Goal: Task Accomplishment & Management: Complete application form

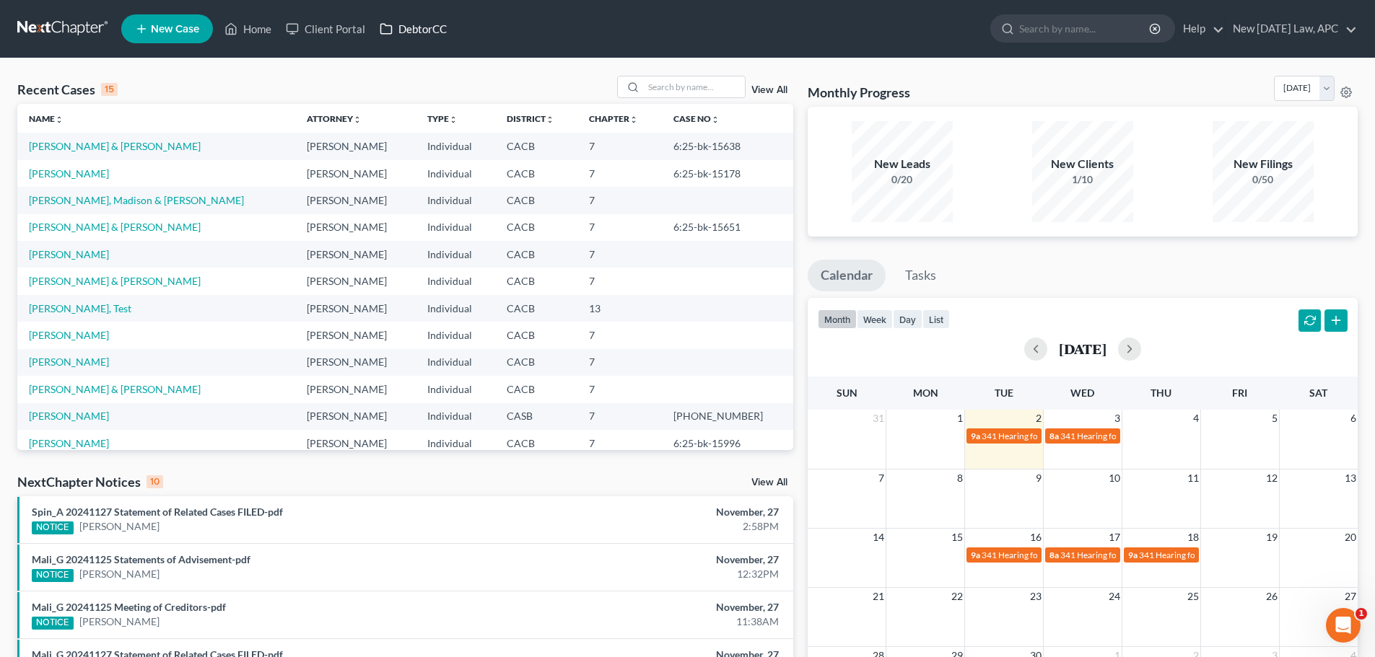
click at [419, 24] on link "DebtorCC" at bounding box center [413, 29] width 82 height 26
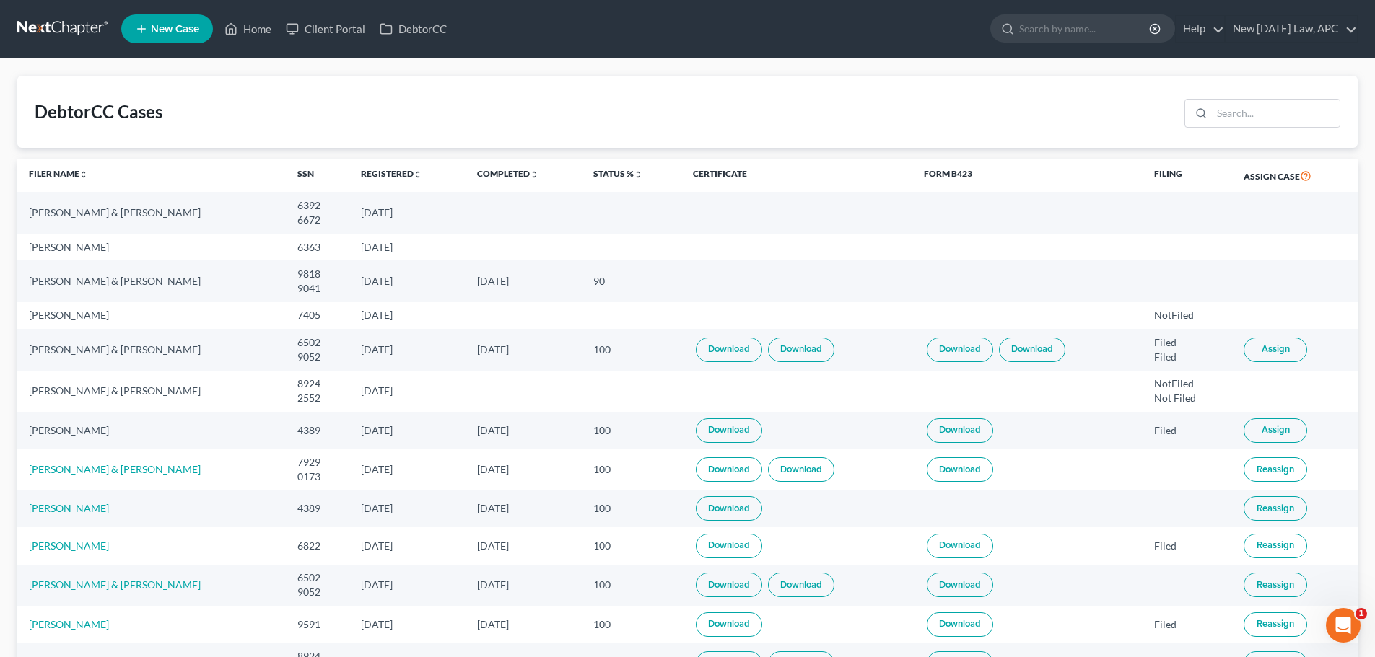
click at [961, 430] on link "Download" at bounding box center [960, 431] width 66 height 25
click at [48, 35] on link at bounding box center [63, 29] width 92 height 26
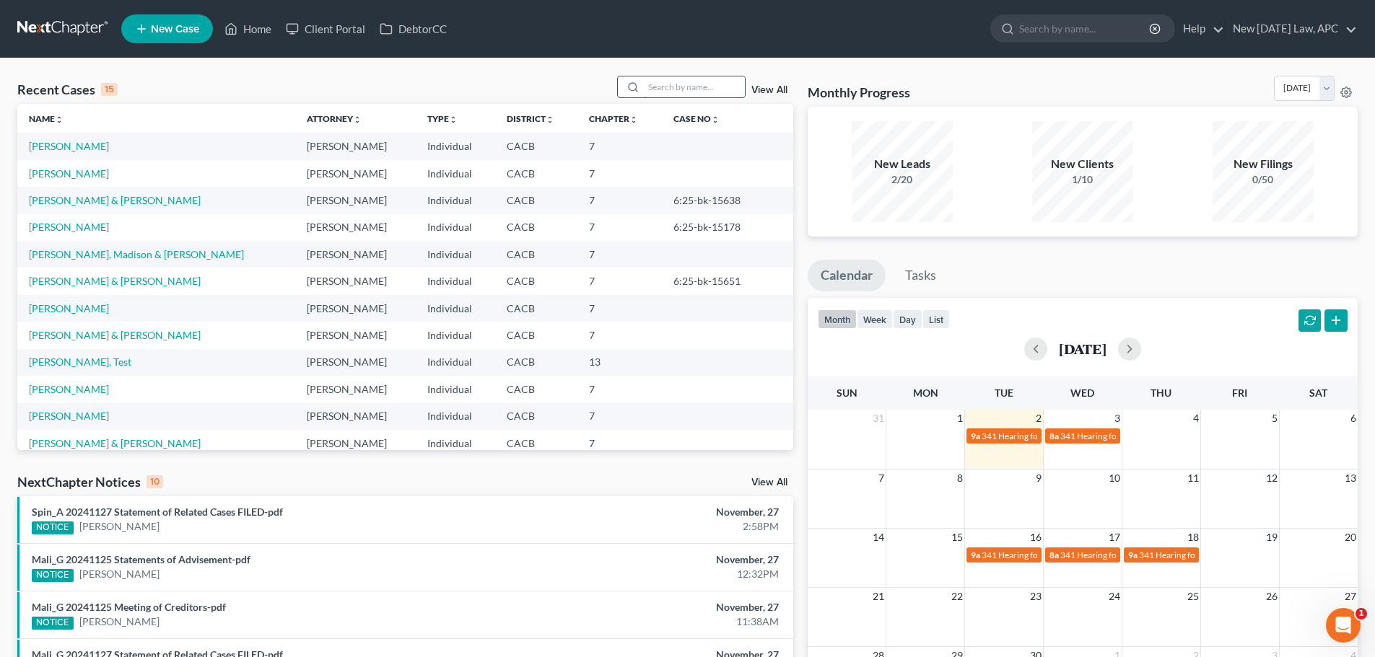
click at [703, 87] on input "search" at bounding box center [694, 86] width 101 height 21
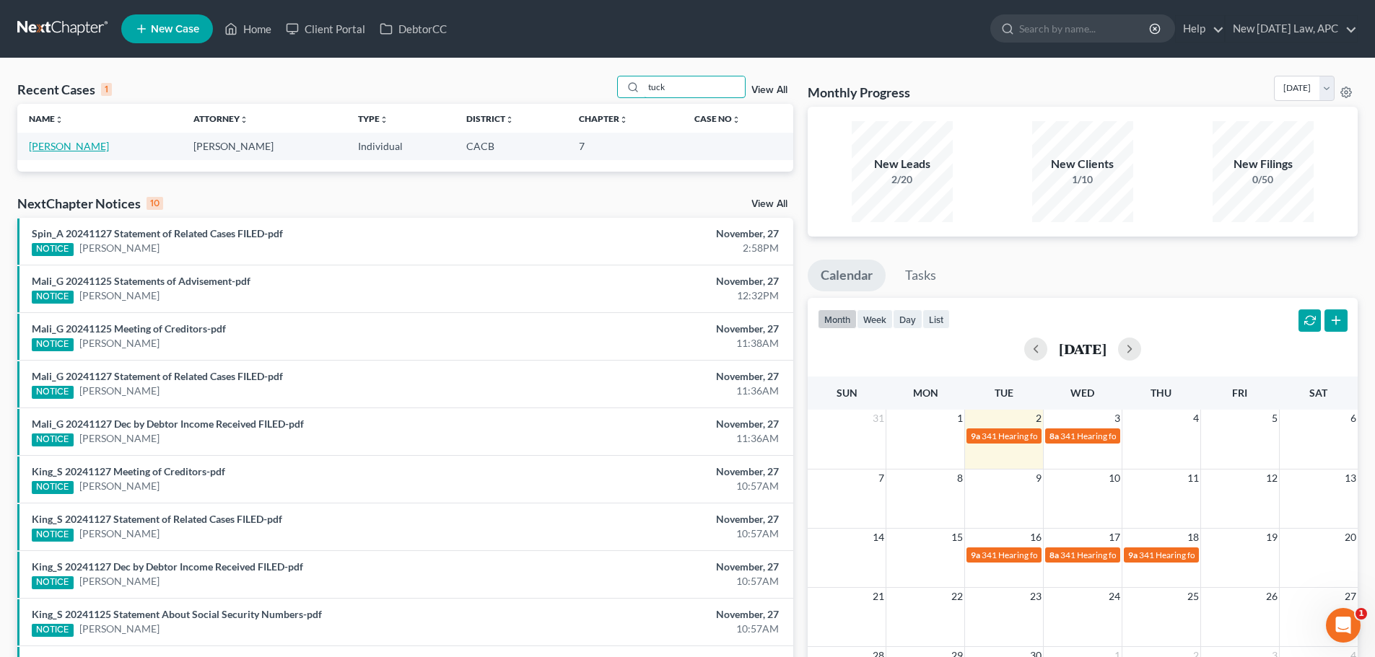
type input "tuck"
click at [38, 141] on link "[PERSON_NAME]" at bounding box center [69, 146] width 80 height 12
select select "4"
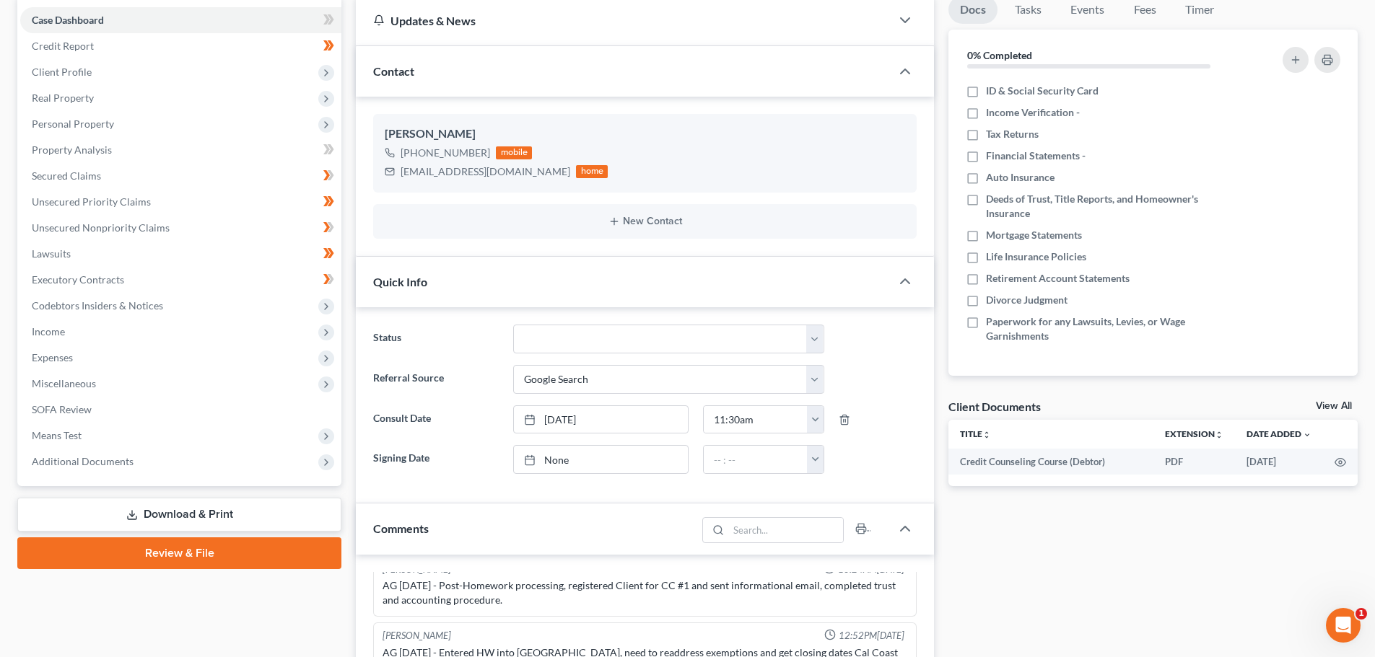
scroll to position [144, 0]
click at [211, 517] on link "Download & Print" at bounding box center [179, 514] width 324 height 34
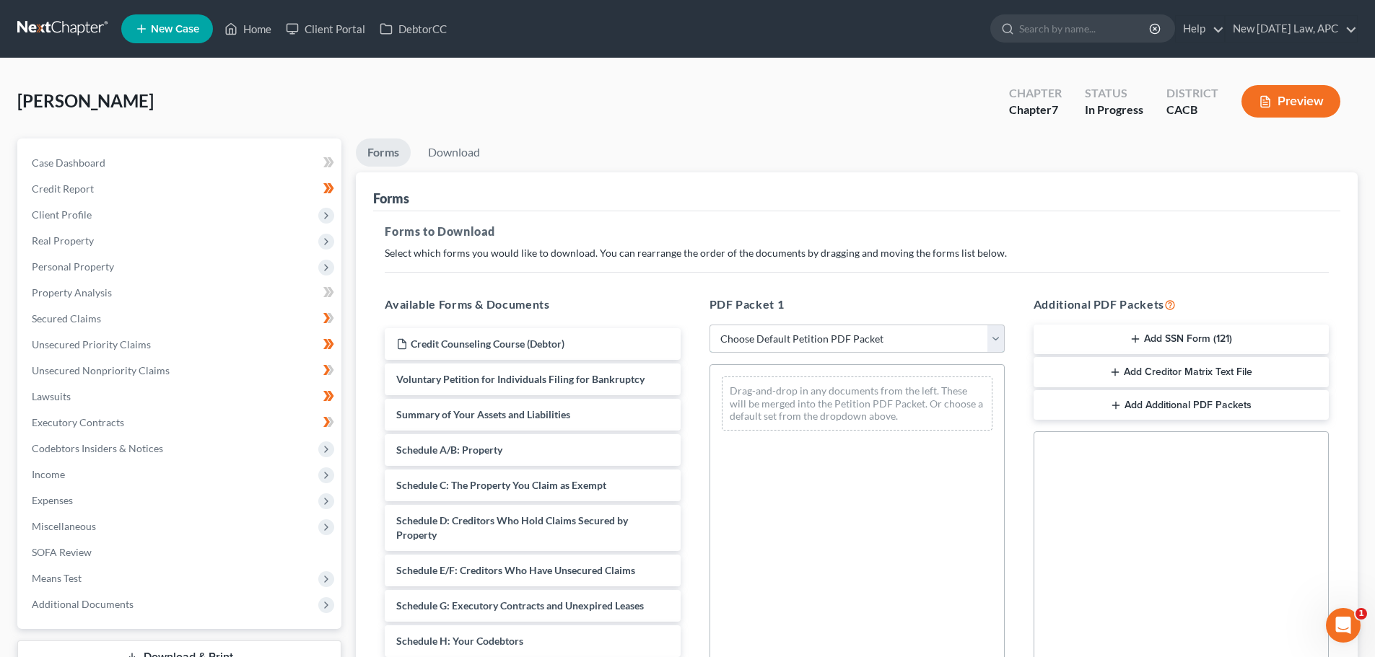
click at [826, 333] on select "Choose Default Petition PDF Packet Complete Bankruptcy Petition (all forms and …" at bounding box center [856, 339] width 295 height 29
select select "4"
click at [709, 325] on select "Choose Default Petition PDF Packet Complete Bankruptcy Petition (all forms and …" at bounding box center [856, 339] width 295 height 29
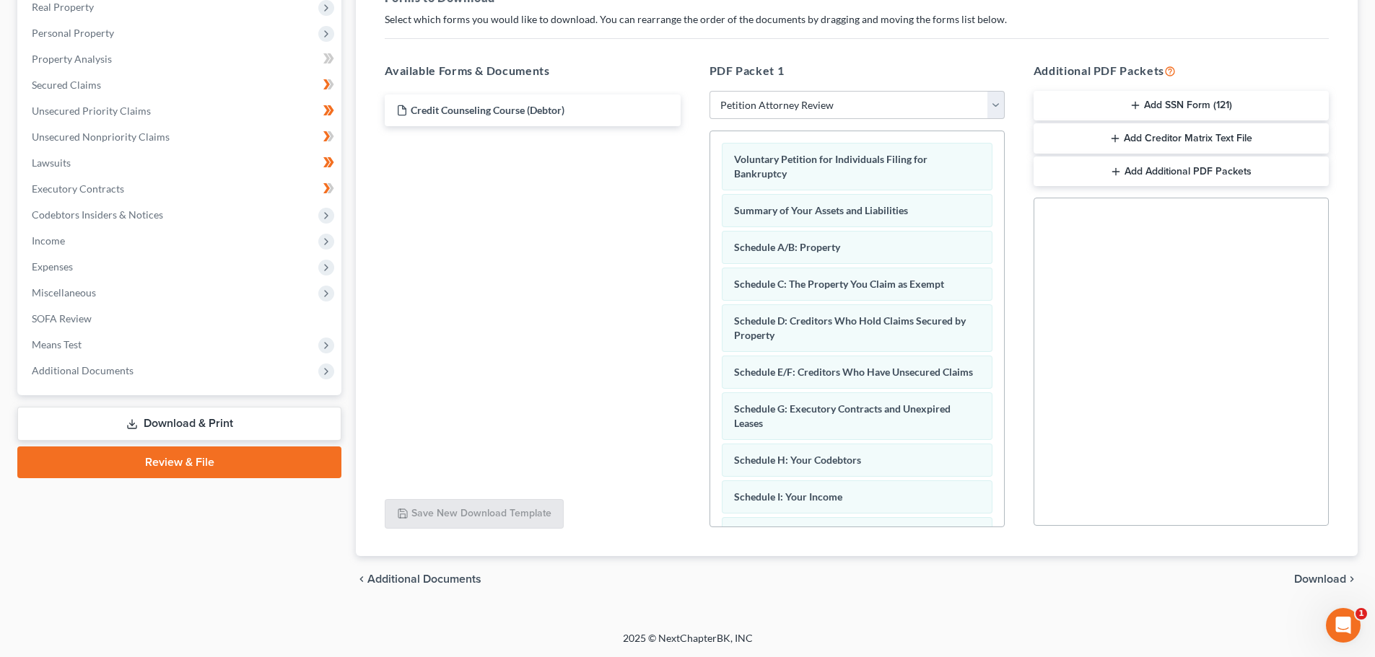
click at [1300, 582] on span "Download" at bounding box center [1320, 580] width 52 height 12
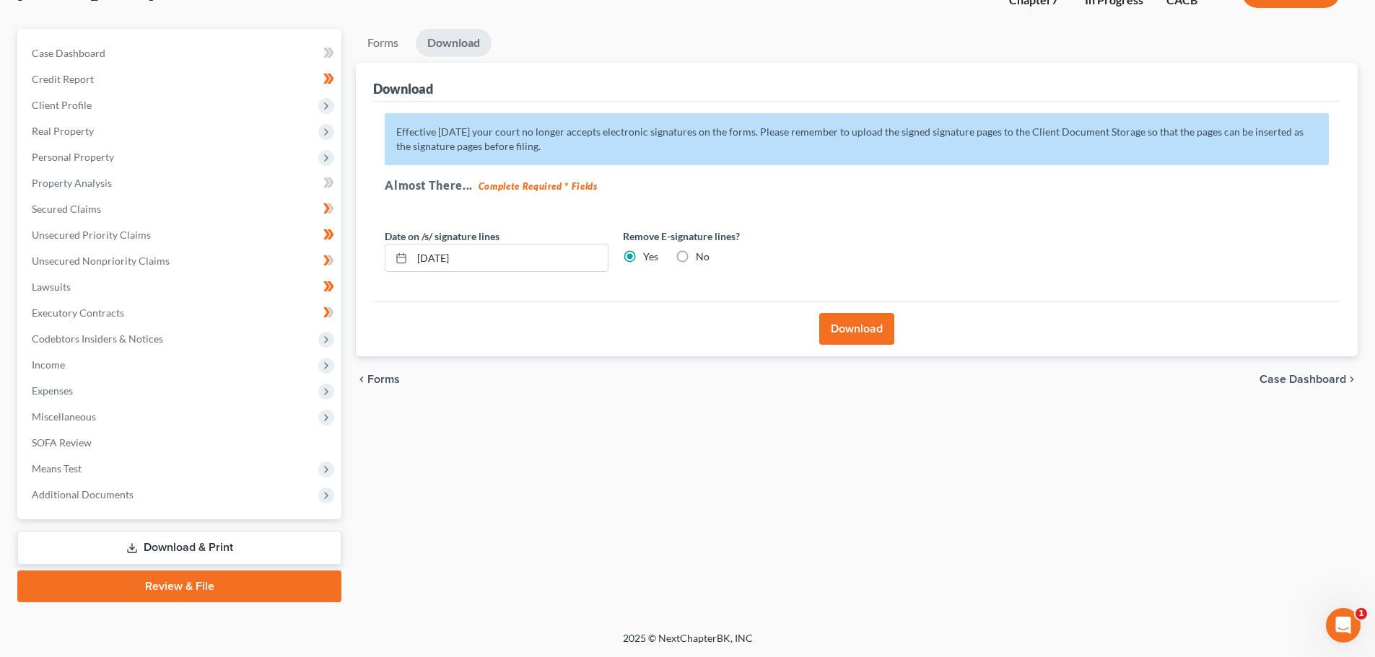
click at [844, 332] on button "Download" at bounding box center [856, 329] width 75 height 32
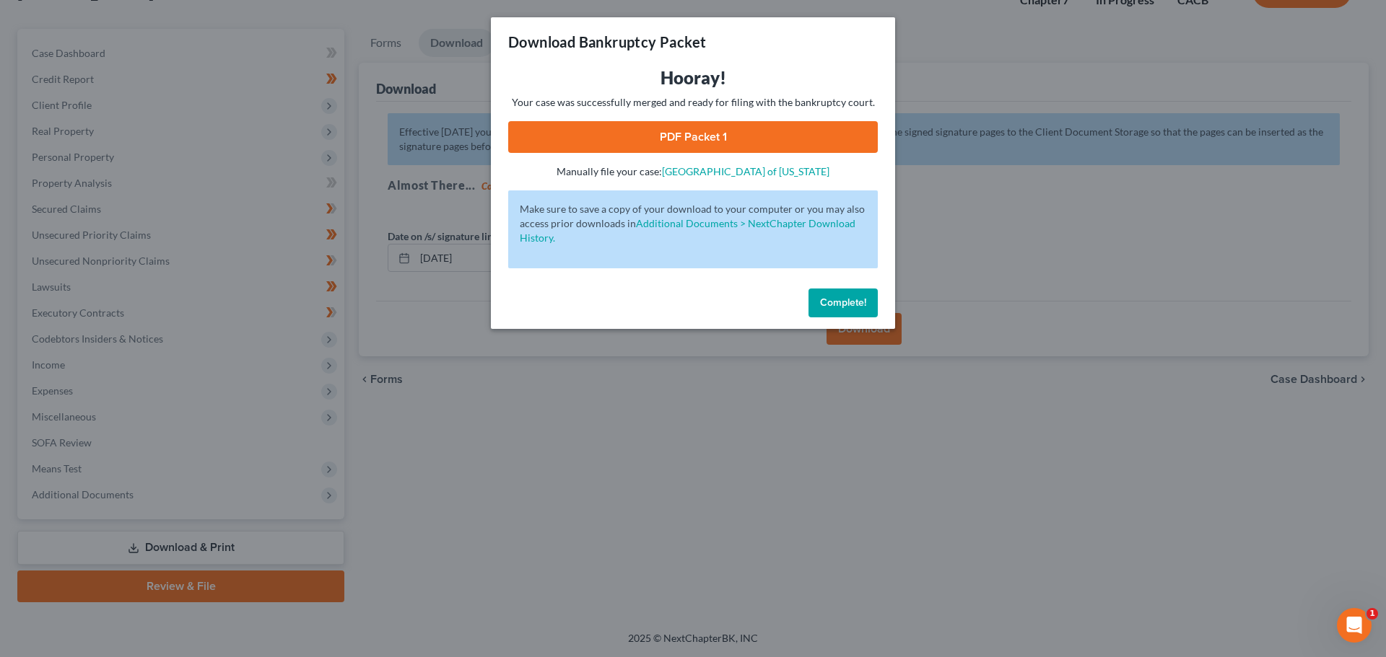
click at [667, 139] on link "PDF Packet 1" at bounding box center [692, 137] width 369 height 32
drag, startPoint x: 855, startPoint y: 302, endPoint x: 716, endPoint y: 185, distance: 182.3
click at [855, 302] on span "Complete!" at bounding box center [843, 303] width 46 height 12
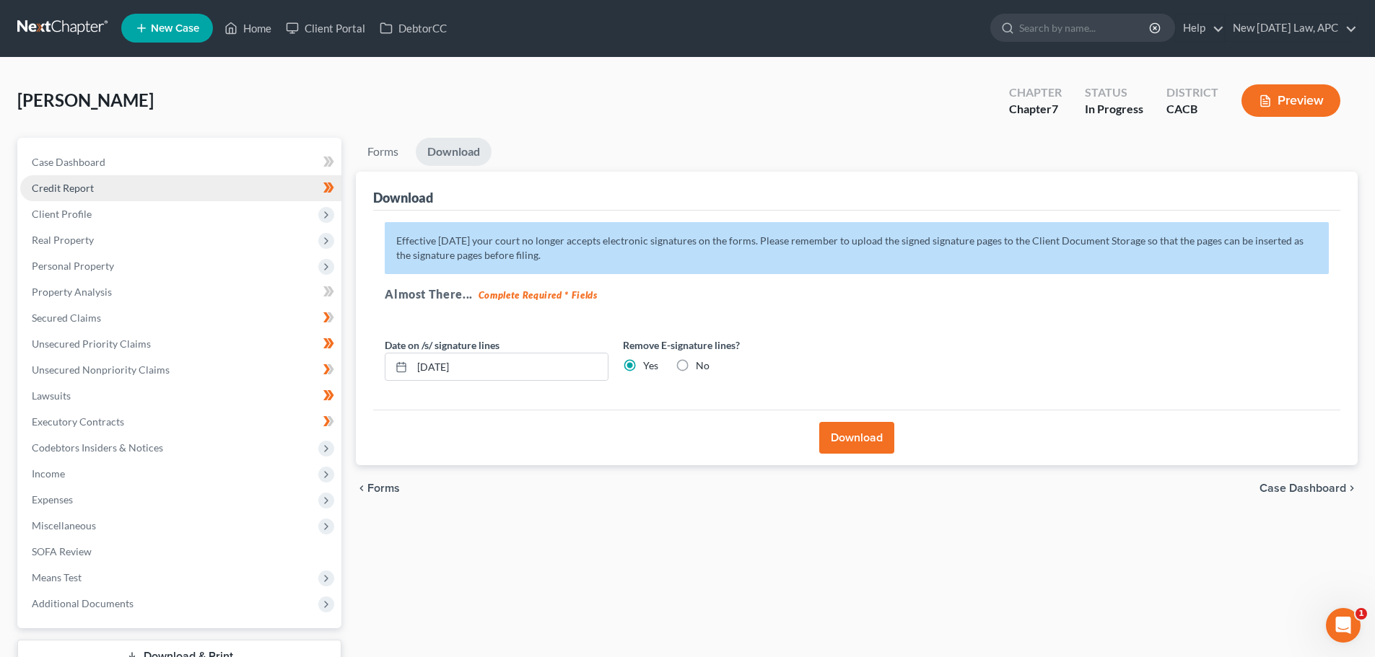
scroll to position [0, 0]
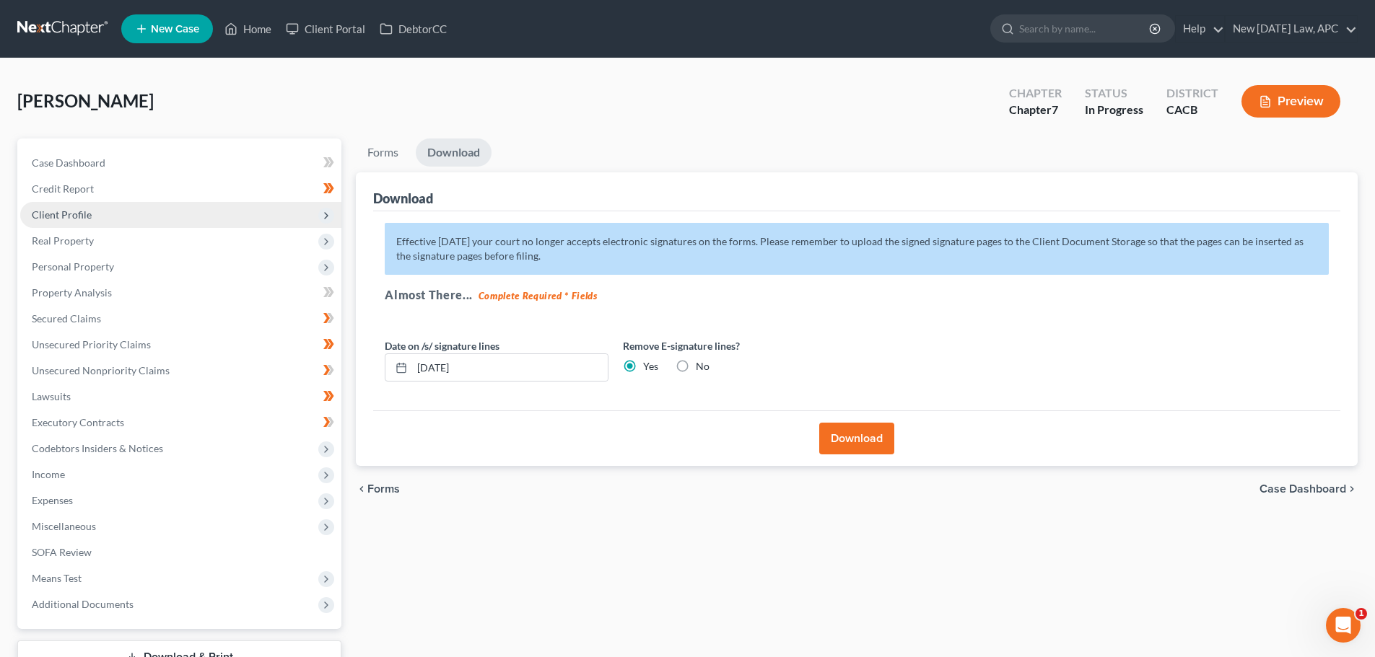
click at [78, 215] on span "Client Profile" at bounding box center [62, 215] width 60 height 12
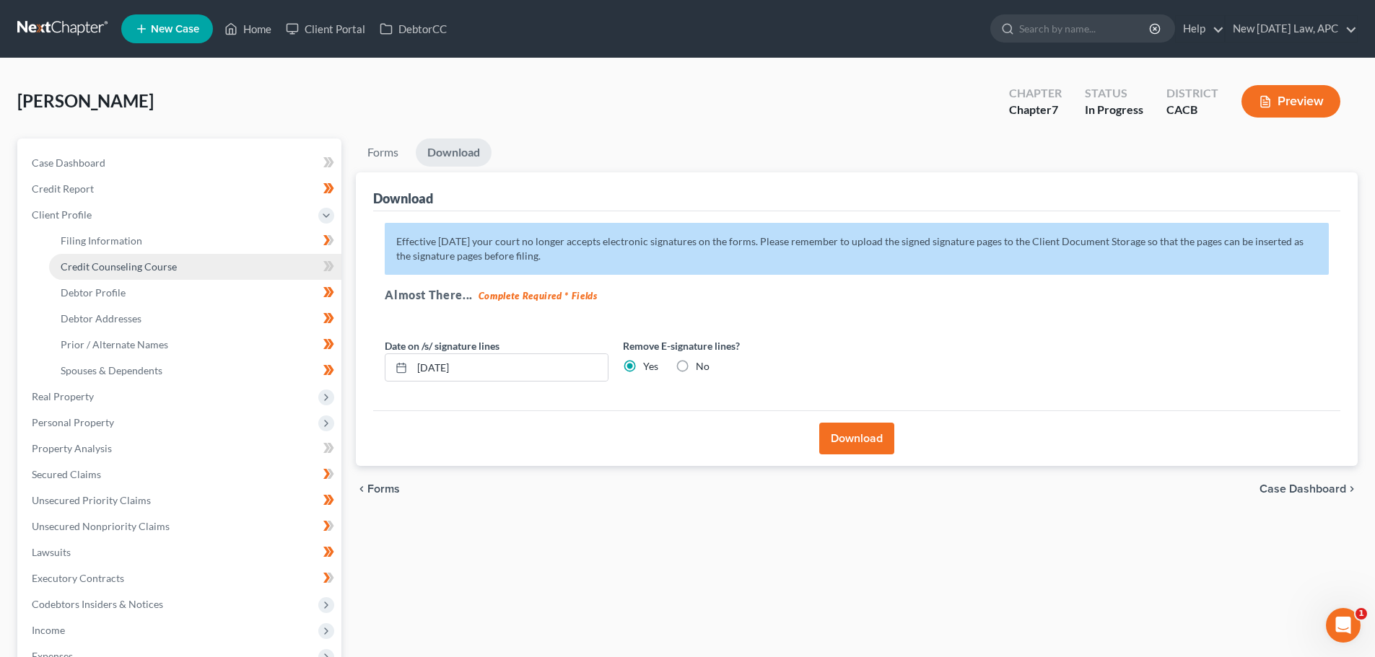
click at [100, 268] on span "Credit Counseling Course" at bounding box center [119, 267] width 116 height 12
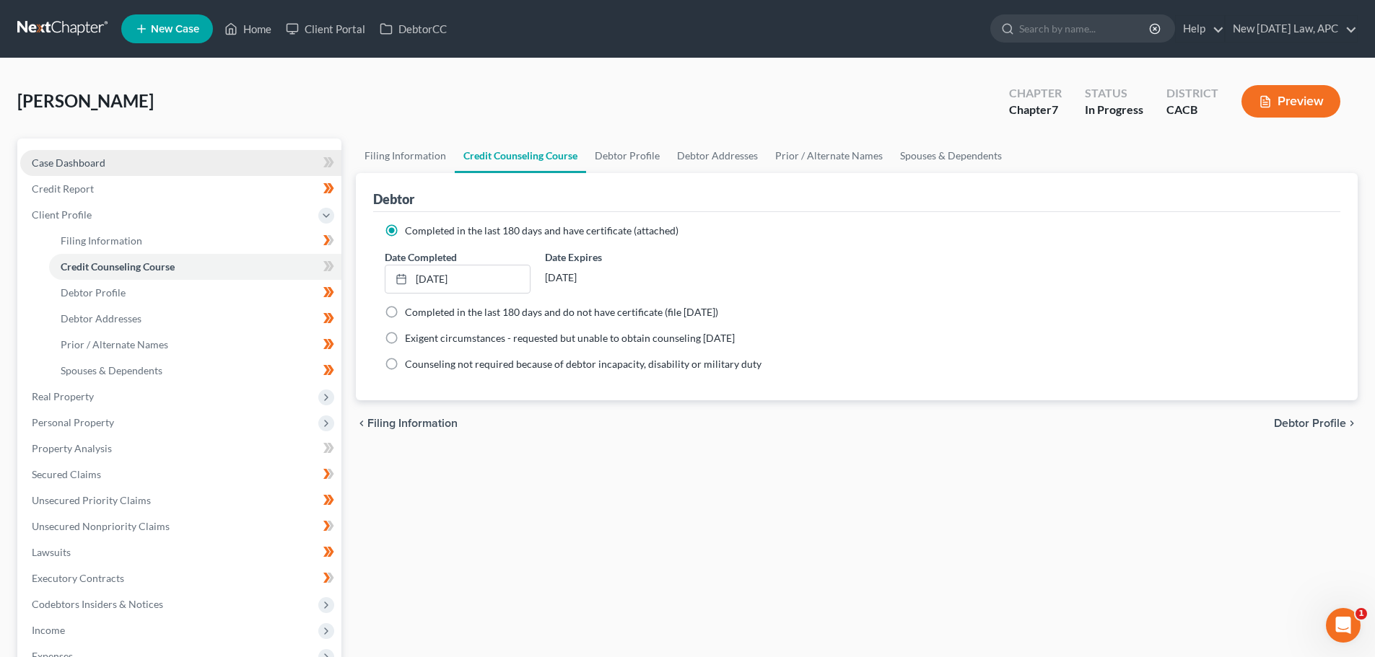
click at [109, 158] on link "Case Dashboard" at bounding box center [180, 163] width 321 height 26
select select "5"
select select "4"
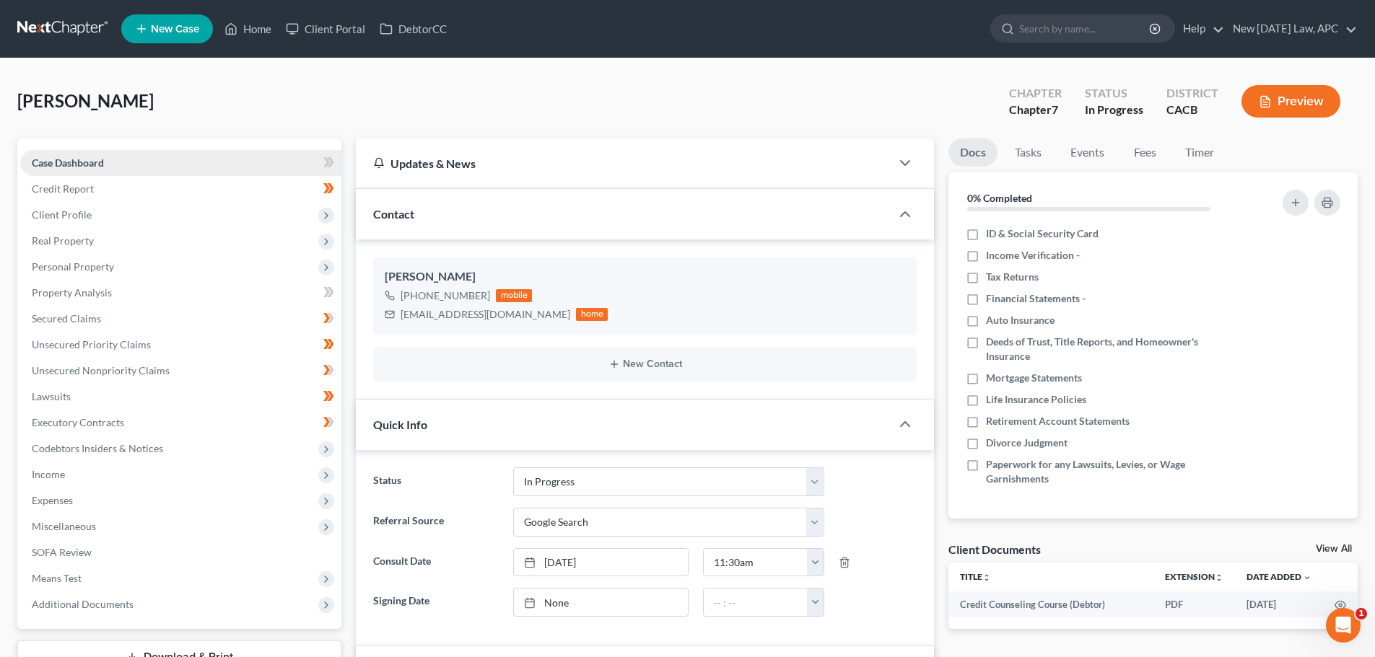
scroll to position [3216, 0]
click at [79, 216] on span "Client Profile" at bounding box center [62, 215] width 60 height 12
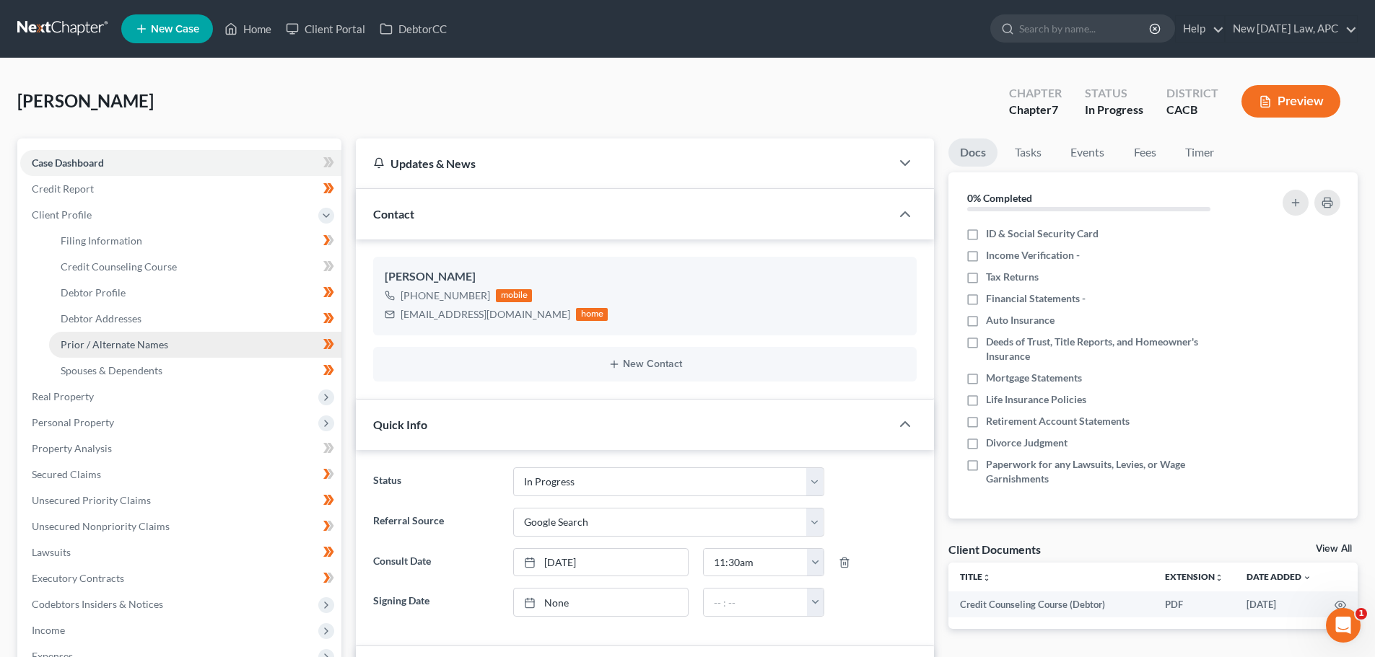
click at [125, 346] on span "Prior / Alternate Names" at bounding box center [115, 344] width 108 height 12
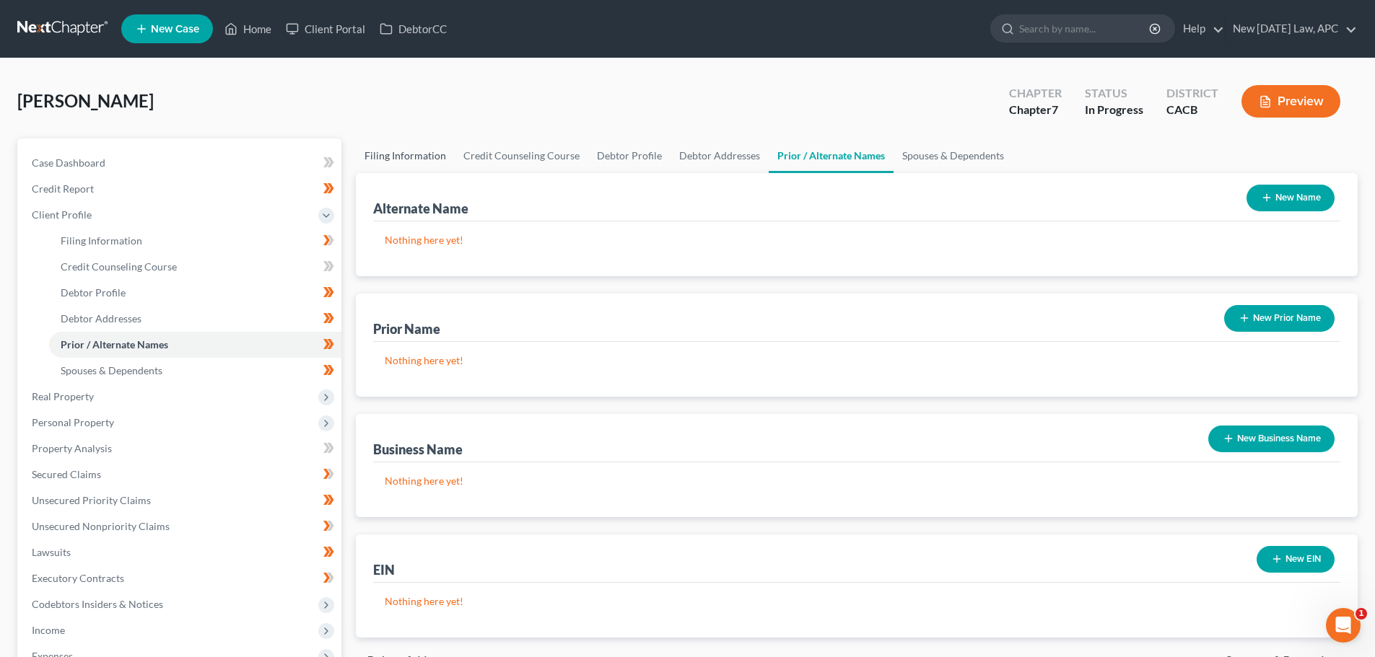
click at [434, 147] on link "Filing Information" at bounding box center [405, 156] width 99 height 35
select select "1"
select select "0"
select select "4"
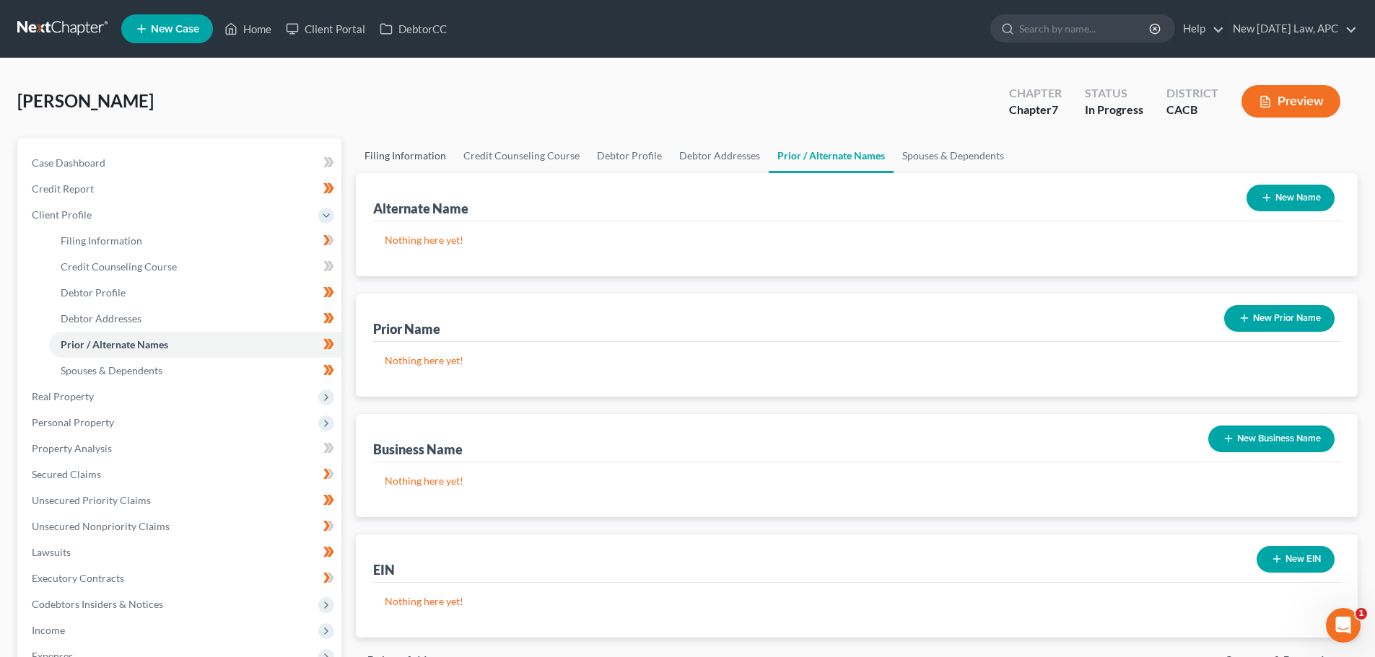
select select "1"
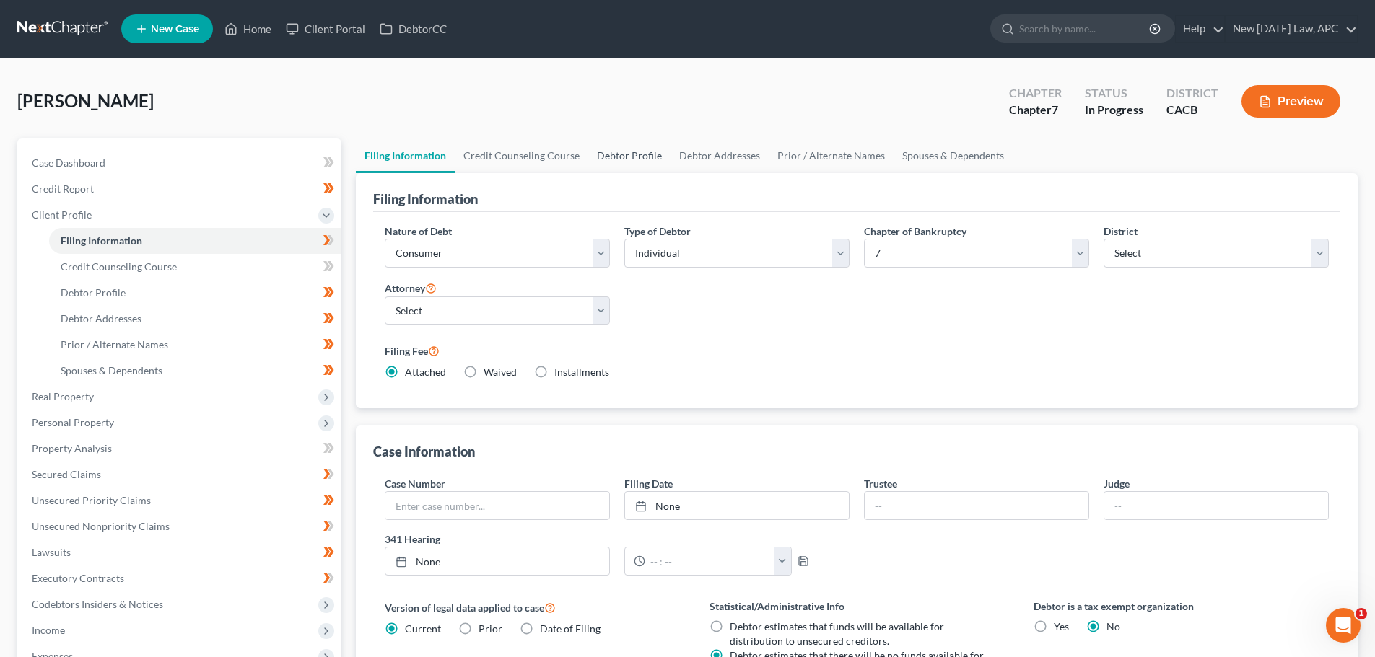
click at [595, 157] on link "Debtor Profile" at bounding box center [629, 156] width 82 height 35
select select "4"
select select "0"
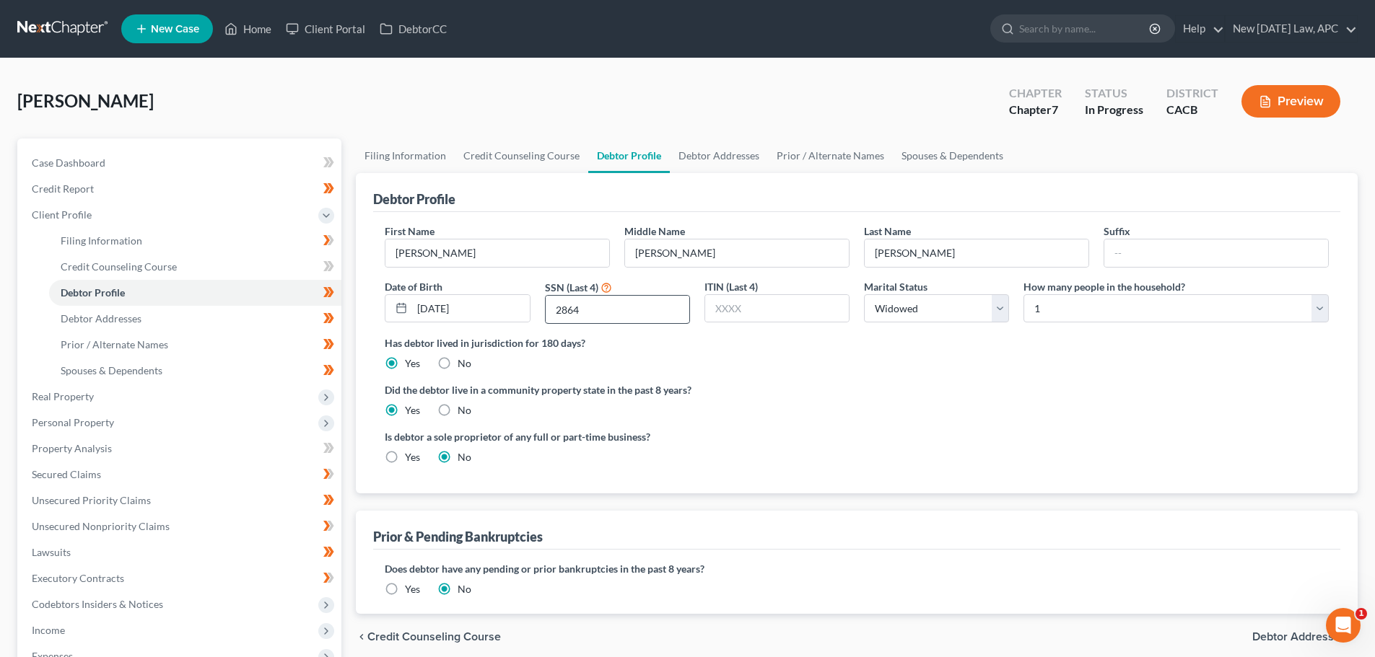
scroll to position [72, 0]
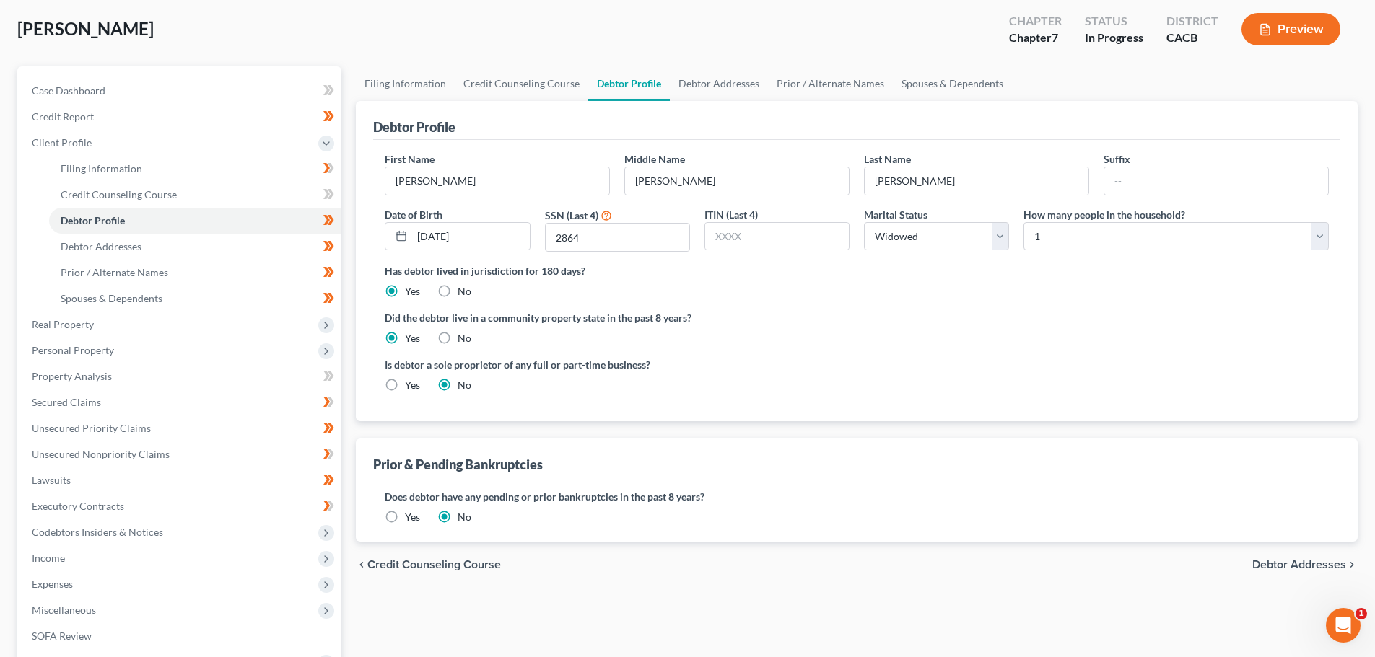
click at [405, 385] on label "Yes" at bounding box center [412, 385] width 15 height 14
click at [411, 385] on input "Yes" at bounding box center [415, 382] width 9 height 9
radio input "true"
radio input "false"
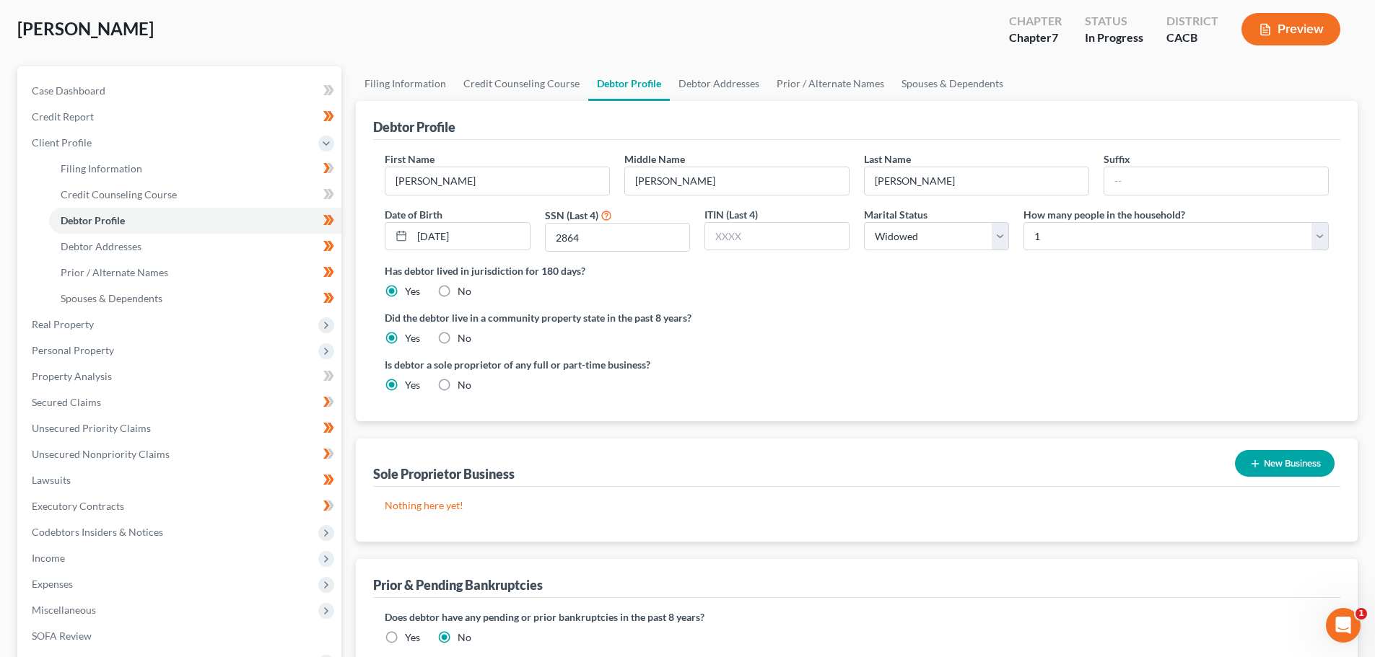
click at [1295, 471] on button "New Business" at bounding box center [1285, 463] width 100 height 27
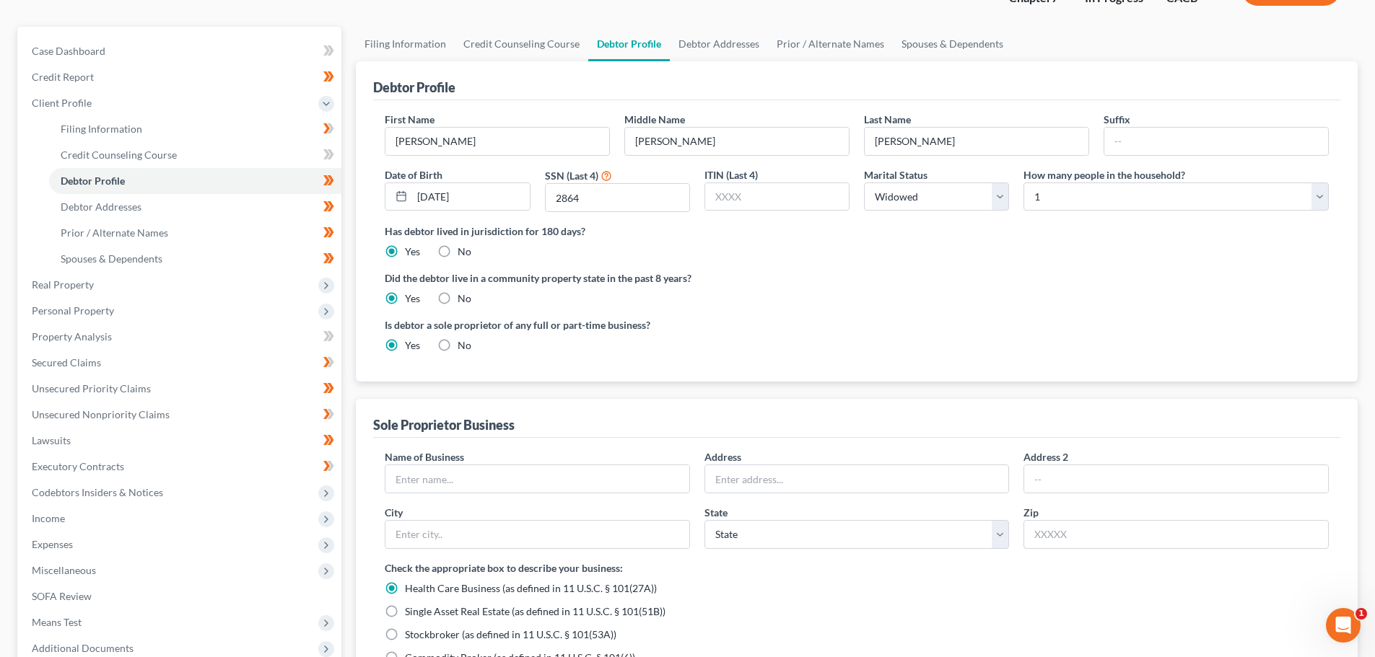
scroll to position [144, 0]
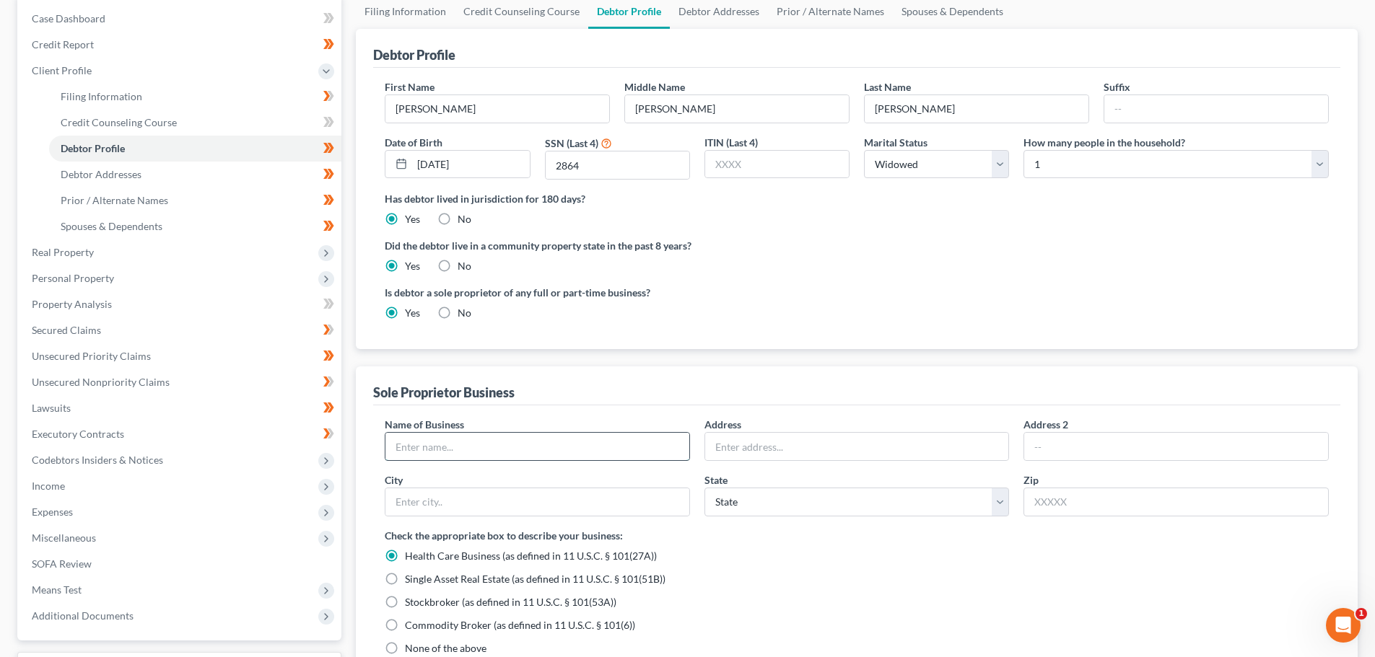
click at [458, 443] on input "text" at bounding box center [537, 446] width 304 height 27
click at [443, 449] on input "DoorDash Delivery Driver" at bounding box center [537, 446] width 304 height 27
click at [557, 443] on input "DoorDash (Delivery Driver" at bounding box center [537, 446] width 304 height 27
click at [396, 448] on input "DoorDash (Delivery Driver)" at bounding box center [537, 446] width 304 height 27
click at [543, 450] on input "DoorDash (Delivery Driver)" at bounding box center [537, 446] width 304 height 27
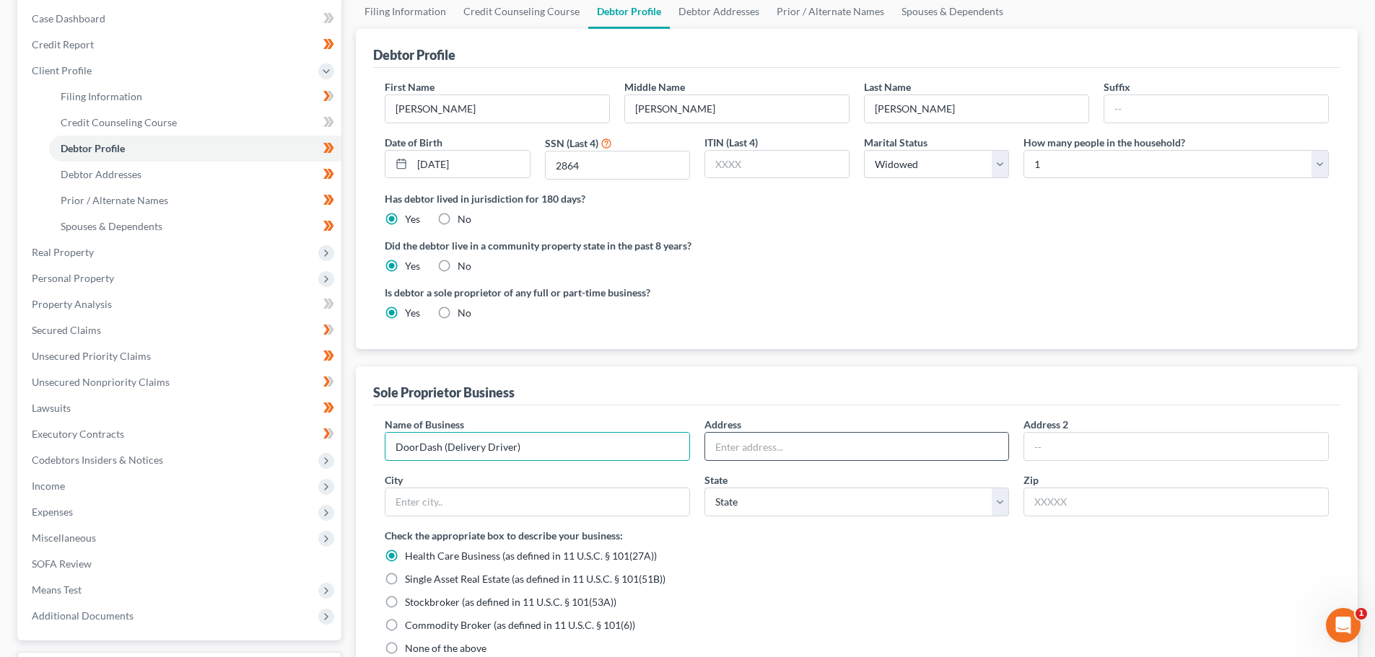
type input "DoorDash (Delivery Driver)"
click at [761, 447] on input "text" at bounding box center [857, 446] width 304 height 27
click at [712, 22] on link "Debtor Addresses" at bounding box center [719, 11] width 98 height 35
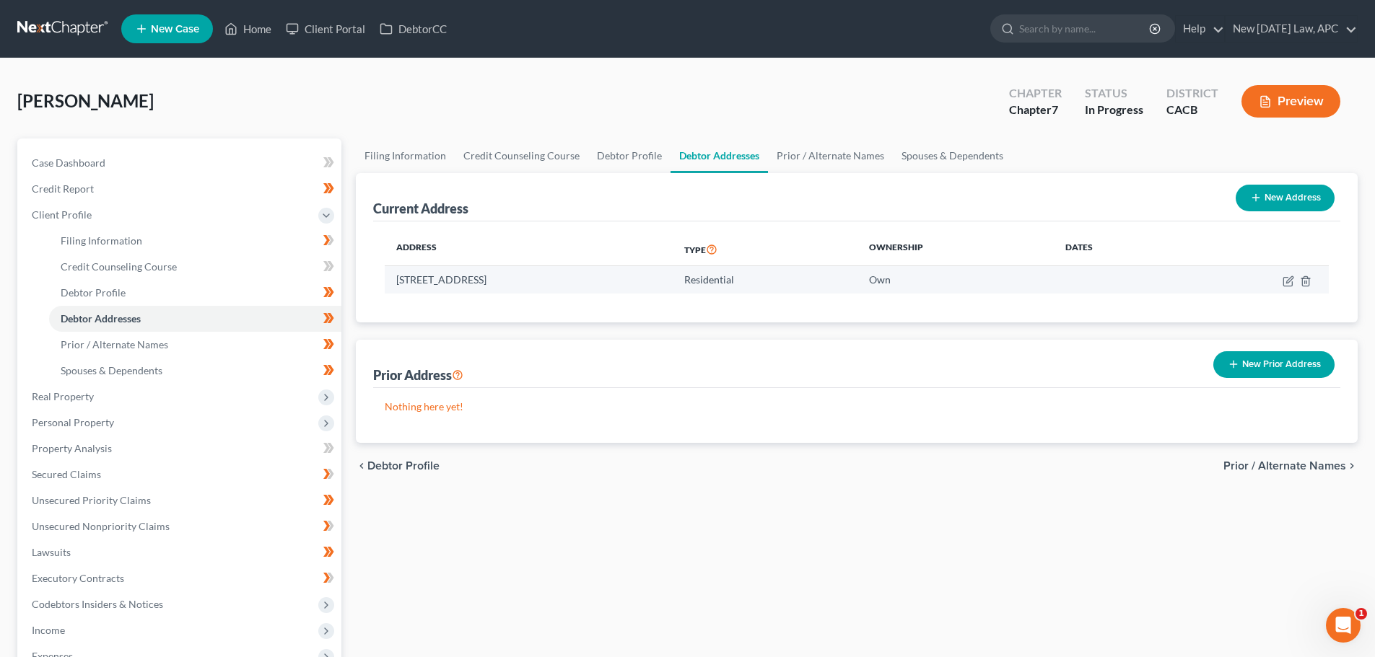
drag, startPoint x: 394, startPoint y: 276, endPoint x: 635, endPoint y: 277, distance: 241.0
click at [635, 277] on td "[STREET_ADDRESS]" at bounding box center [529, 279] width 288 height 27
copy td "[STREET_ADDRESS]"
click at [608, 149] on link "Debtor Profile" at bounding box center [629, 156] width 82 height 35
select select "4"
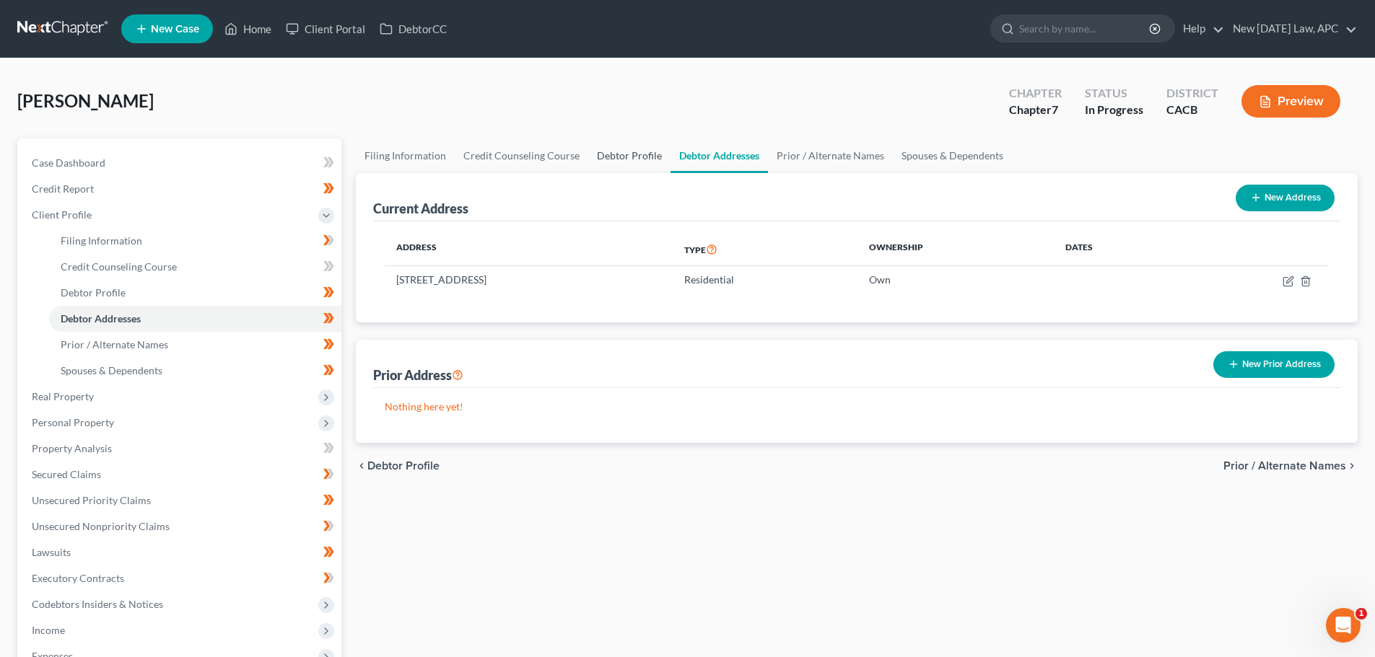
select select "0"
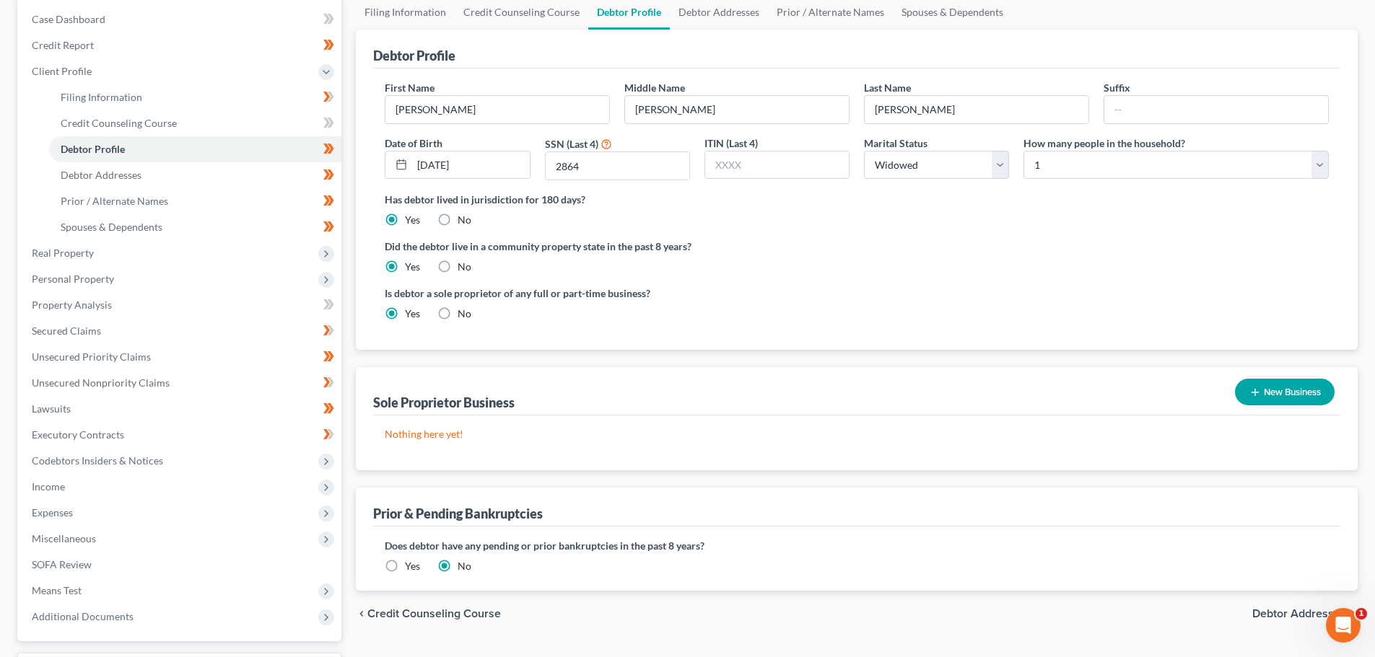
scroll to position [144, 0]
click at [1298, 394] on button "New Business" at bounding box center [1285, 391] width 100 height 27
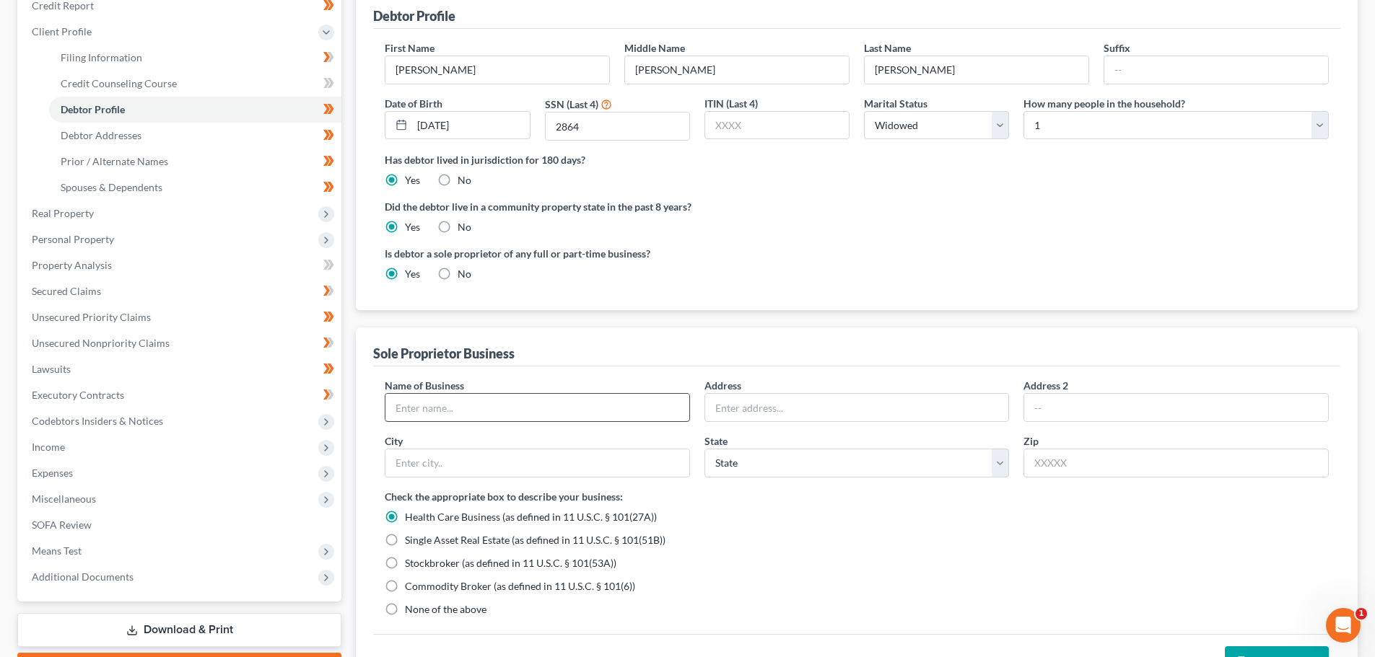
scroll to position [216, 0]
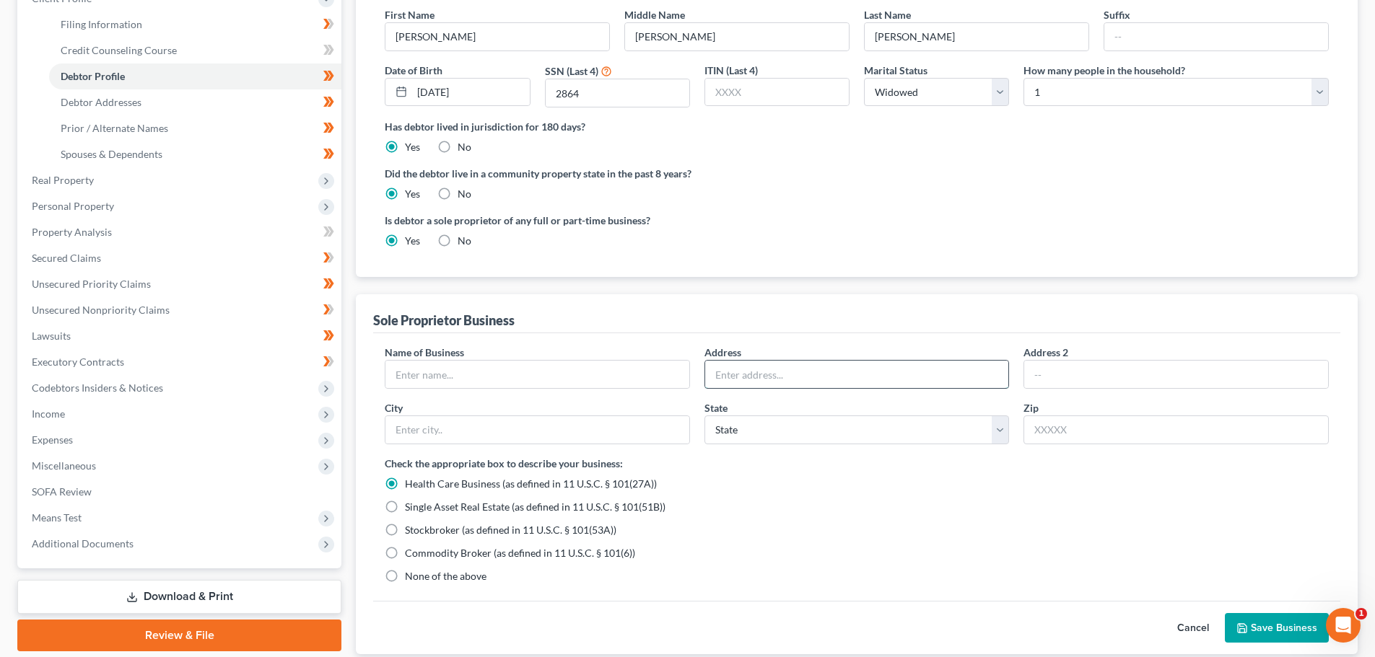
click at [753, 370] on input "text" at bounding box center [857, 374] width 304 height 27
paste input "[STREET_ADDRESS]"
type input "[STREET_ADDRESS]"
click at [551, 371] on input "text" at bounding box center [537, 374] width 304 height 27
type input "DoorDash (Delivery Driver)"
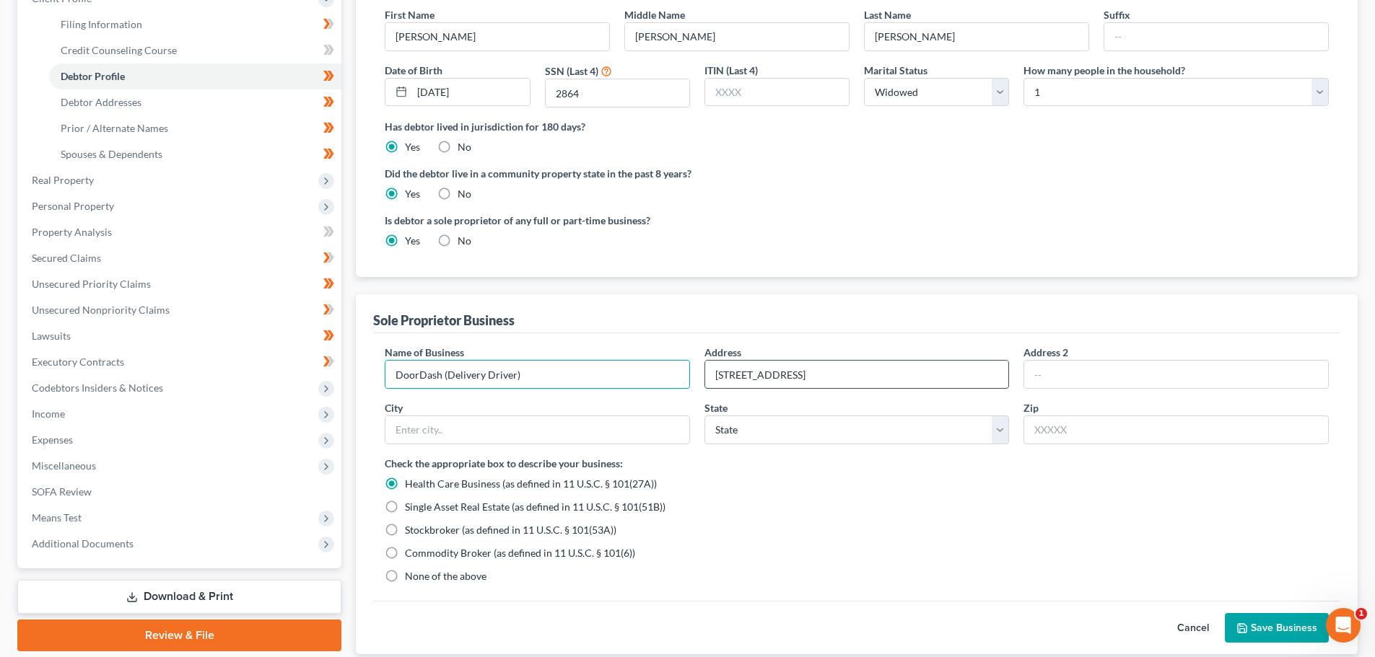
click at [937, 372] on input "[STREET_ADDRESS]" at bounding box center [857, 374] width 304 height 27
click at [482, 434] on input "text" at bounding box center [537, 429] width 304 height 27
click at [1139, 435] on input "text" at bounding box center [1175, 430] width 305 height 29
type input "92545"
click at [892, 379] on input "[STREET_ADDRESS]" at bounding box center [857, 374] width 304 height 27
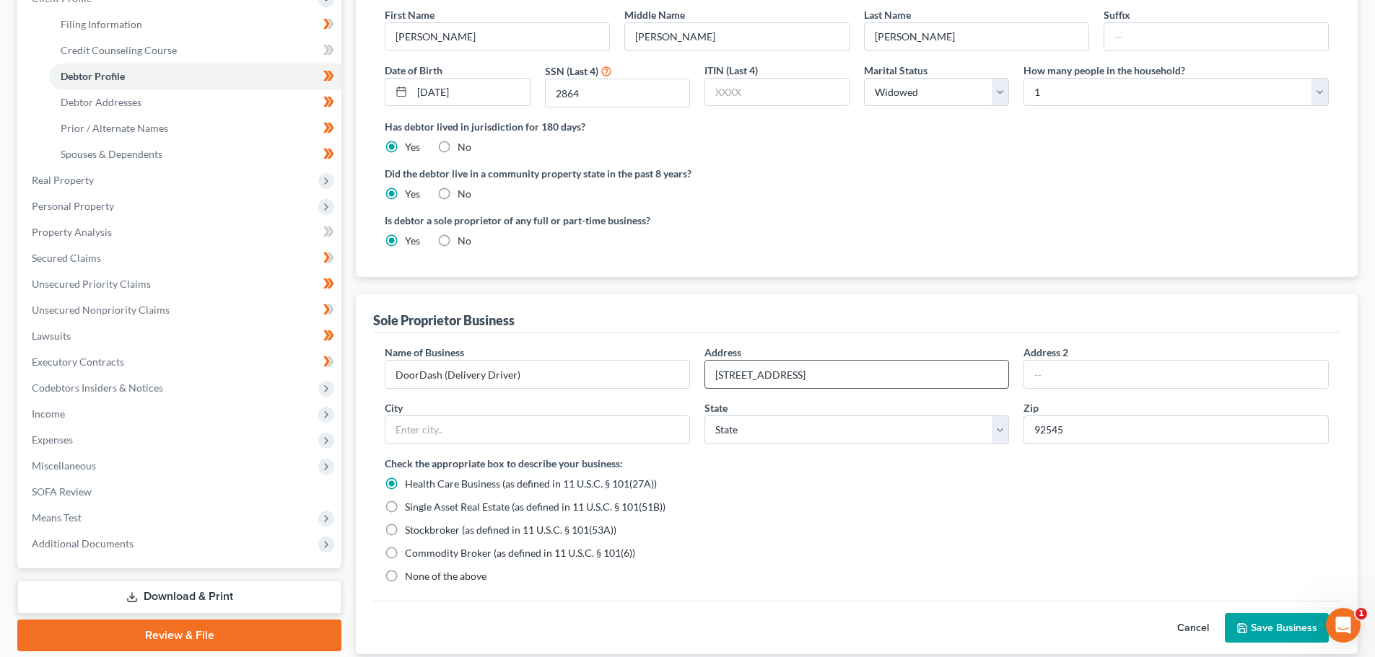
type input "Hemet"
select select "4"
click at [919, 375] on input "[STREET_ADDRESS]" at bounding box center [857, 374] width 304 height 27
drag, startPoint x: 938, startPoint y: 376, endPoint x: 835, endPoint y: 382, distance: 103.4
click at [835, 382] on input "[STREET_ADDRESS]" at bounding box center [857, 374] width 304 height 27
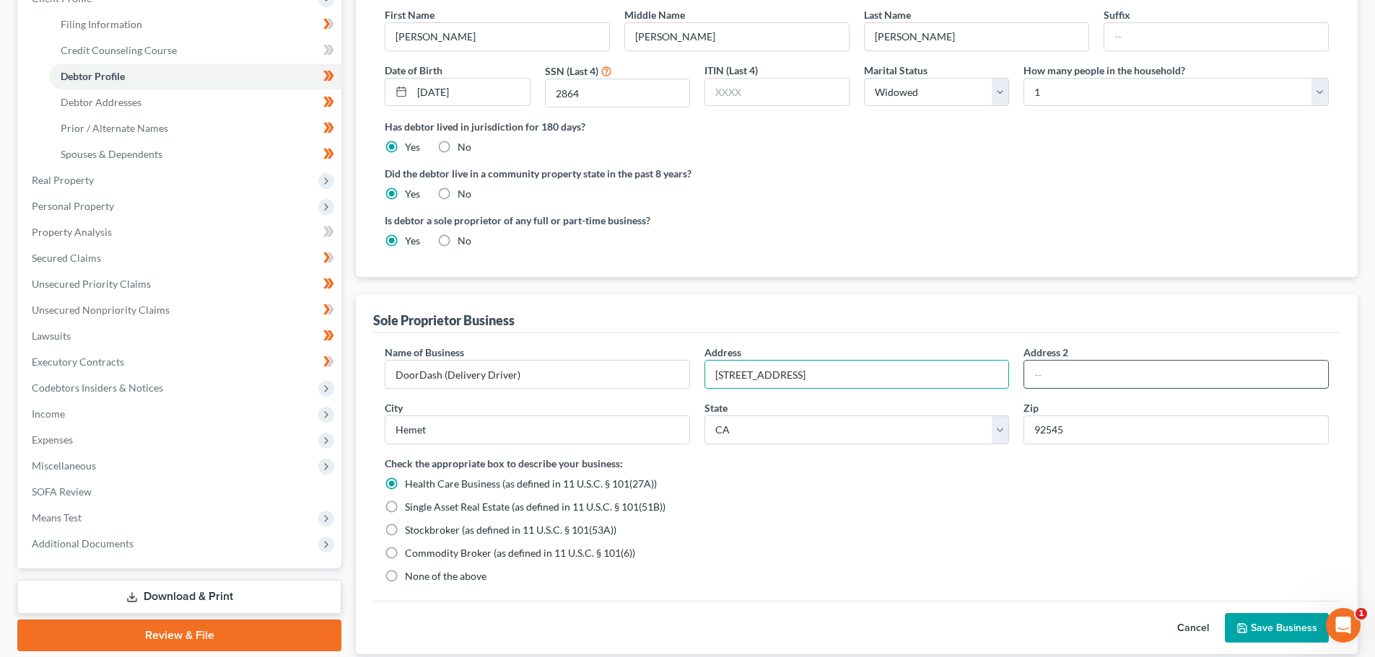
type input "[STREET_ADDRESS]"
click at [1067, 380] on input "text" at bounding box center [1176, 374] width 304 height 27
type input "#435"
click at [941, 370] on input "[STREET_ADDRESS]" at bounding box center [857, 374] width 304 height 27
type input "[STREET_ADDRESS]"
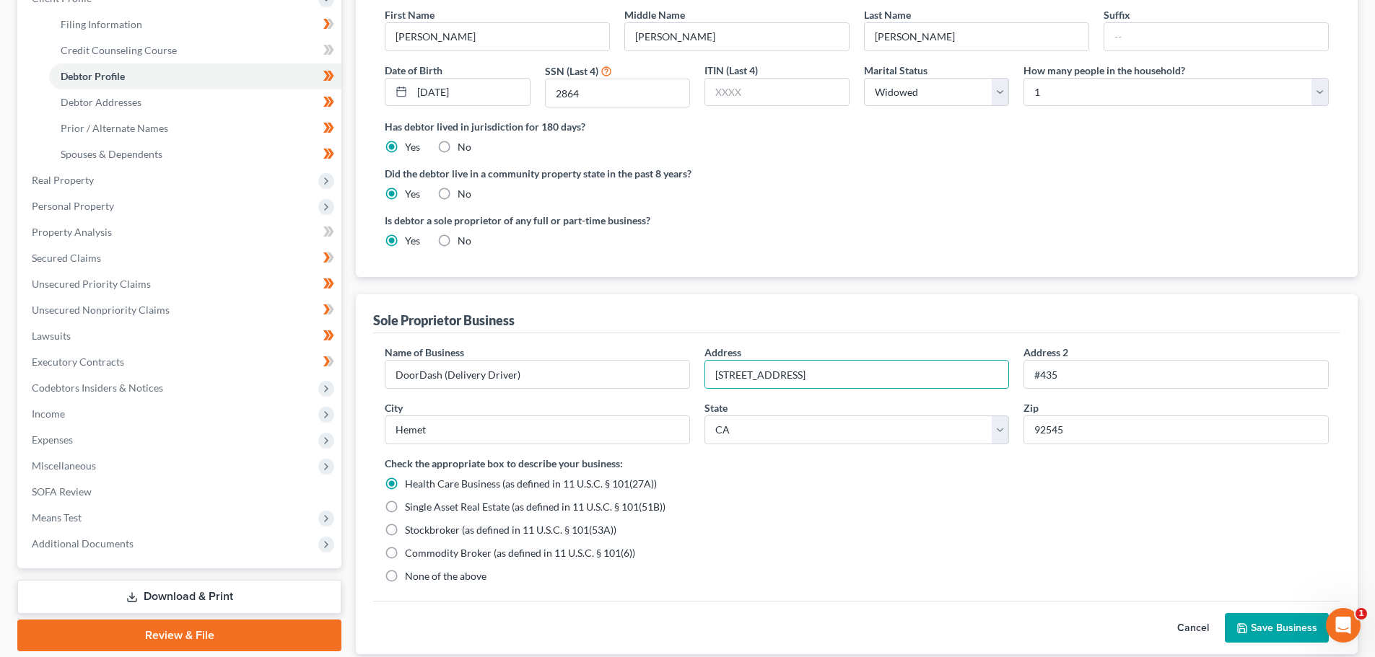
click at [1245, 624] on icon "button" at bounding box center [1242, 629] width 12 height 12
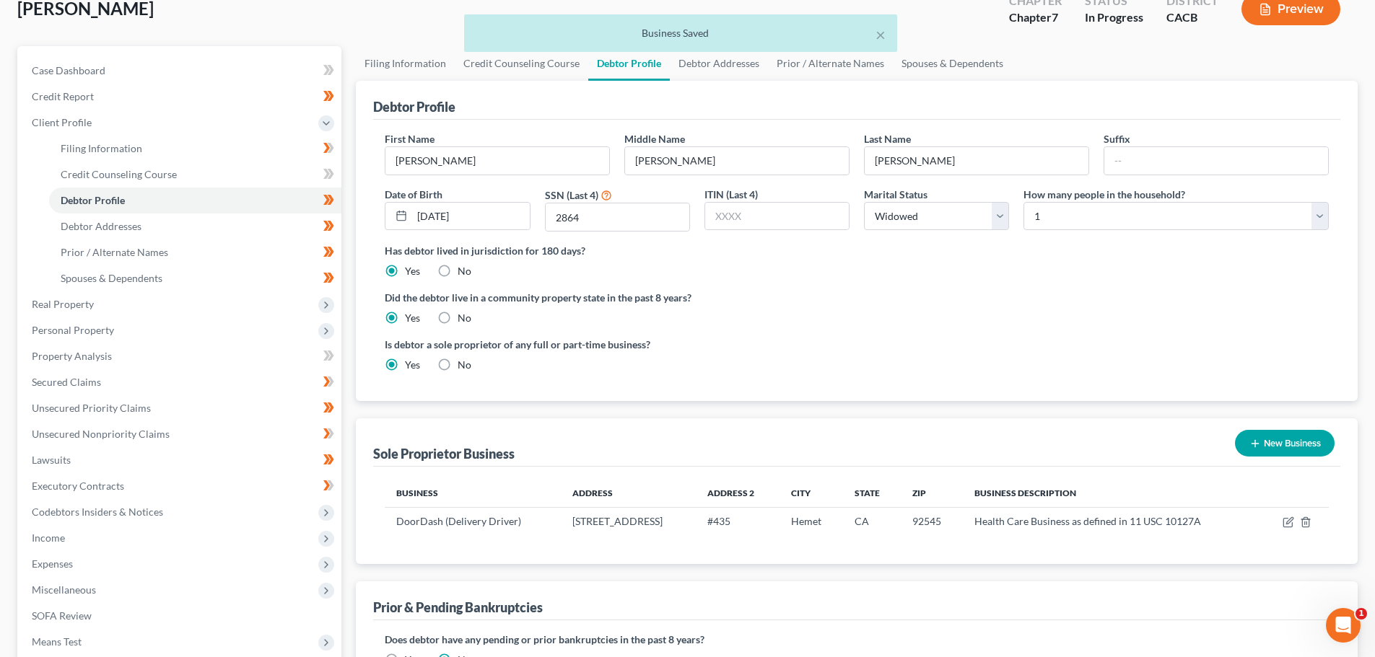
scroll to position [0, 0]
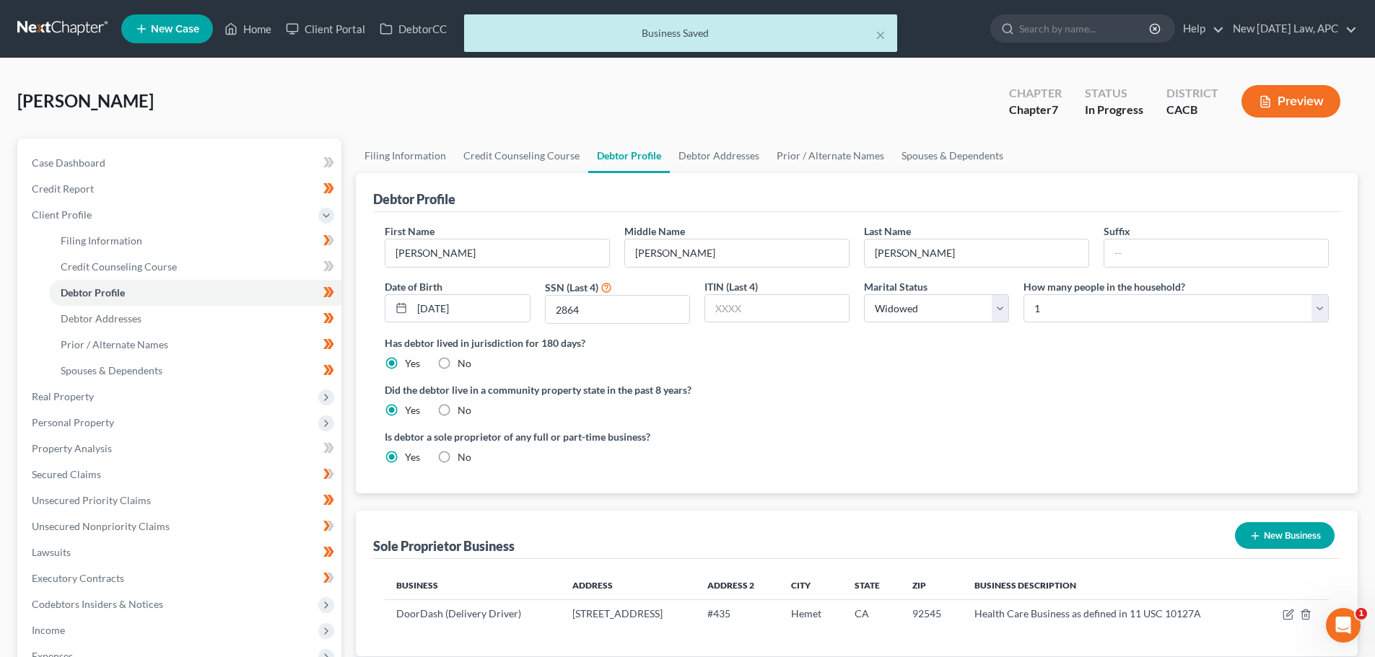
click at [1301, 92] on button "Preview" at bounding box center [1290, 101] width 99 height 32
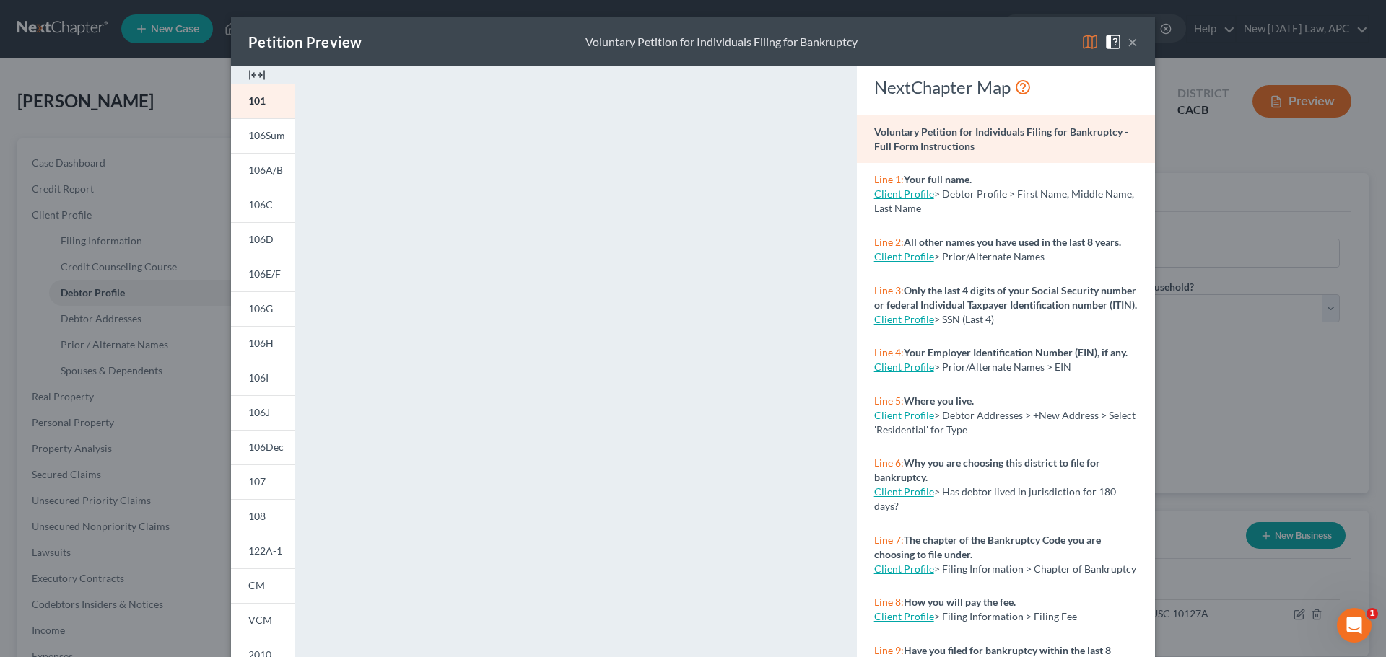
click at [1128, 43] on button "×" at bounding box center [1132, 41] width 10 height 17
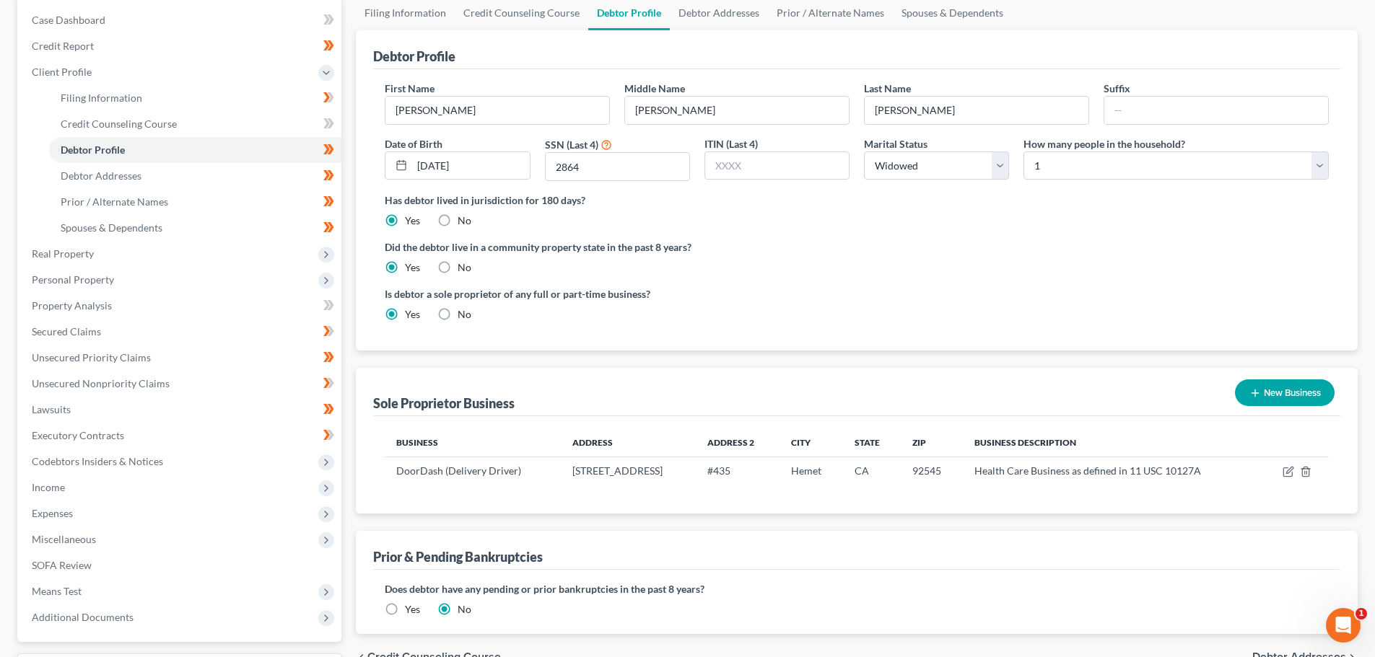
scroll to position [144, 0]
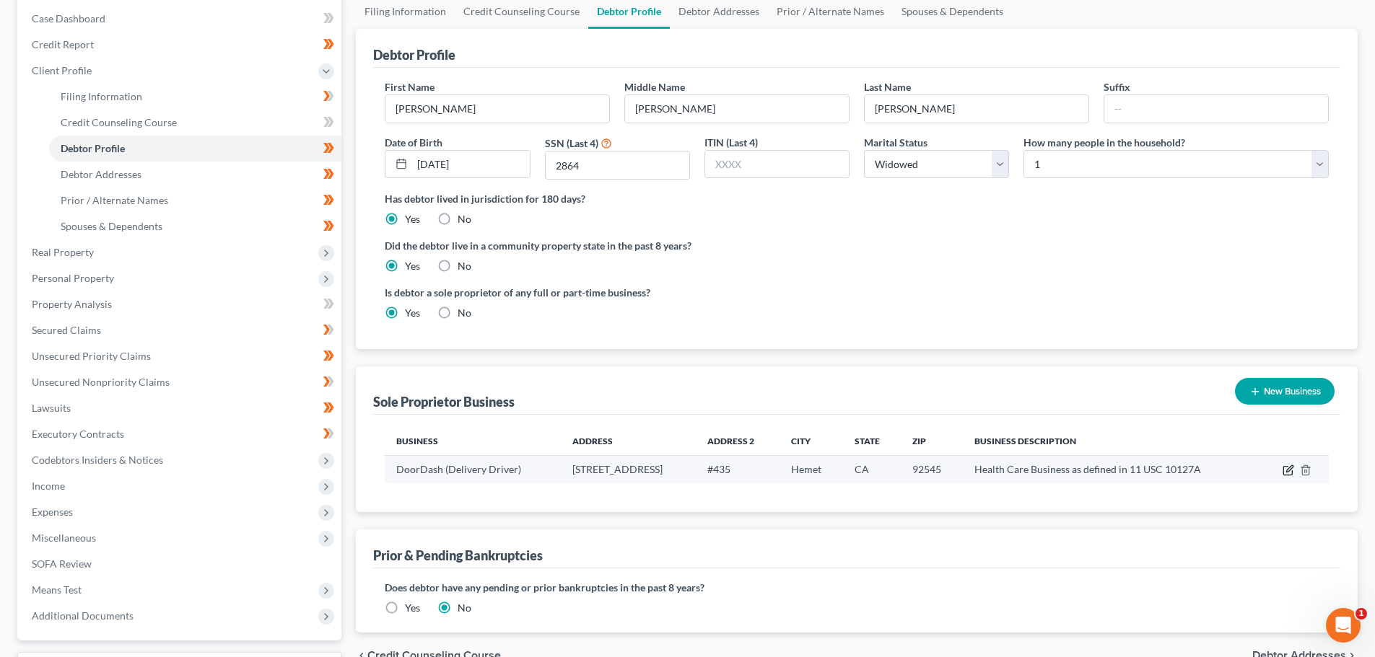
click at [1287, 468] on icon "button" at bounding box center [1288, 471] width 12 height 12
select select "4"
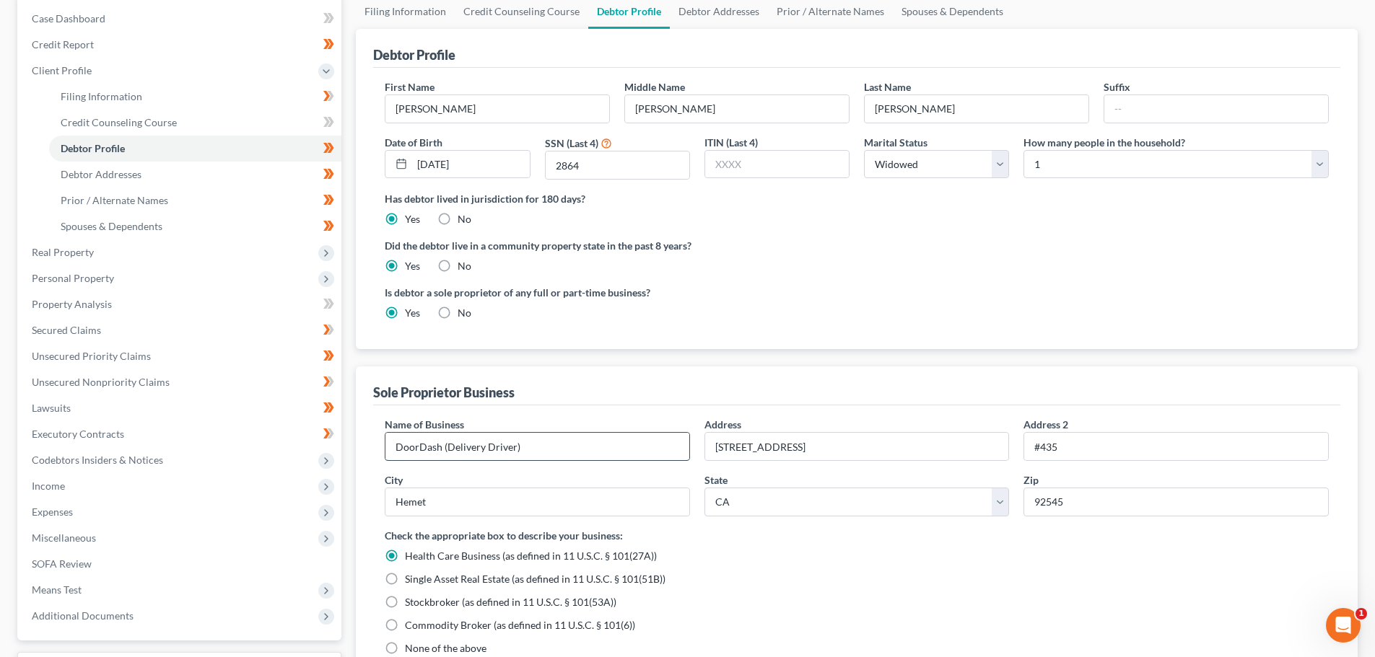
click at [448, 450] on input "DoorDash (Delivery Driver)" at bounding box center [537, 446] width 304 height 27
drag, startPoint x: 579, startPoint y: 447, endPoint x: 370, endPoint y: 441, distance: 208.6
click at [377, 441] on div "Name of Business * DoorDash (Delivery Driver) Address [STREET_ADDRESS] Address …" at bounding box center [856, 540] width 967 height 268
click at [611, 455] on input "Self-Employed Delivery Driver (DoorDash)" at bounding box center [537, 446] width 304 height 27
click at [535, 448] on input "Self-Employed Delivery Driver (DoorDash)" at bounding box center [537, 446] width 304 height 27
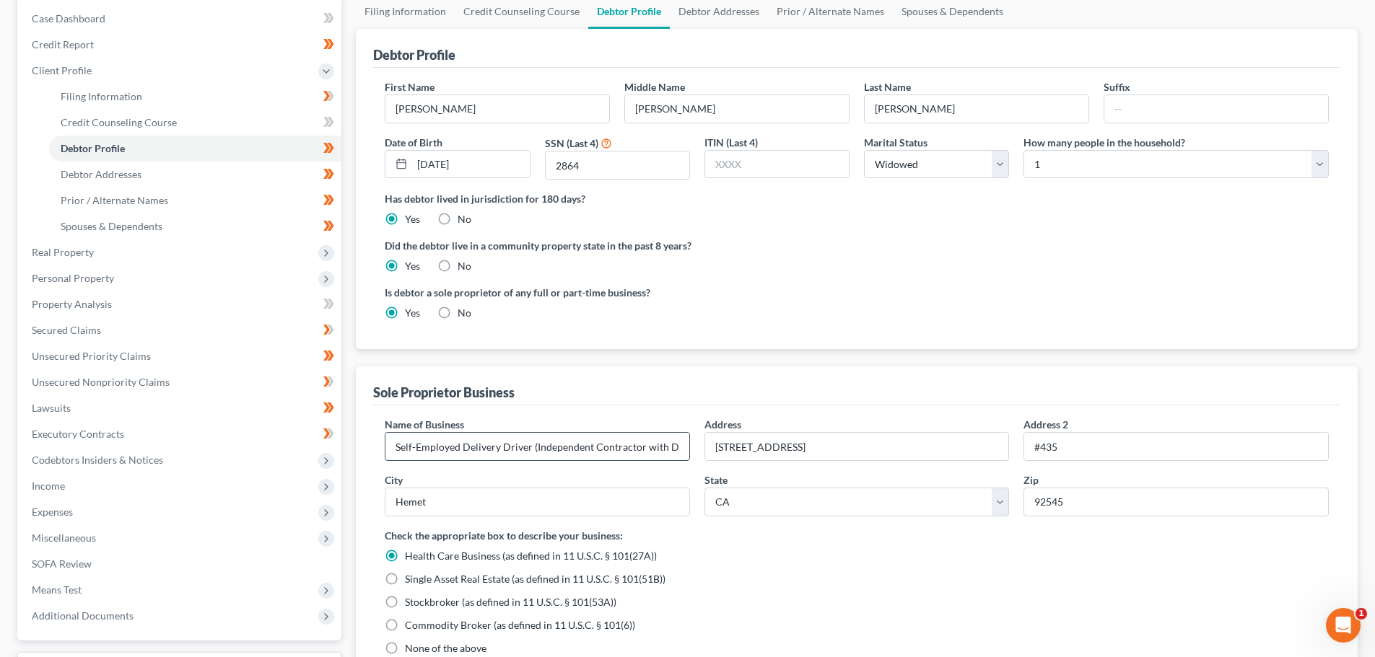
click at [473, 446] on input "Self-Employed Delivery Driver (Independent Contractor with DoorDash)" at bounding box center [537, 446] width 304 height 27
click at [611, 451] on input "Self-Employed Delivery Driver (Independent Contractor with DoorDash)" at bounding box center [537, 446] width 304 height 27
drag, startPoint x: 600, startPoint y: 451, endPoint x: 684, endPoint y: 455, distance: 83.8
click at [684, 455] on input "Self-Employed Delivery Driver (Independent Contractor with DoorDash)" at bounding box center [537, 446] width 304 height 27
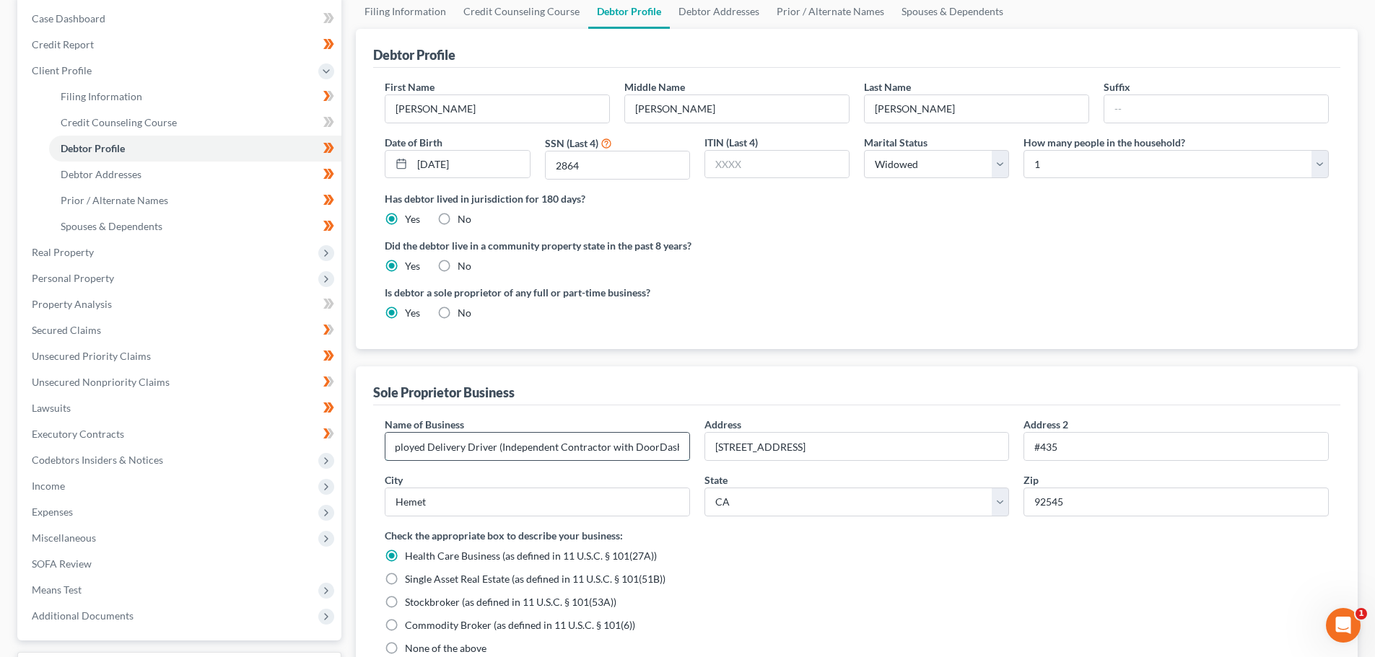
click at [650, 457] on input "Self-Employed Delivery Driver (Independent Contractor with DoorDash)" at bounding box center [537, 446] width 304 height 27
click at [654, 452] on input "Self-Employed Delivery Driver (Independent Contractor with DoorDash)" at bounding box center [537, 446] width 304 height 27
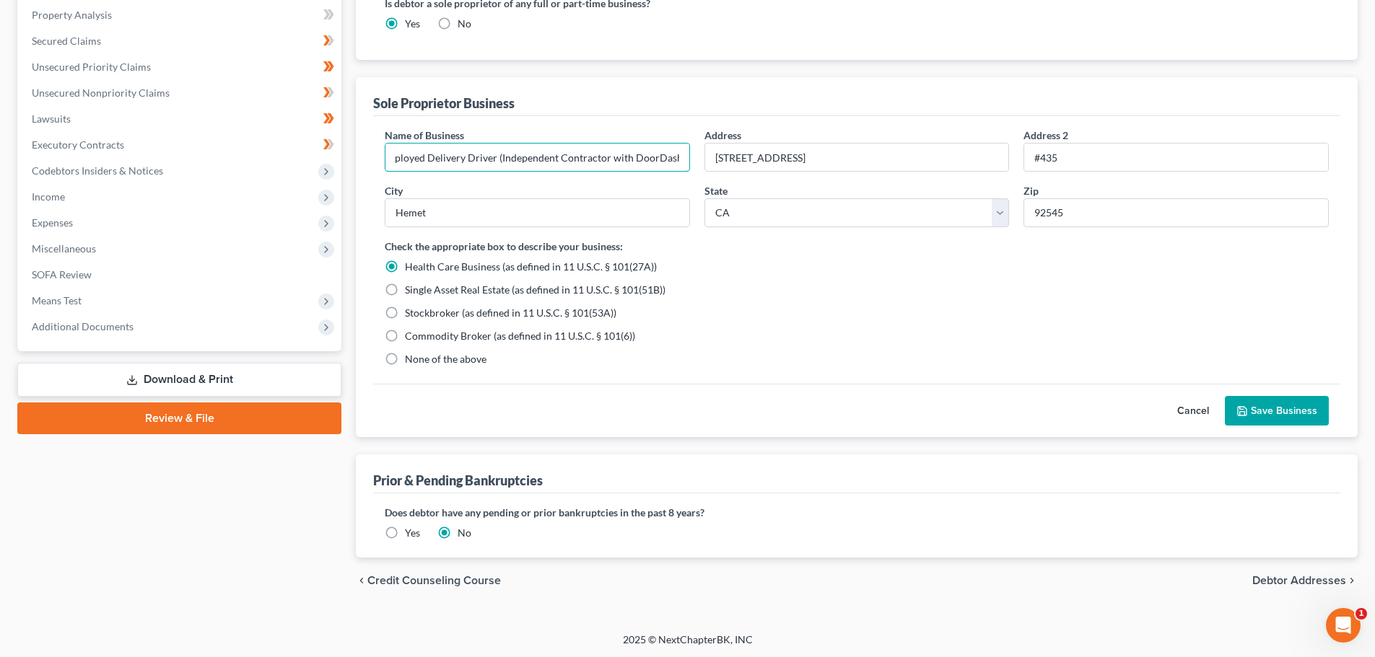
scroll to position [435, 0]
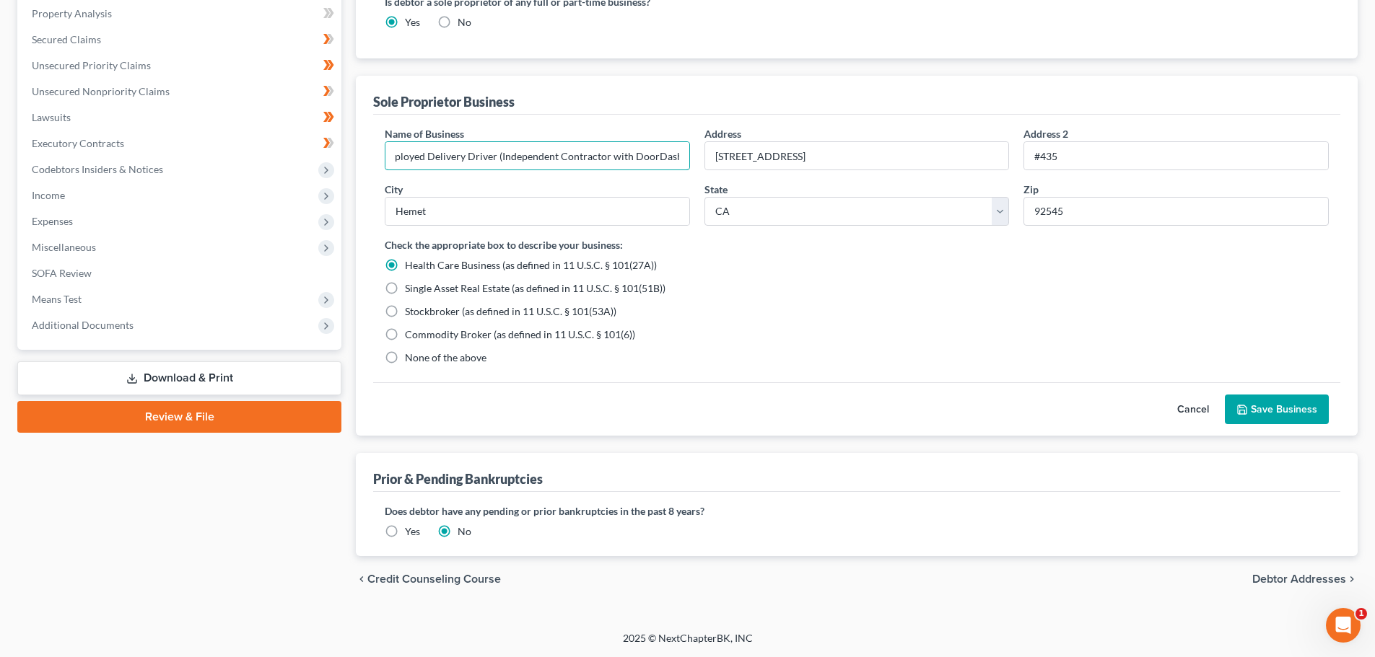
type input "Self-Employed Delivery Driver (Independent Contractor with DoorDash)"
click at [1296, 399] on button "Save Business" at bounding box center [1277, 410] width 104 height 30
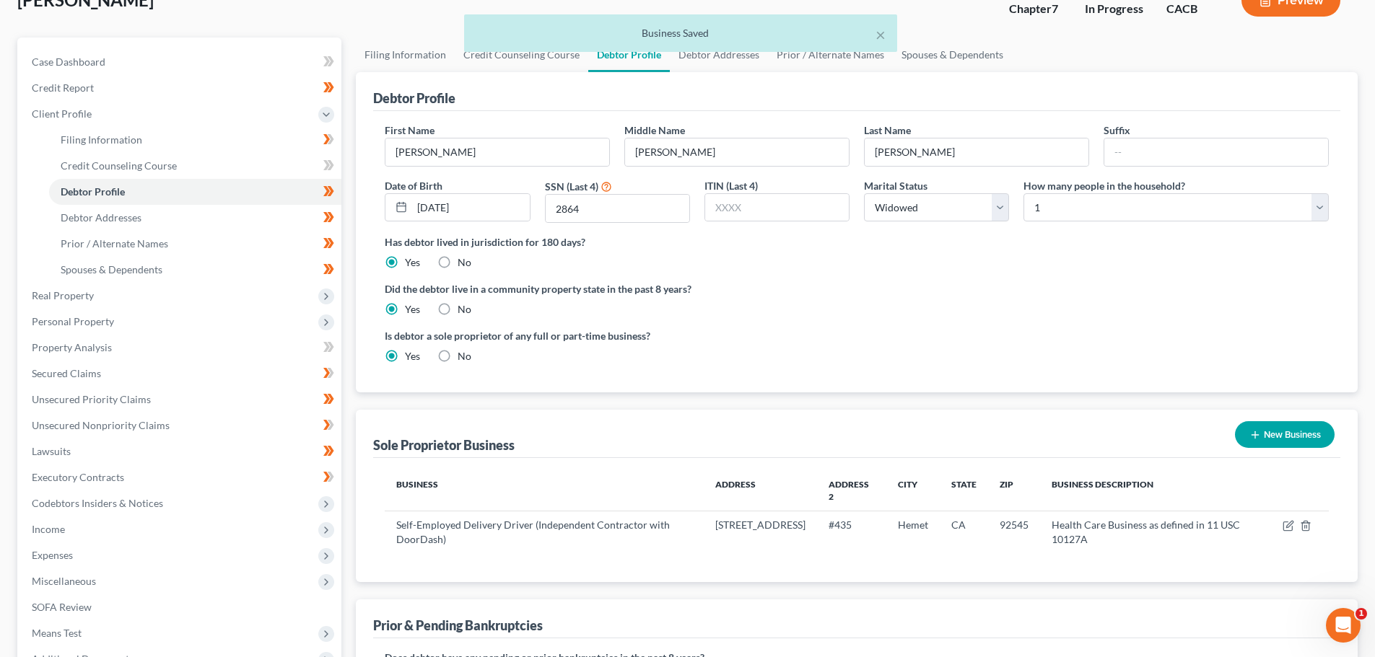
scroll to position [0, 0]
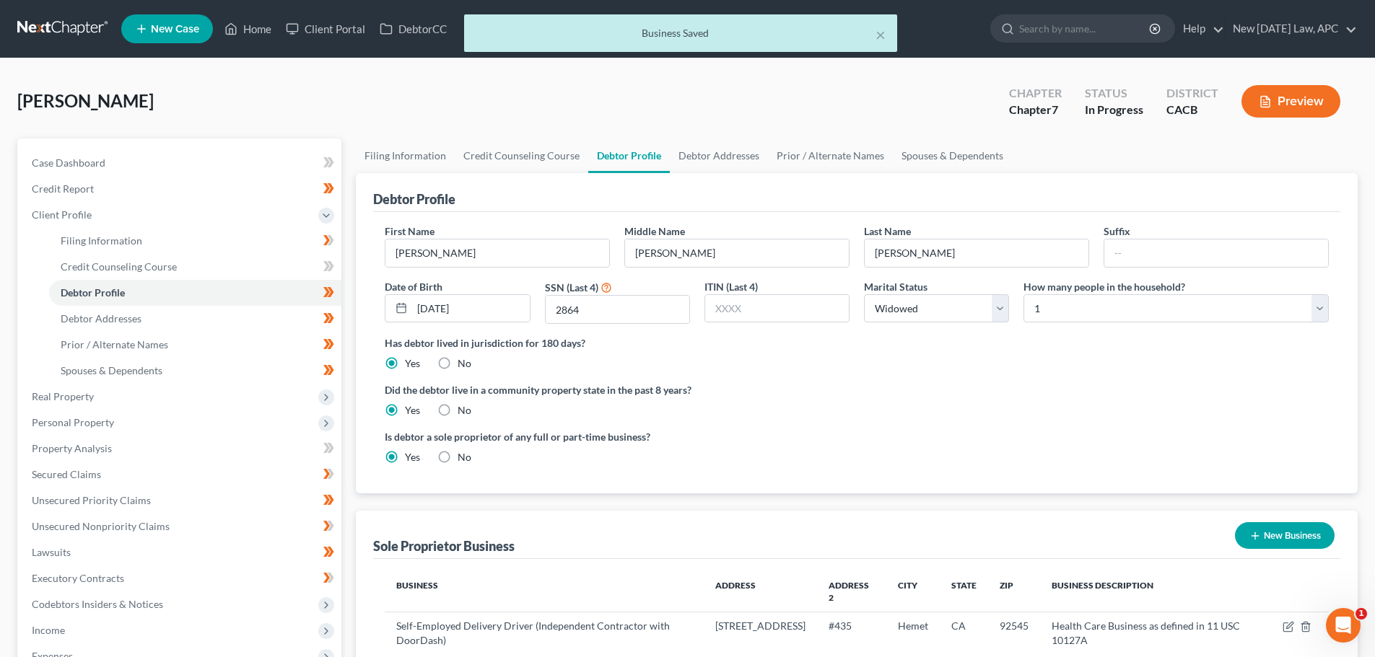
click at [1310, 112] on button "Preview" at bounding box center [1290, 101] width 99 height 32
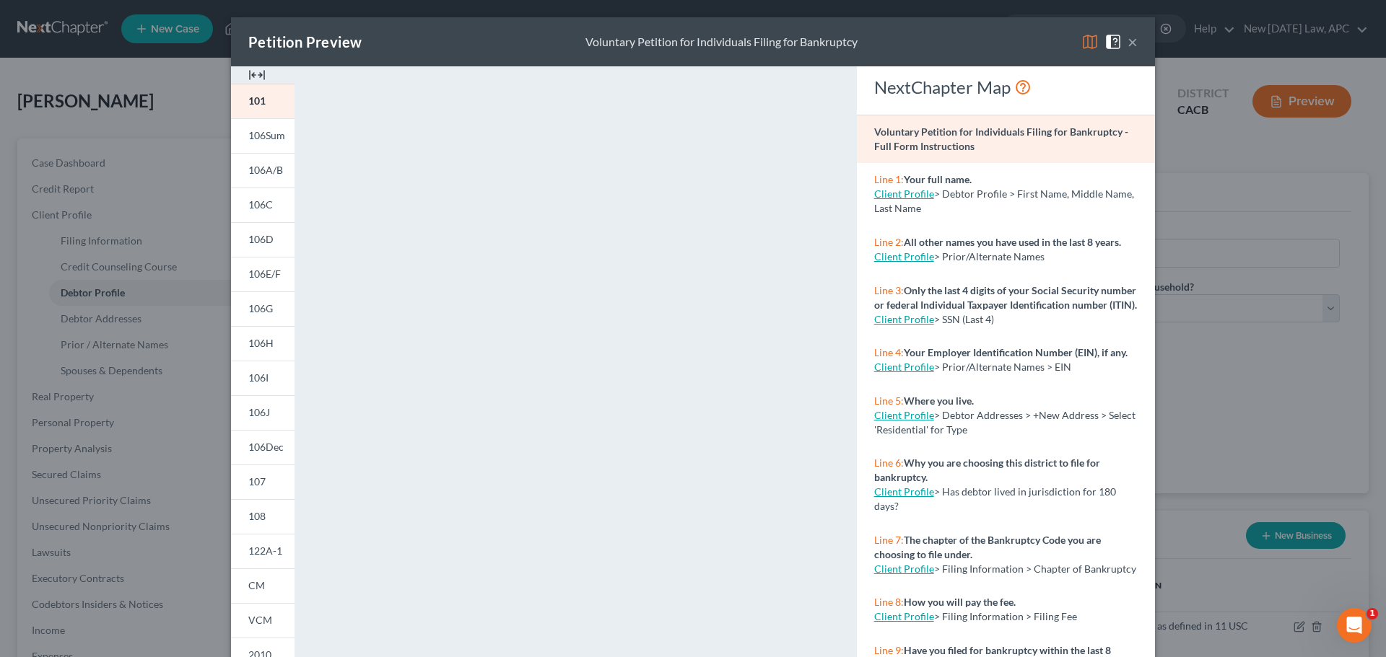
click at [1127, 43] on button "×" at bounding box center [1132, 41] width 10 height 17
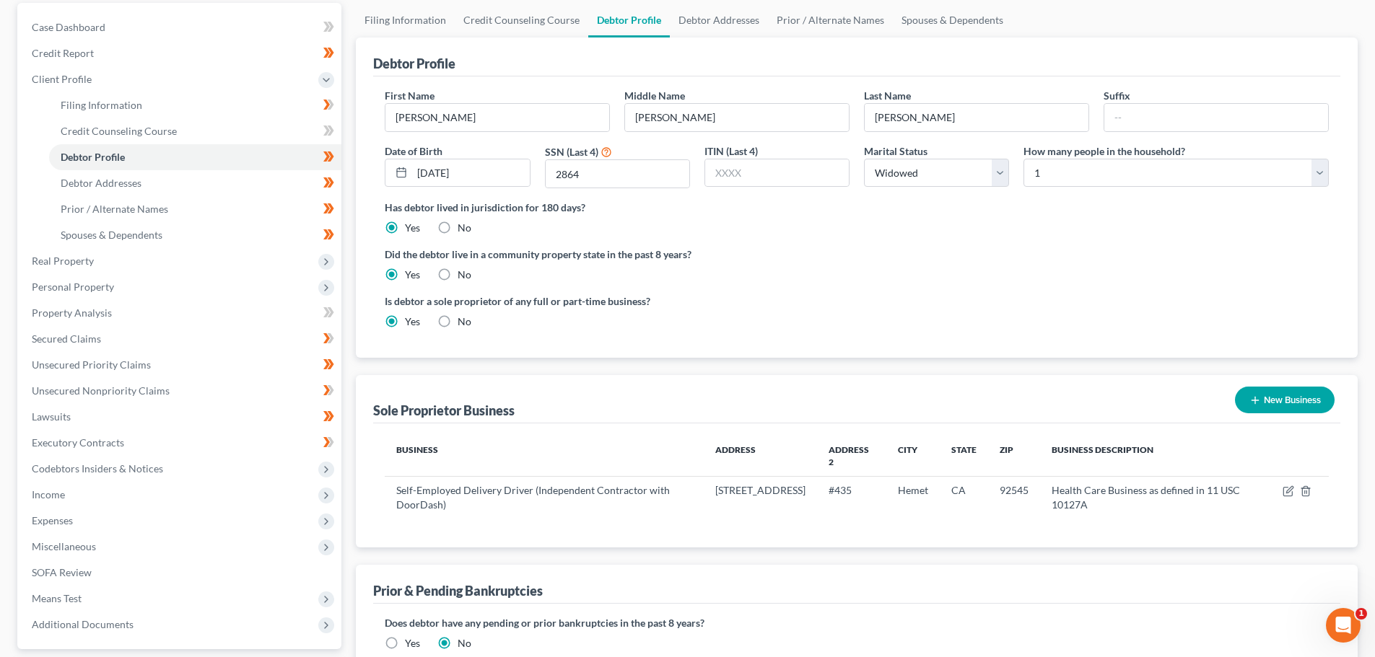
scroll to position [144, 0]
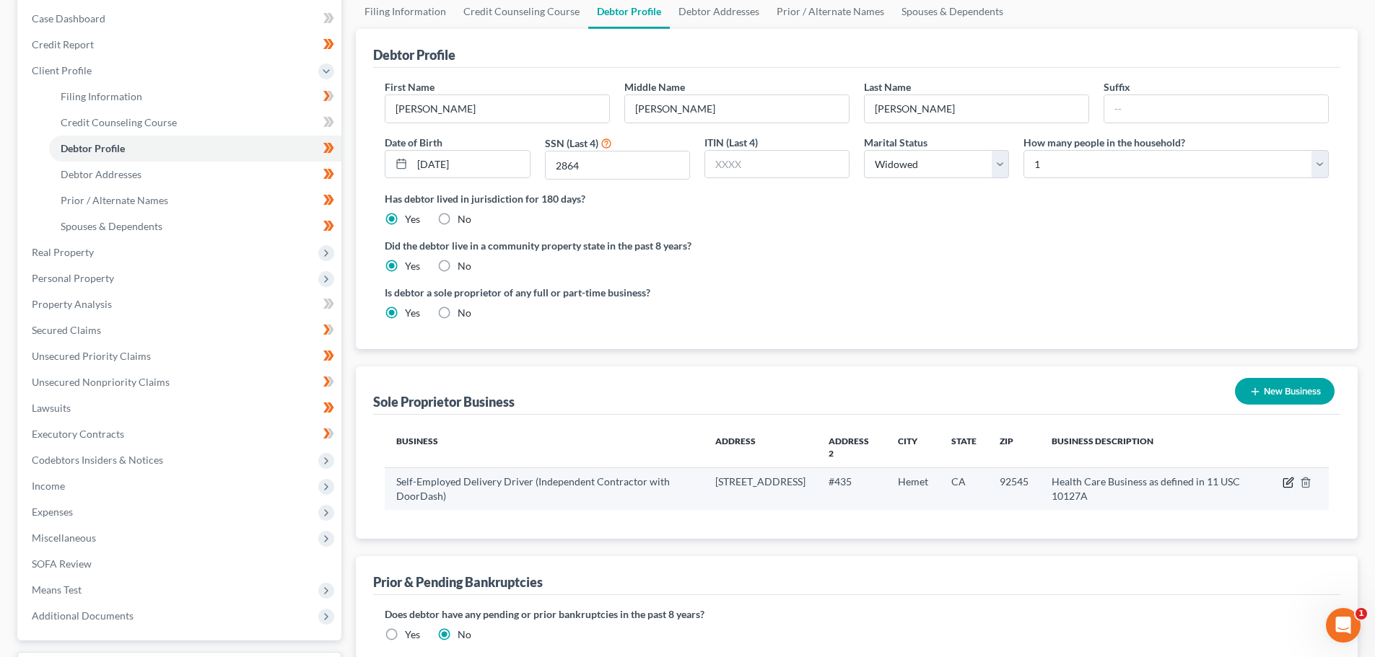
click at [1292, 481] on icon "button" at bounding box center [1289, 481] width 6 height 6
select select "4"
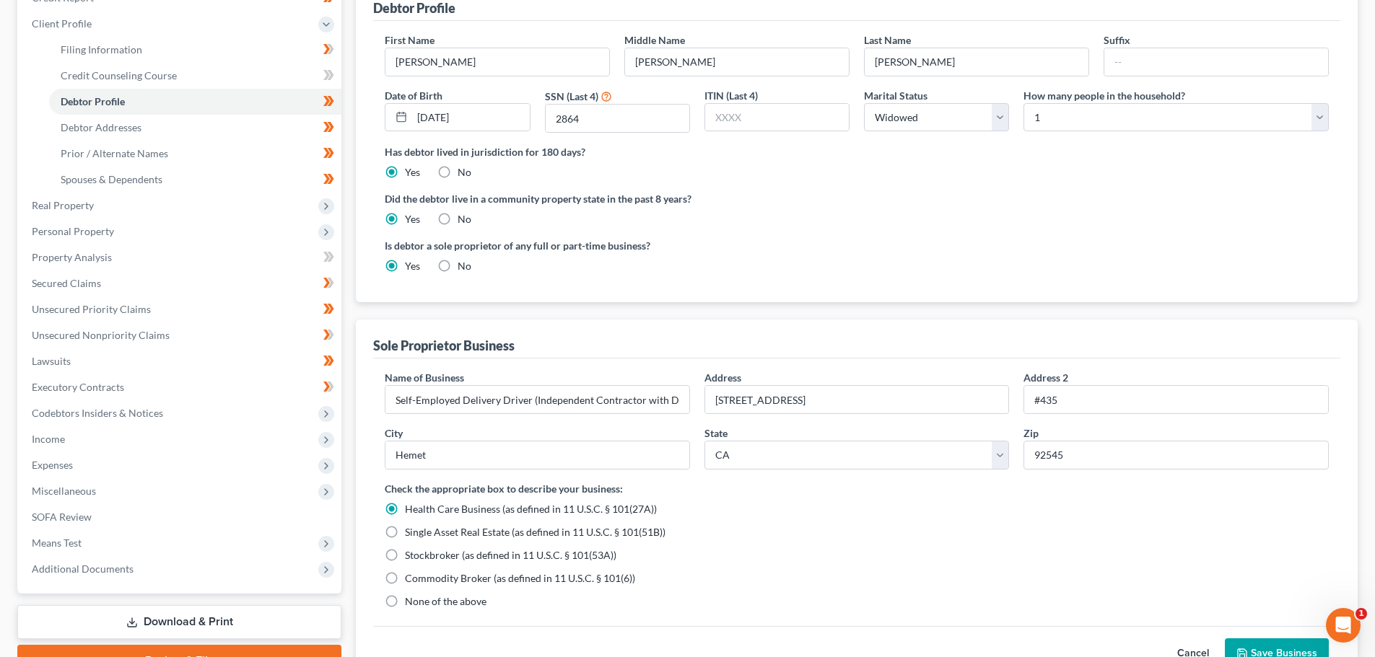
scroll to position [216, 0]
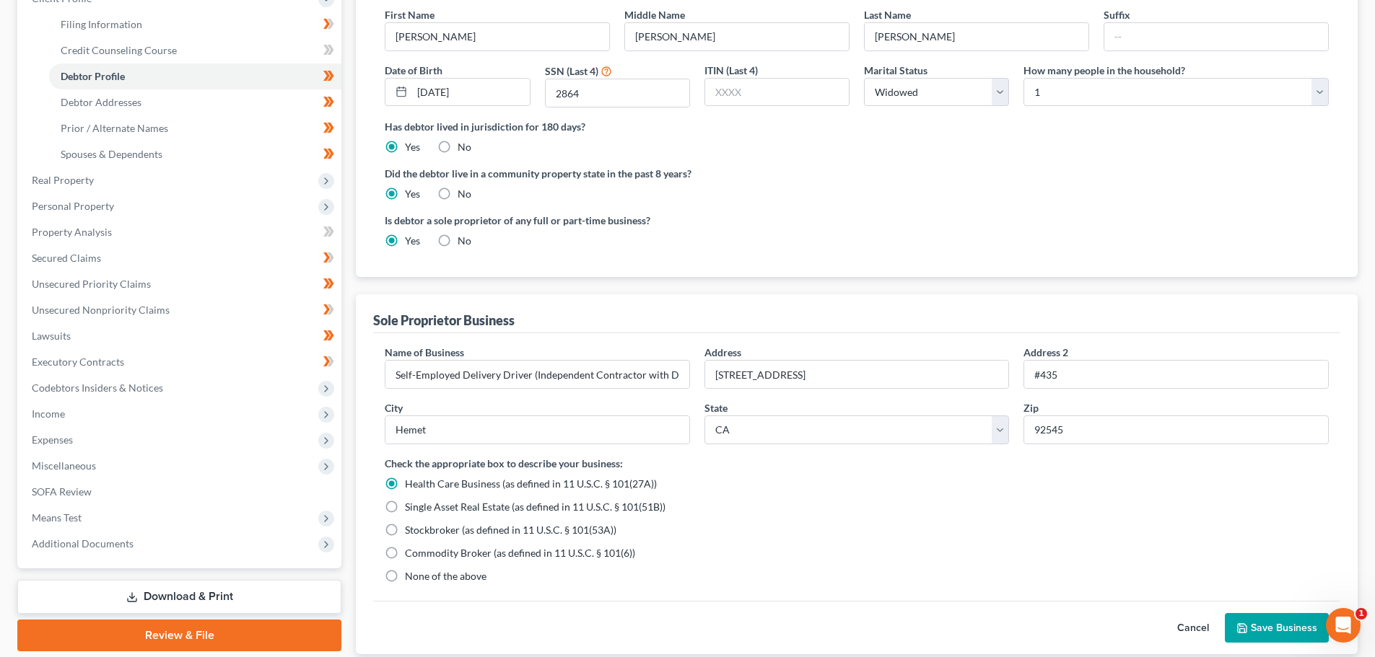
click at [405, 578] on label "None of the above" at bounding box center [446, 576] width 82 height 14
click at [411, 578] on input "None of the above" at bounding box center [415, 573] width 9 height 9
radio input "true"
radio input "false"
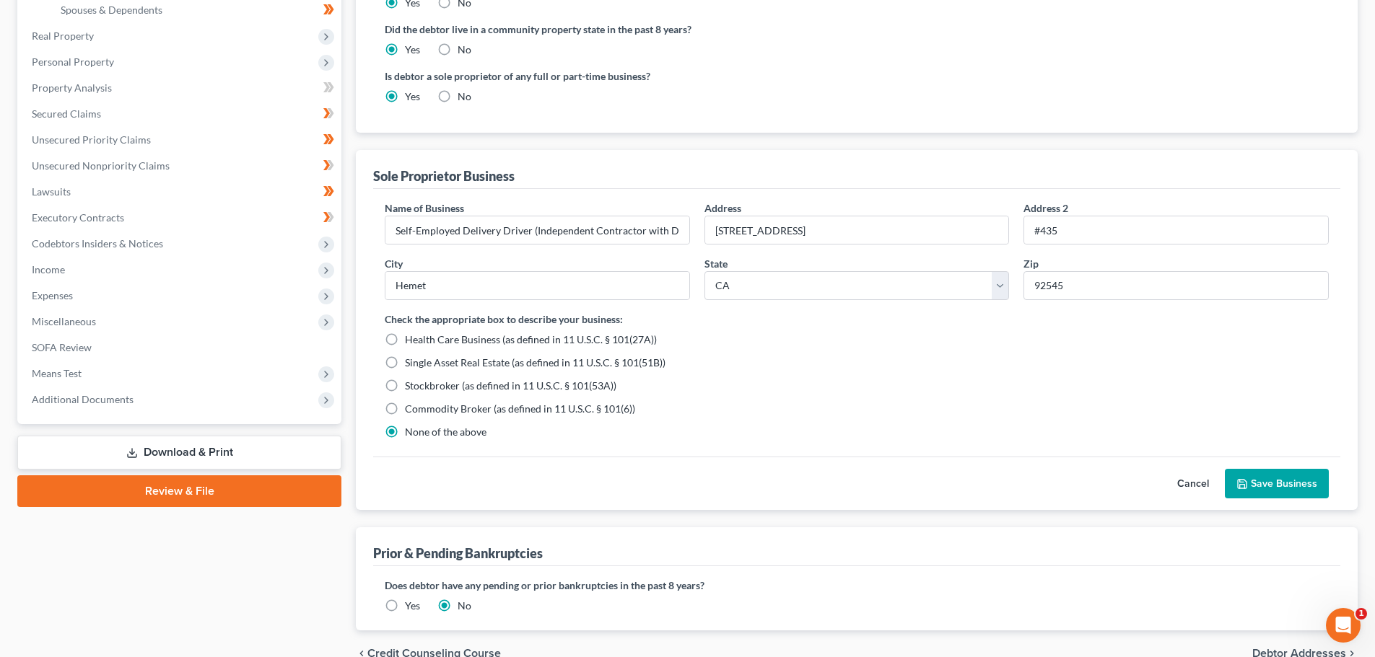
click at [1264, 479] on button "Save Business" at bounding box center [1277, 484] width 104 height 30
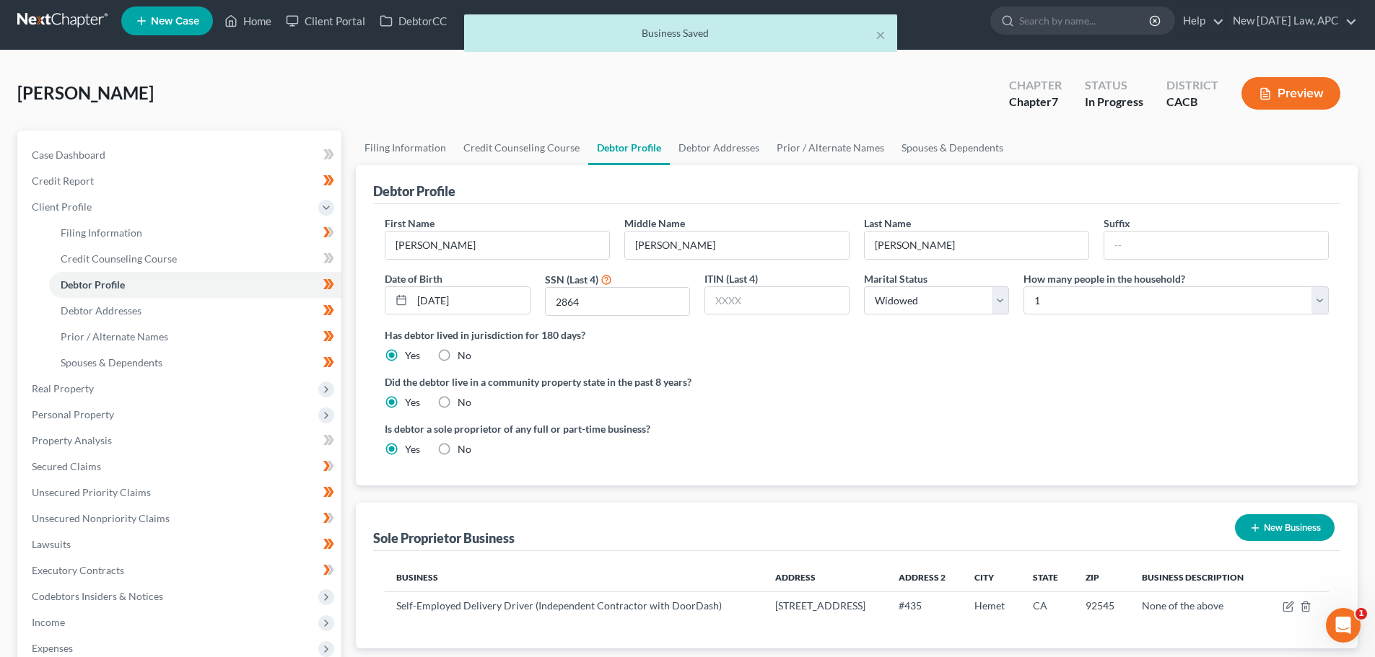
scroll to position [0, 0]
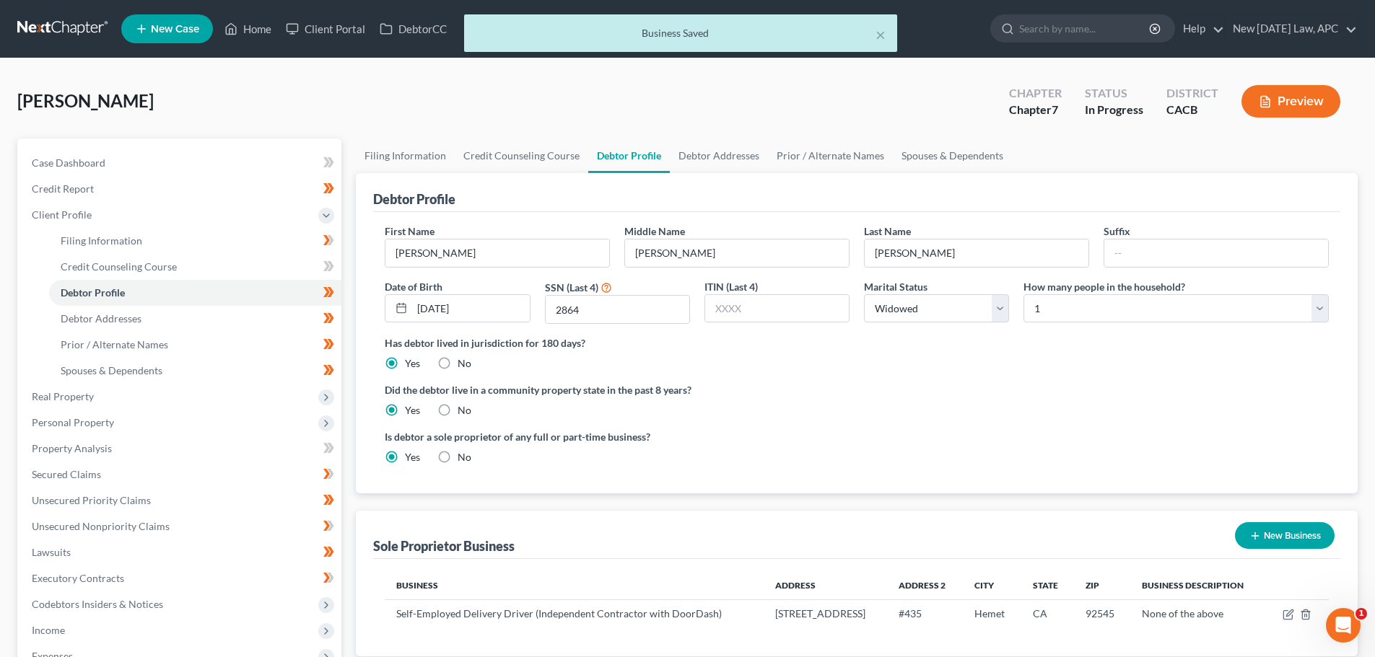
click at [1285, 100] on button "Preview" at bounding box center [1290, 101] width 99 height 32
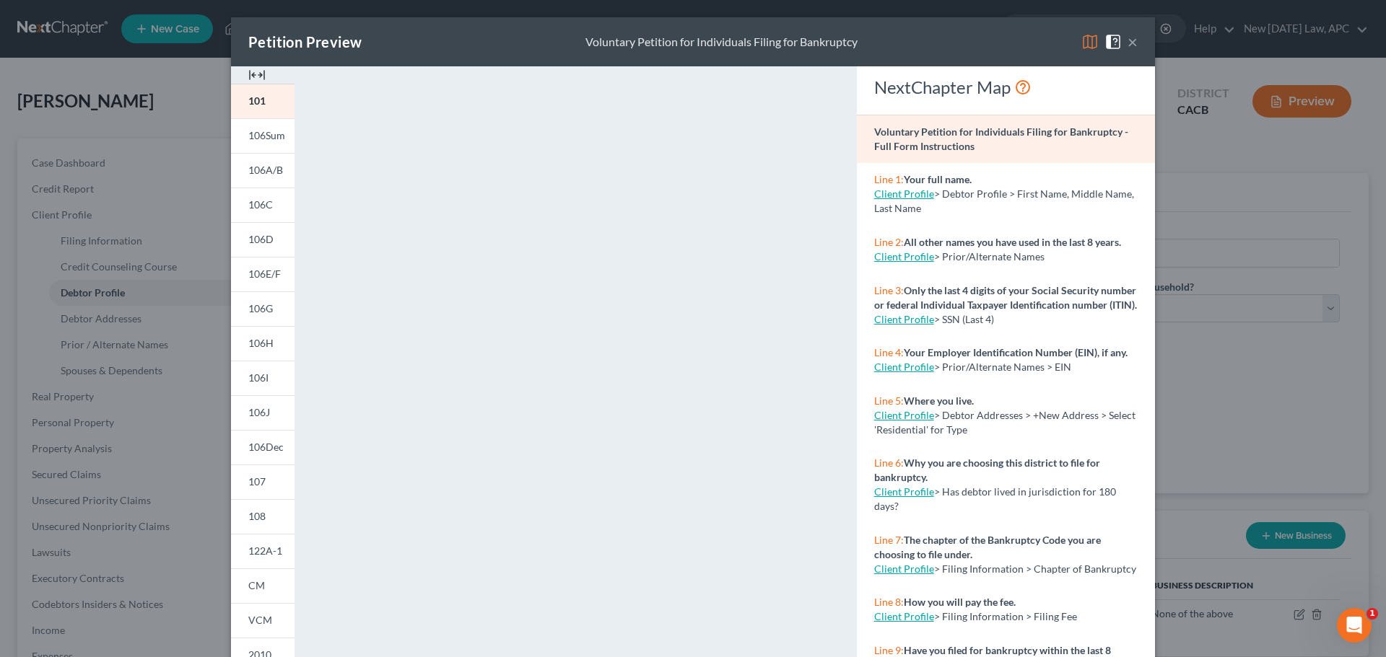
drag, startPoint x: 1131, startPoint y: 37, endPoint x: 1095, endPoint y: 62, distance: 43.5
click at [1132, 38] on button "×" at bounding box center [1132, 41] width 10 height 17
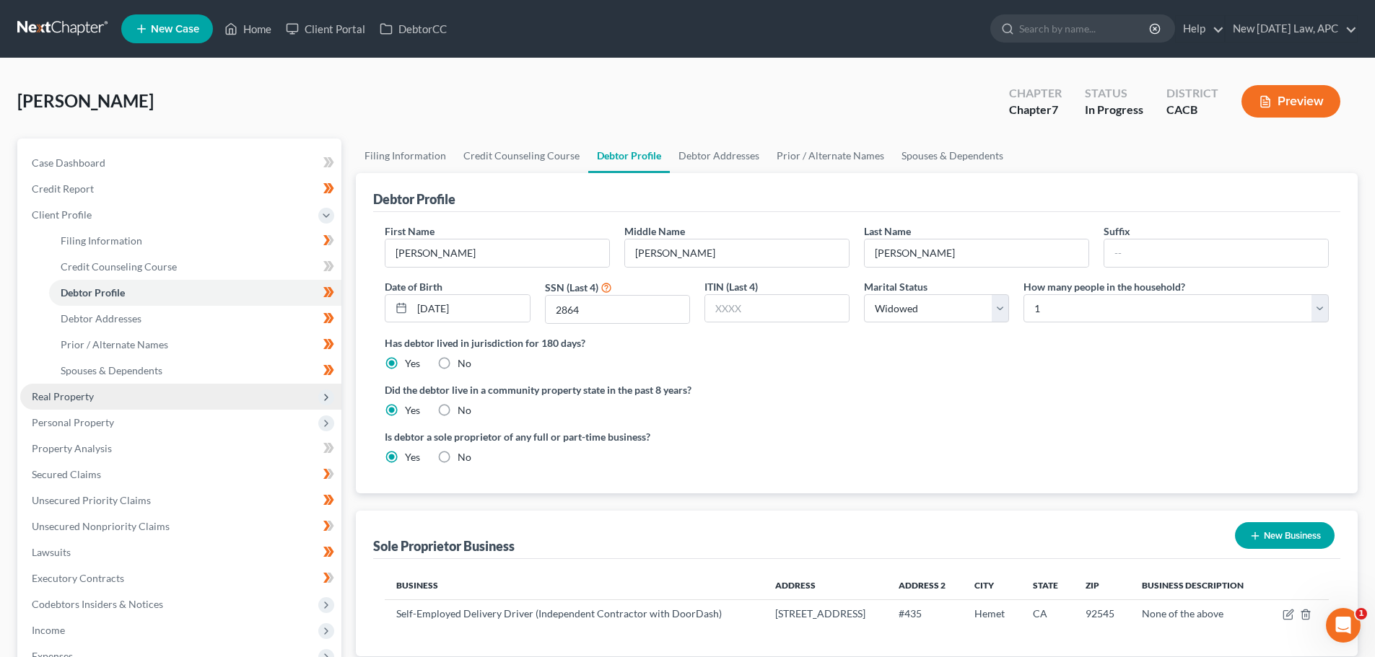
click at [113, 396] on span "Real Property" at bounding box center [180, 397] width 321 height 26
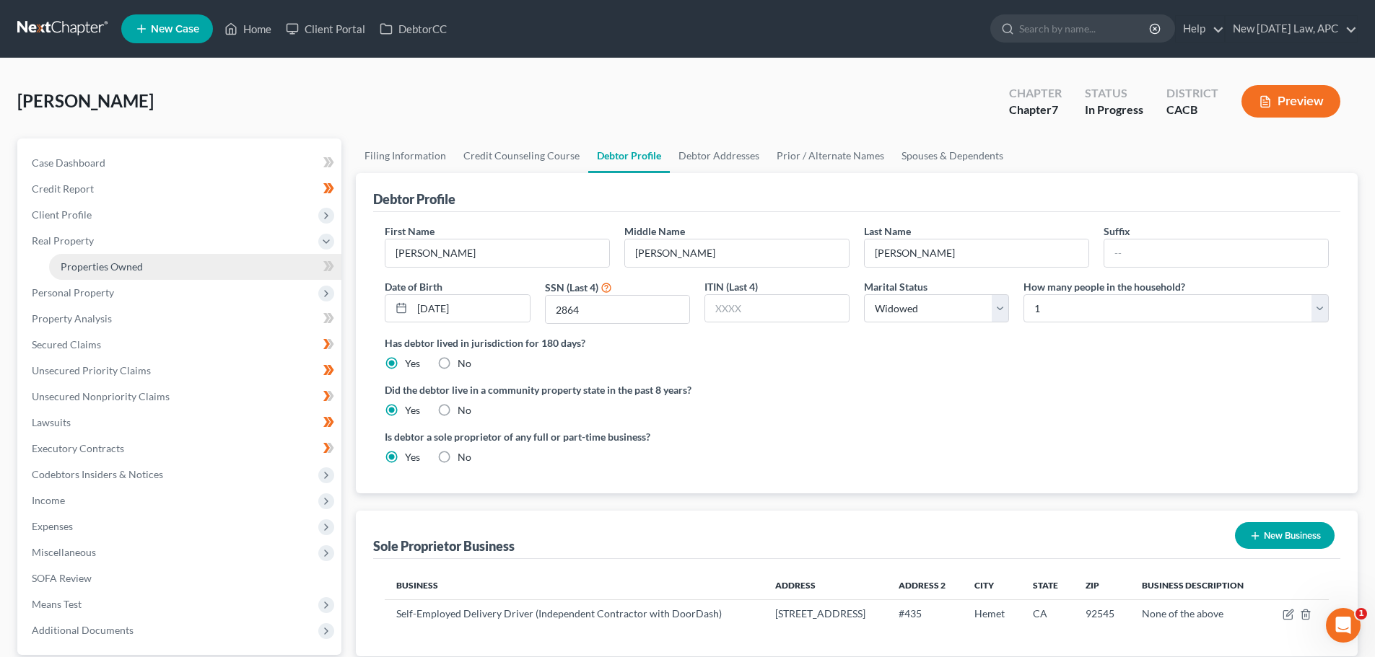
click at [134, 273] on link "Properties Owned" at bounding box center [195, 267] width 292 height 26
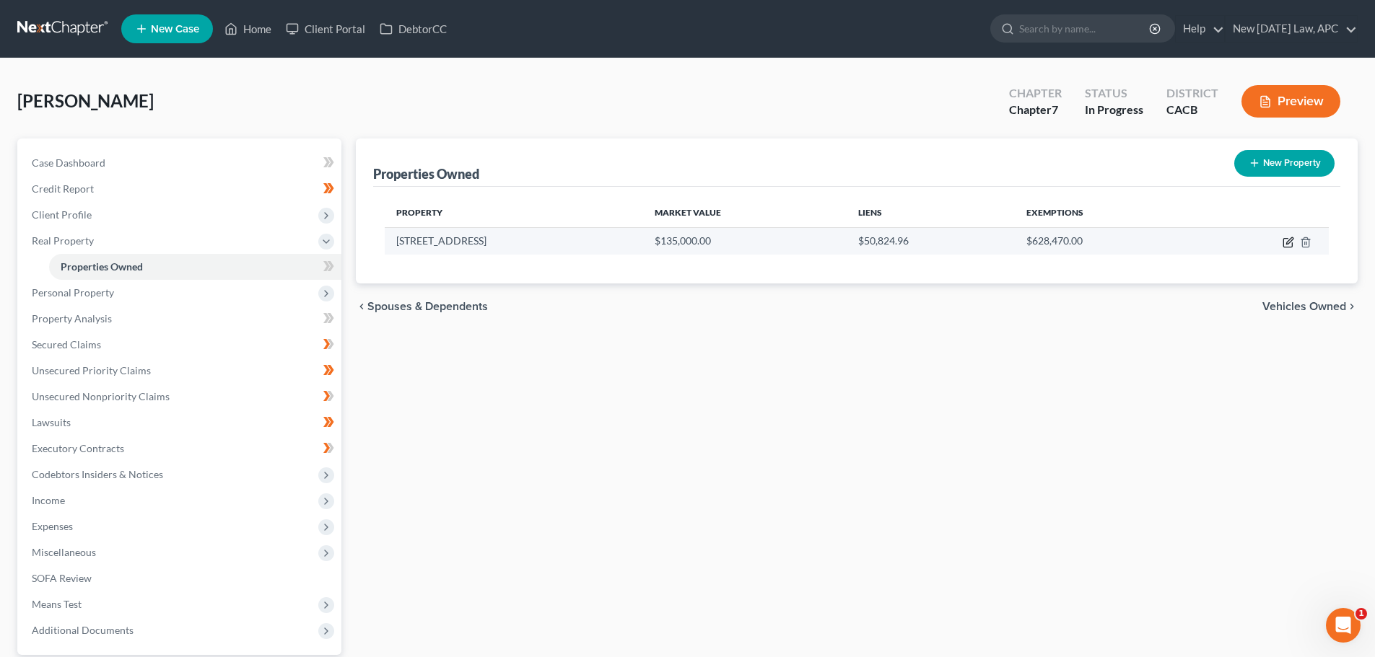
click at [1285, 241] on icon "button" at bounding box center [1288, 243] width 12 height 12
select select "4"
select select "0"
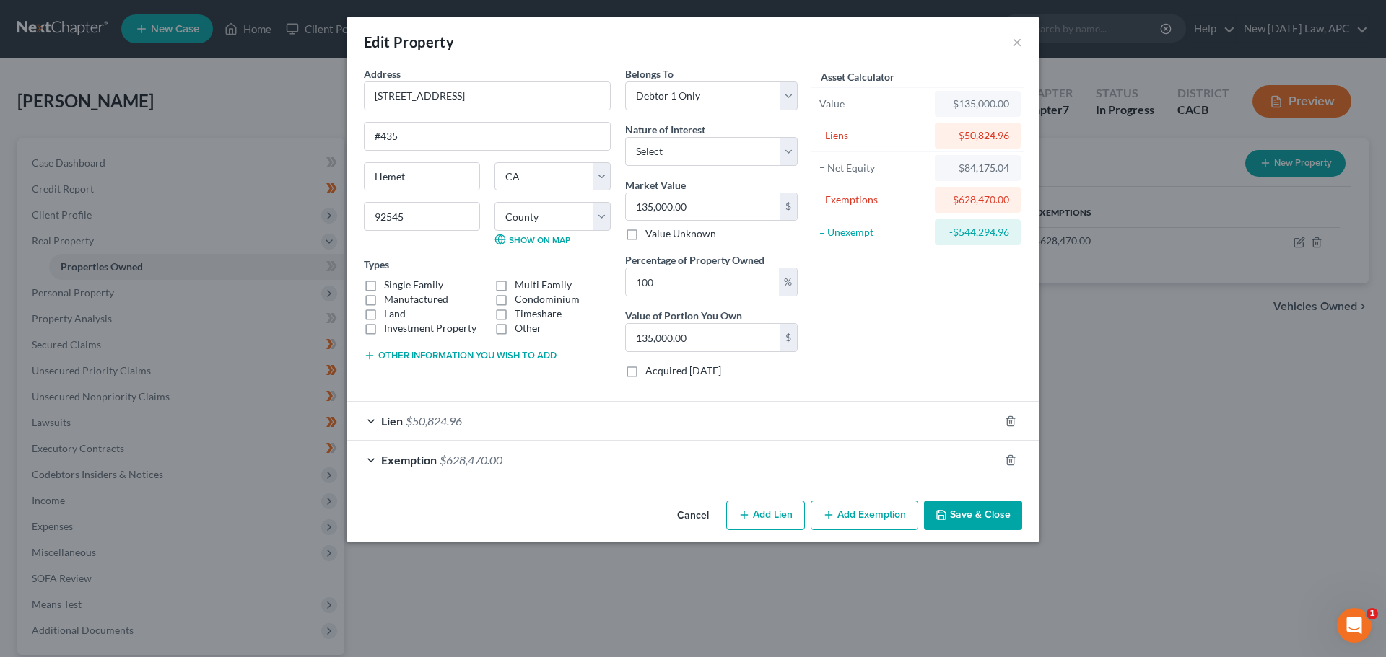
click at [384, 297] on label "Manufactured" at bounding box center [416, 299] width 64 height 14
click at [390, 297] on input "Manufactured" at bounding box center [394, 296] width 9 height 9
checkbox input "true"
click at [531, 351] on button "Other information you wish to add" at bounding box center [460, 356] width 193 height 12
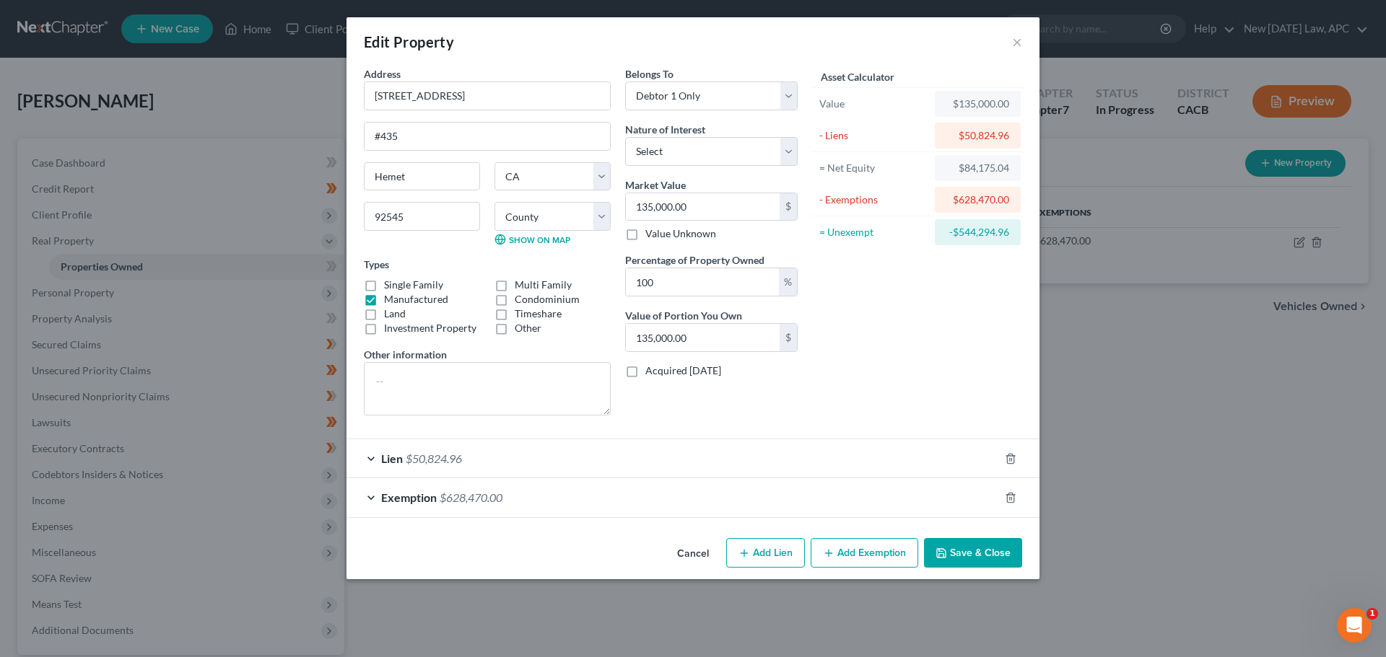
click at [524, 419] on div "Address * [STREET_ADDRESS] [GEOGRAPHIC_DATA] [US_STATE][GEOGRAPHIC_DATA] [GEOGR…" at bounding box center [486, 246] width 261 height 361
click at [409, 381] on textarea at bounding box center [487, 388] width 247 height 53
type textarea "Appraisal obtained from Quality Appraisal Service on [DATE]."
click at [953, 551] on button "Save & Close" at bounding box center [973, 553] width 98 height 30
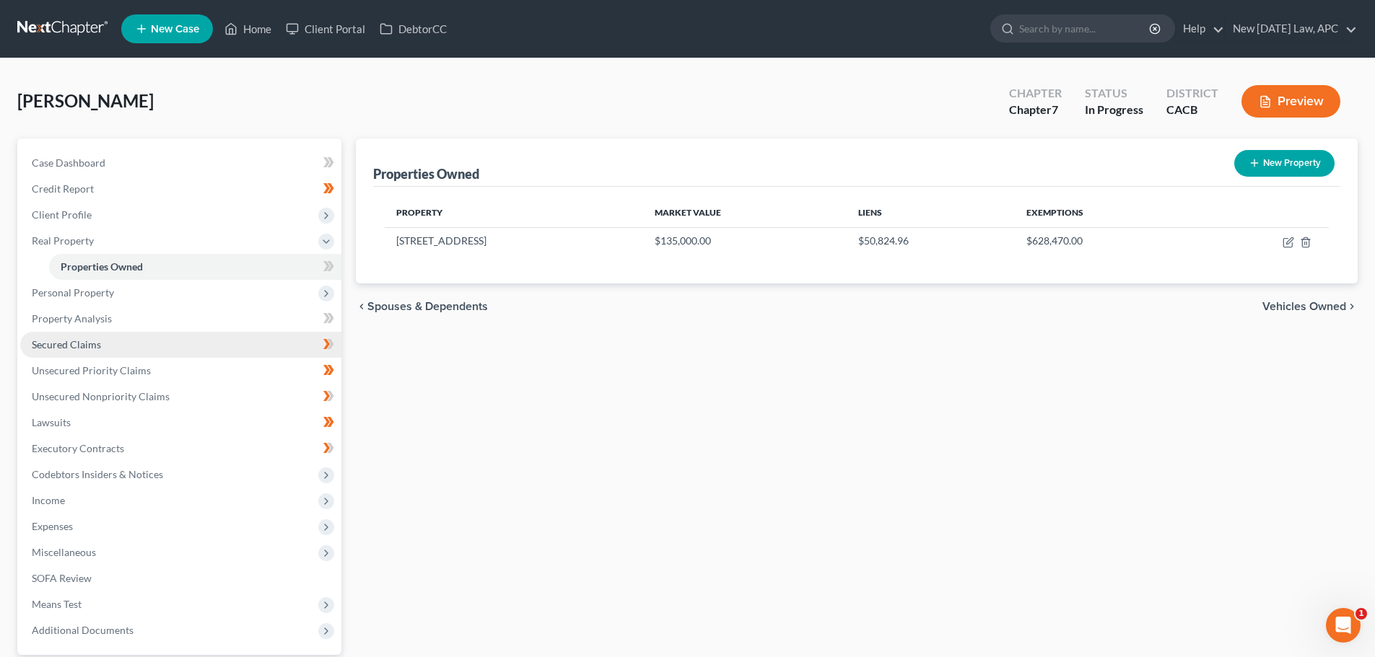
click at [102, 346] on link "Secured Claims" at bounding box center [180, 345] width 321 height 26
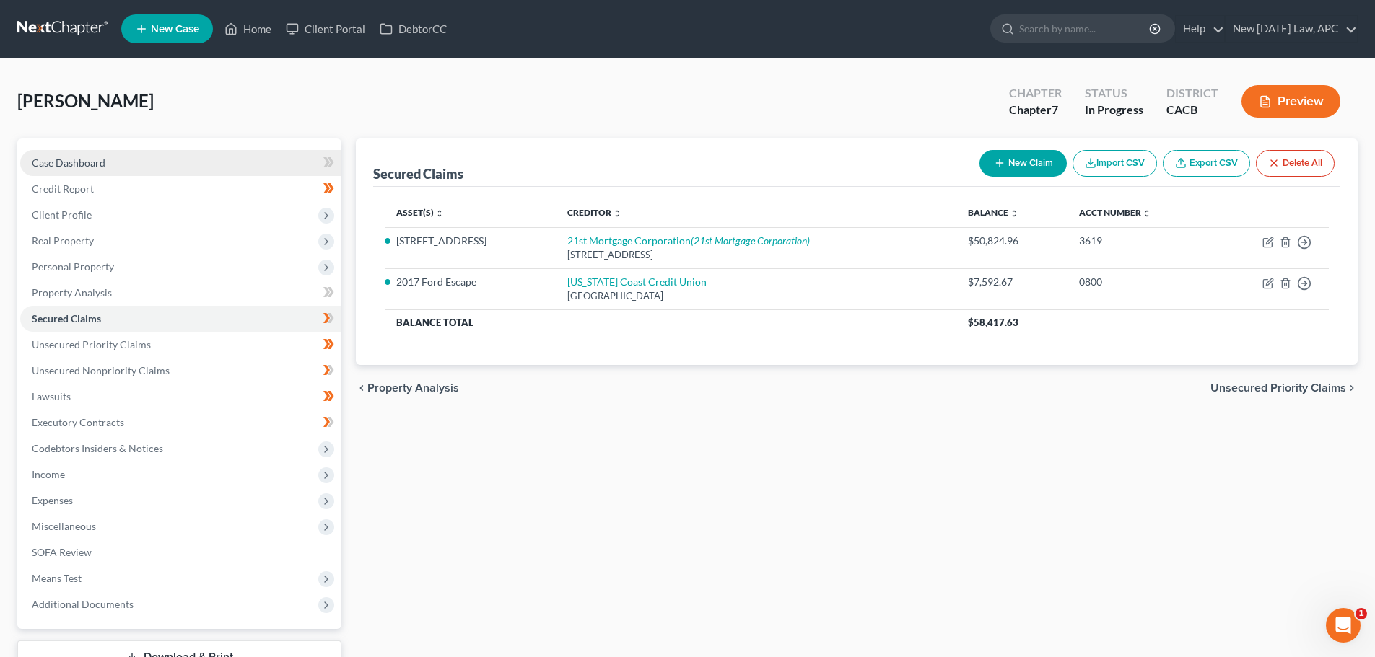
click at [88, 164] on span "Case Dashboard" at bounding box center [69, 163] width 74 height 12
select select "5"
select select "4"
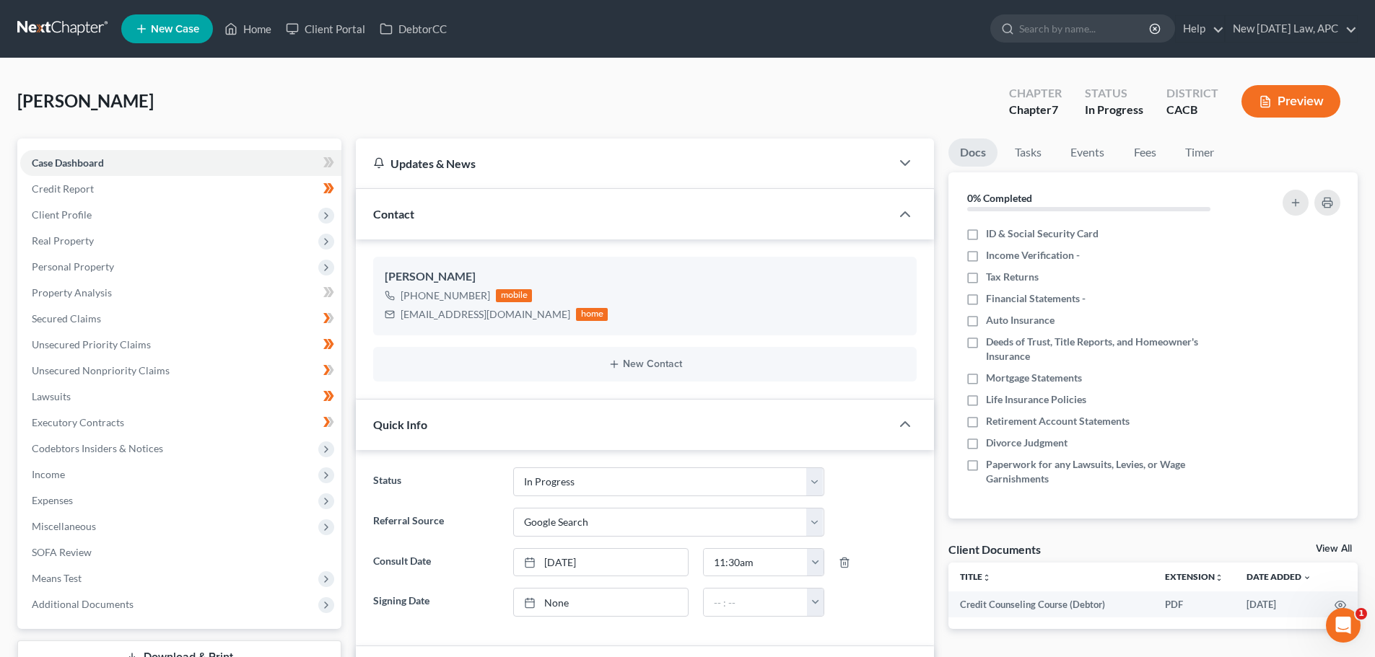
scroll to position [3216, 0]
click at [80, 474] on span "Income" at bounding box center [180, 475] width 321 height 26
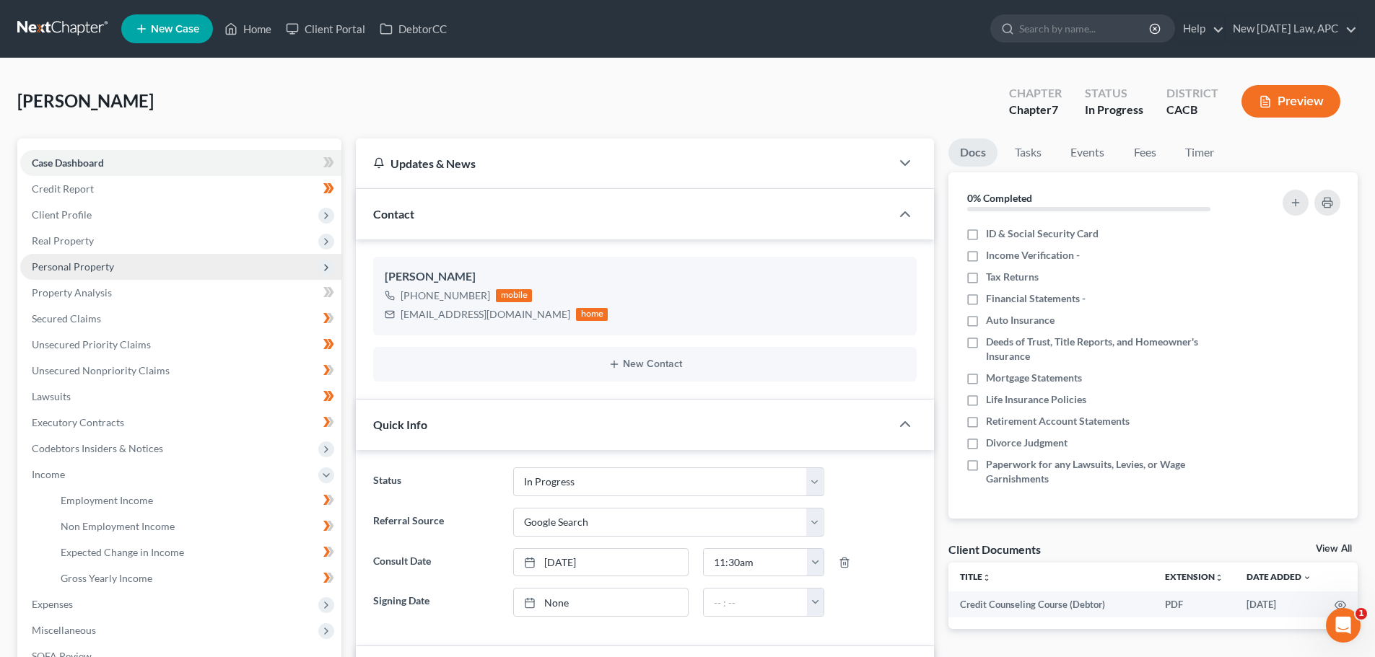
click at [72, 268] on span "Personal Property" at bounding box center [73, 267] width 82 height 12
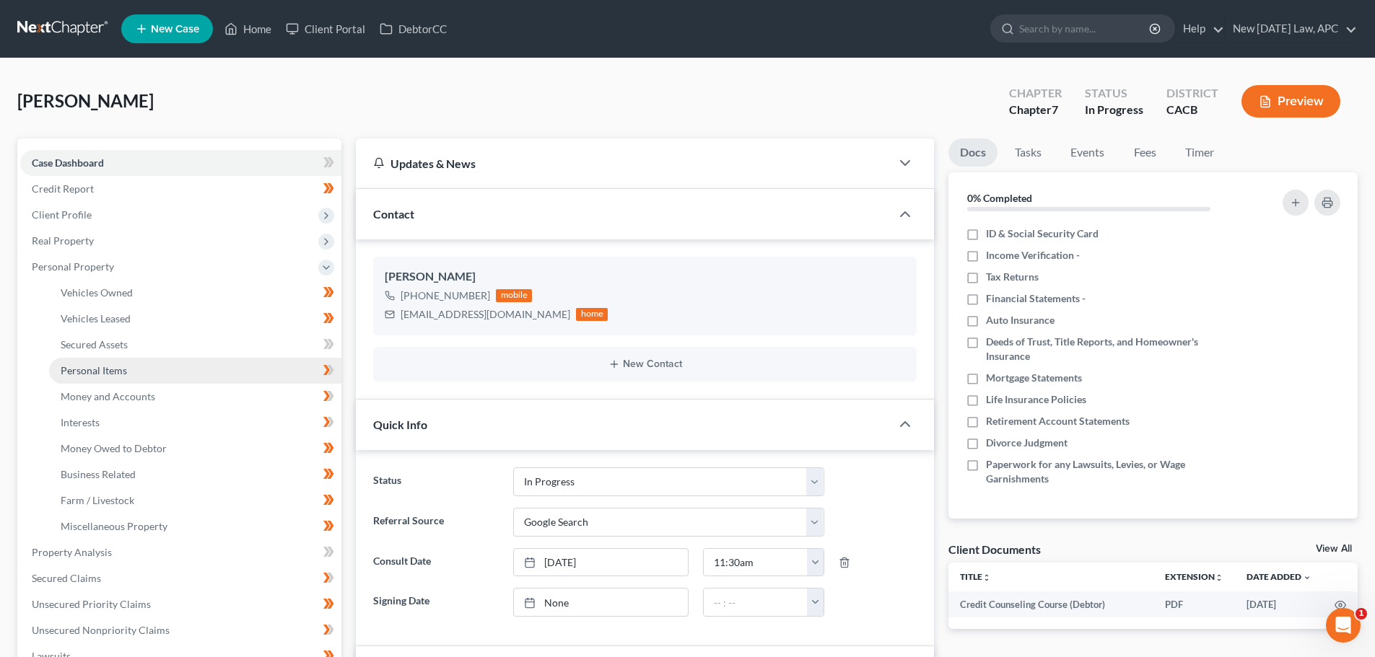
click at [123, 367] on span "Personal Items" at bounding box center [94, 370] width 66 height 12
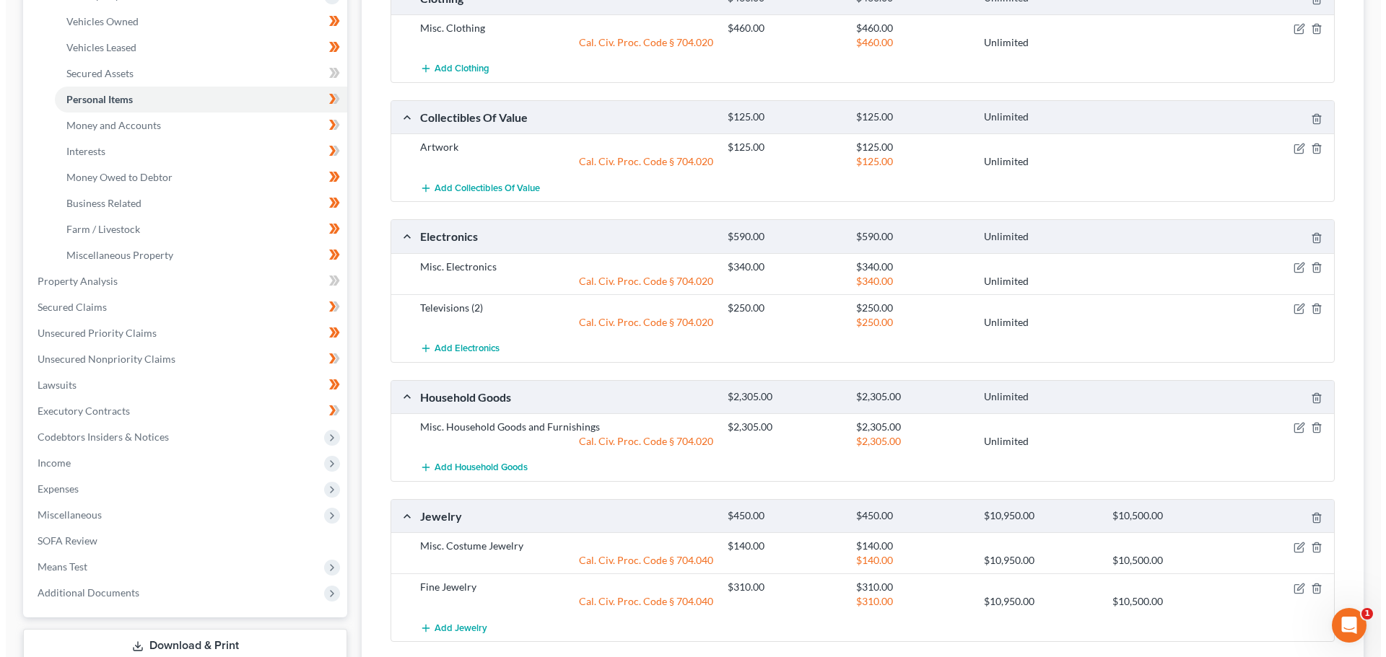
scroll to position [289, 0]
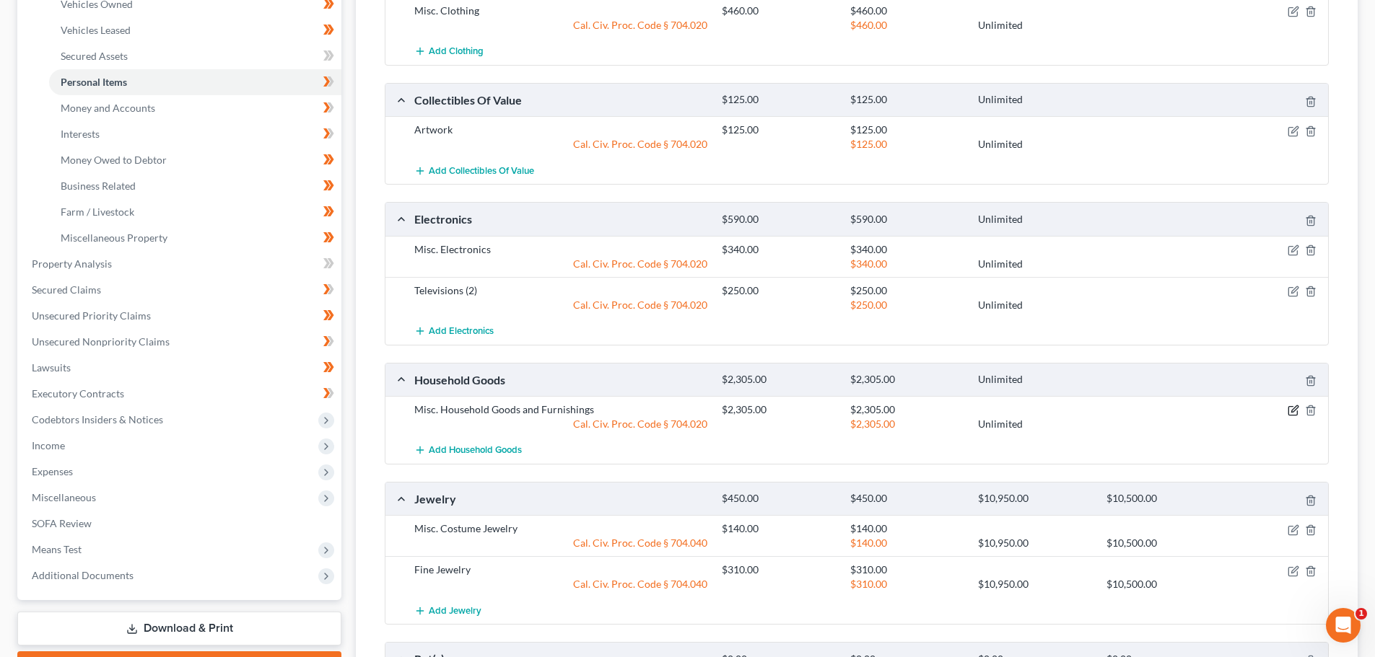
click at [1289, 412] on icon "button" at bounding box center [1293, 411] width 12 height 12
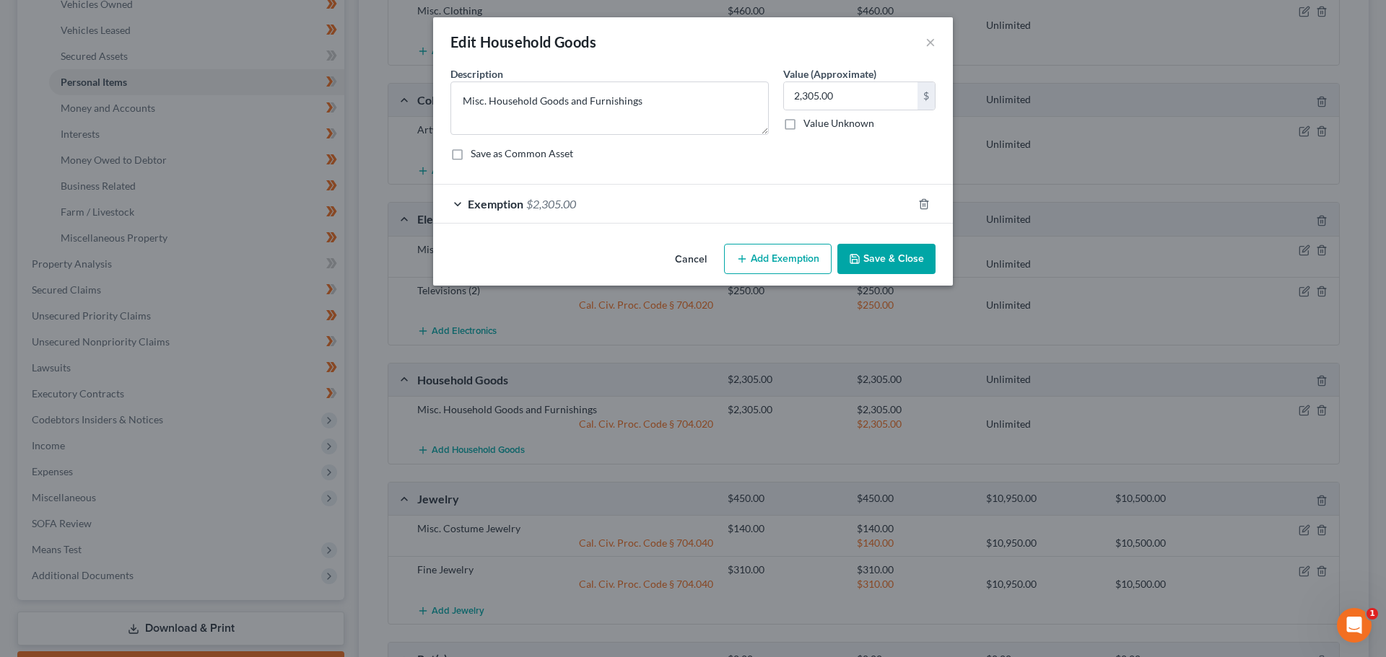
drag, startPoint x: 673, startPoint y: 38, endPoint x: 696, endPoint y: 56, distance: 28.3
click at [673, 38] on div "Edit Household Goods ×" at bounding box center [693, 41] width 520 height 49
click at [857, 100] on input "2,305.00" at bounding box center [851, 95] width 134 height 27
type input "2,475.00"
click at [629, 211] on div "Exemption $2,305.00" at bounding box center [672, 204] width 479 height 38
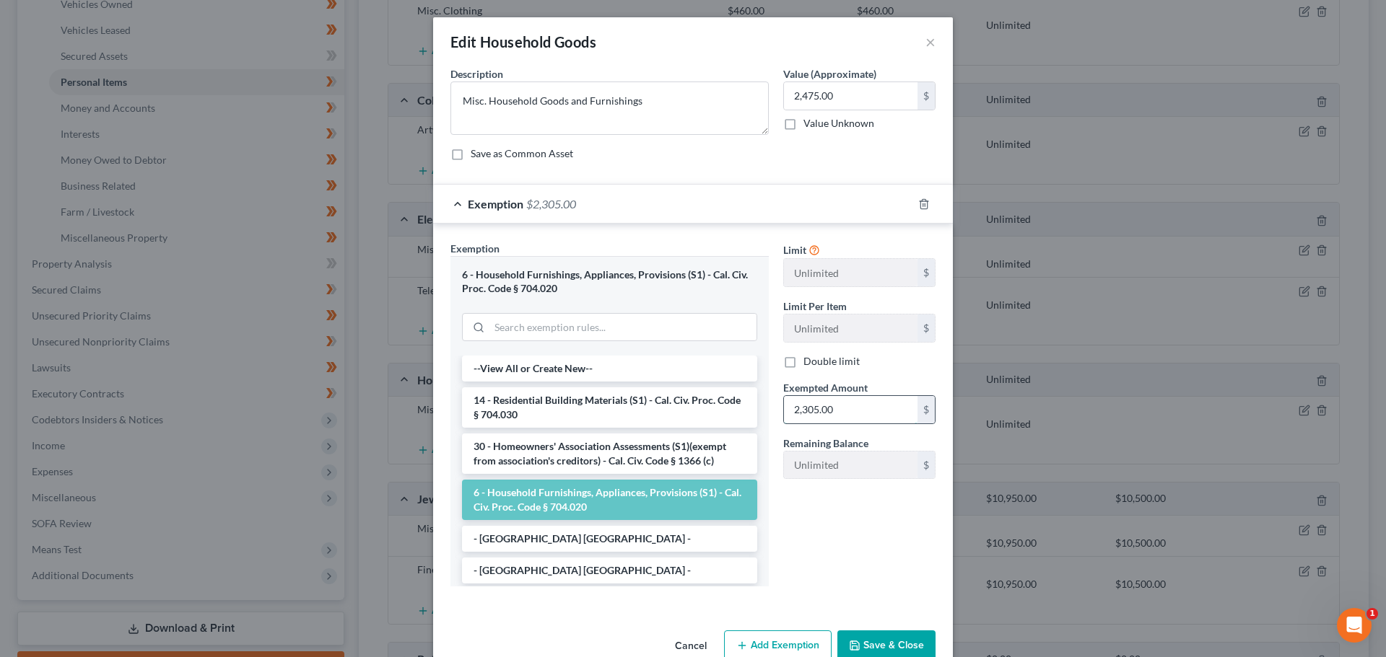
click at [853, 411] on input "2,305.00" at bounding box center [851, 409] width 134 height 27
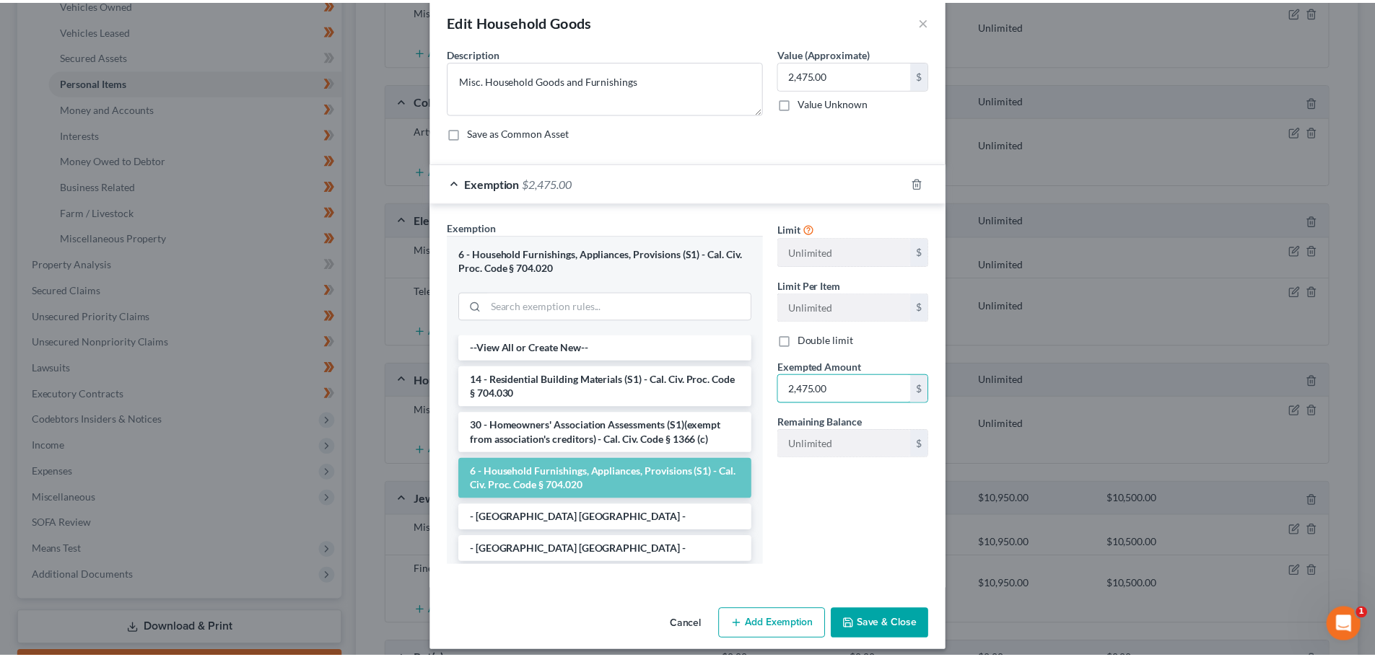
scroll to position [32, 0]
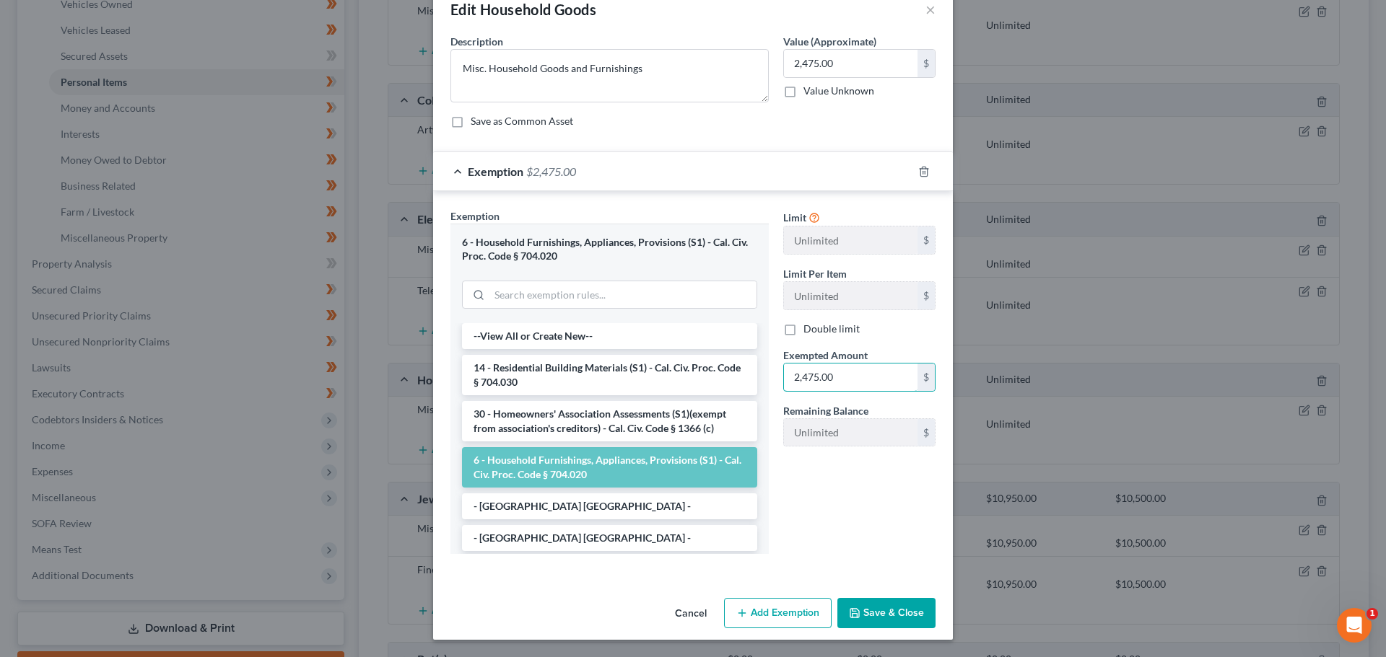
type input "2,475.00"
click at [883, 610] on button "Save & Close" at bounding box center [886, 613] width 98 height 30
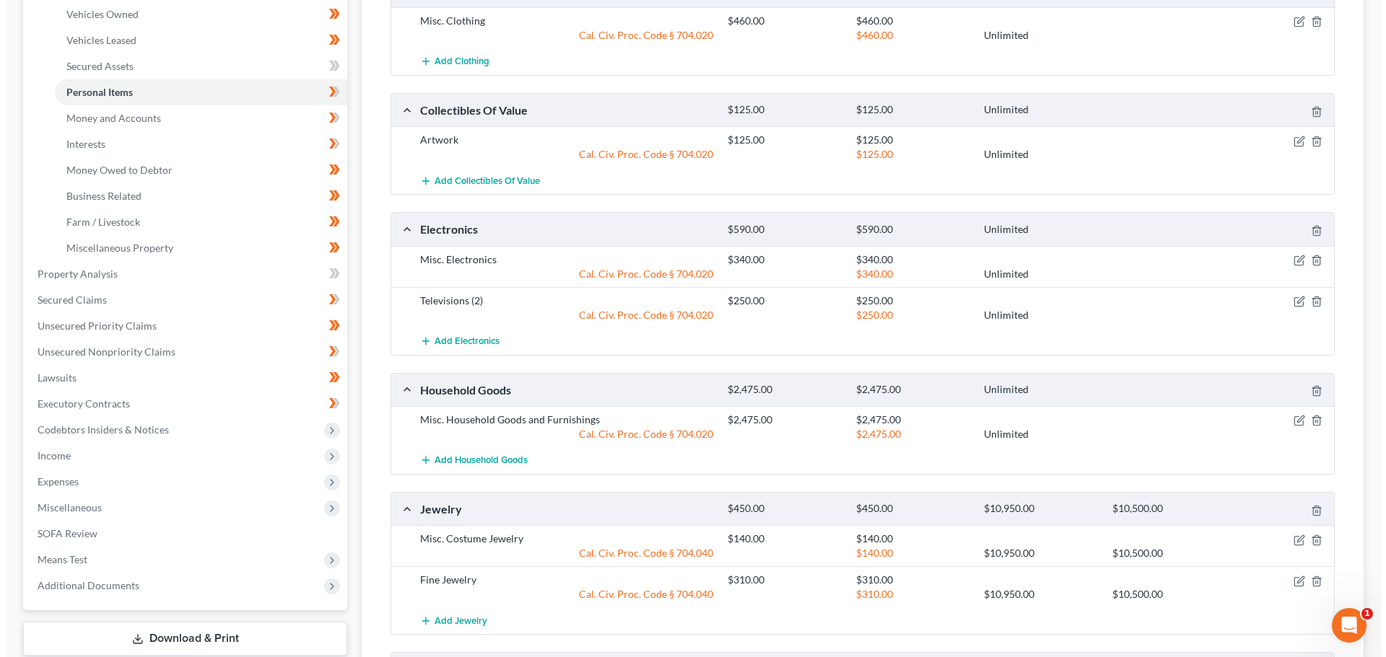
scroll to position [216, 0]
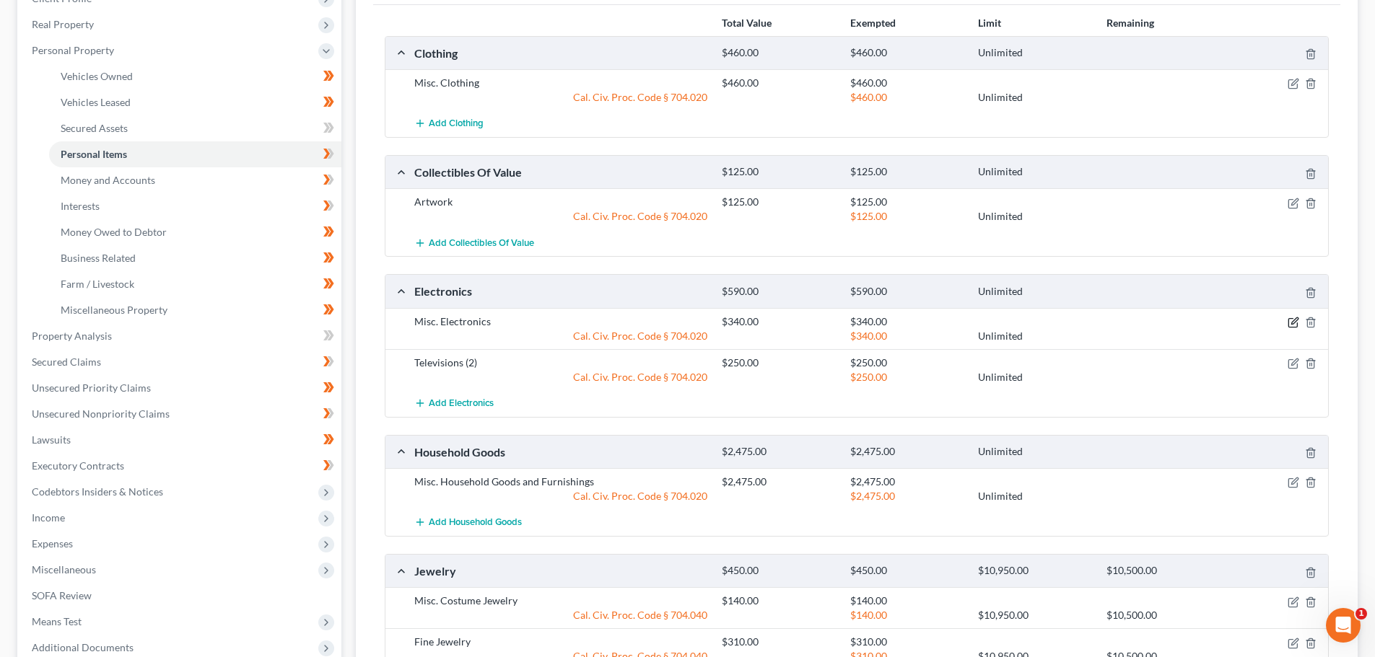
click at [1291, 320] on icon "button" at bounding box center [1293, 323] width 12 height 12
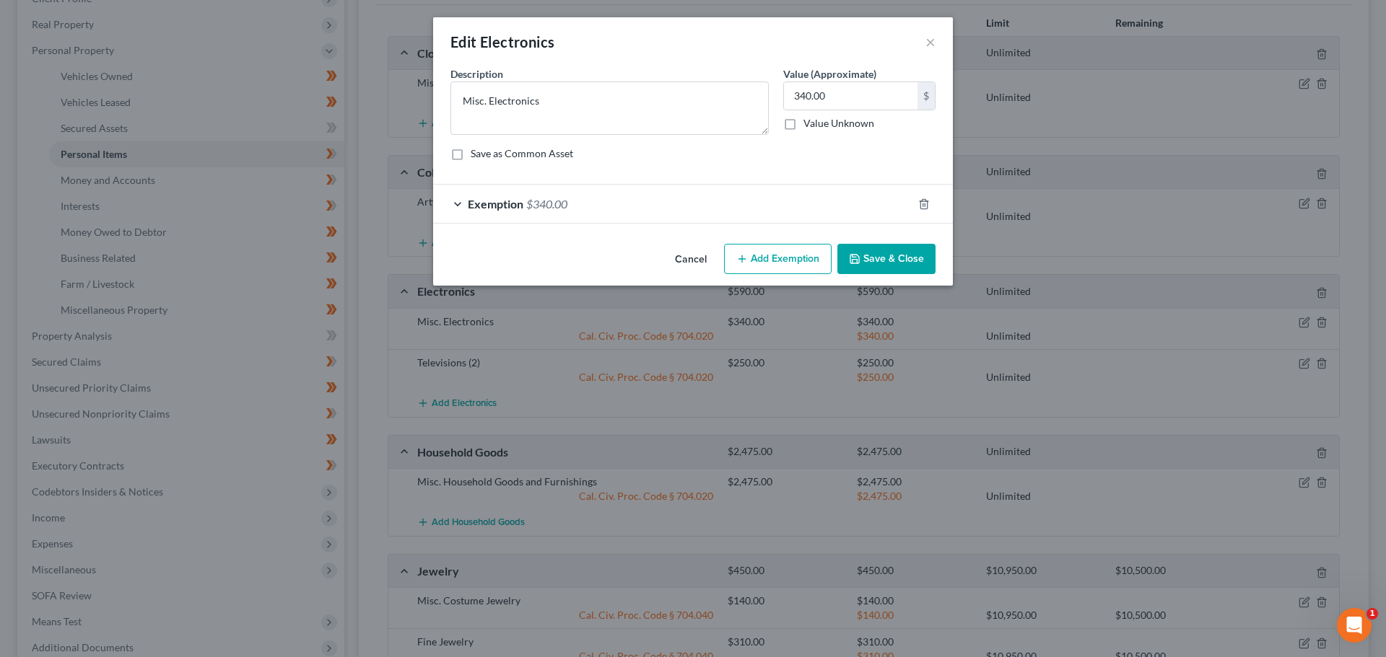
click at [784, 175] on form "An exemption set must first be selected from the Filing Information section. Co…" at bounding box center [692, 144] width 485 height 157
click at [837, 100] on input "340.00" at bounding box center [851, 95] width 134 height 27
type input "590.00"
click at [616, 205] on div "Exemption $340.00" at bounding box center [672, 204] width 479 height 38
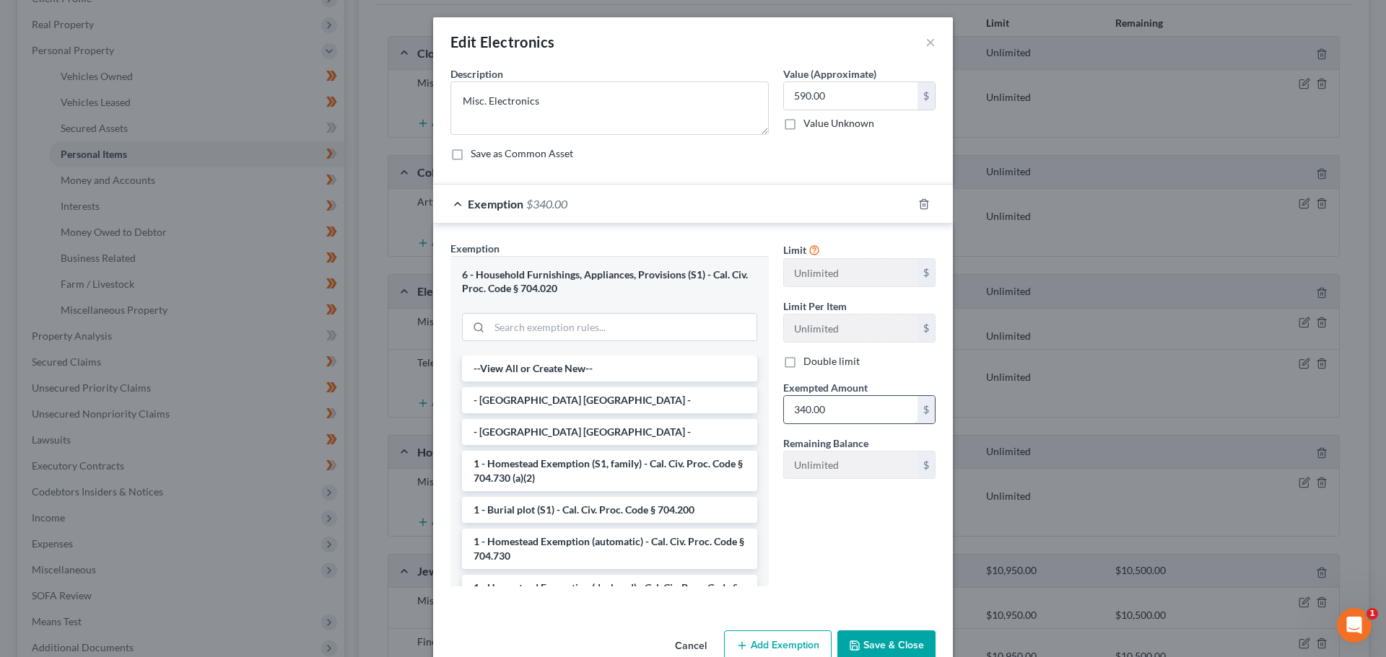
click at [871, 411] on input "340.00" at bounding box center [851, 409] width 134 height 27
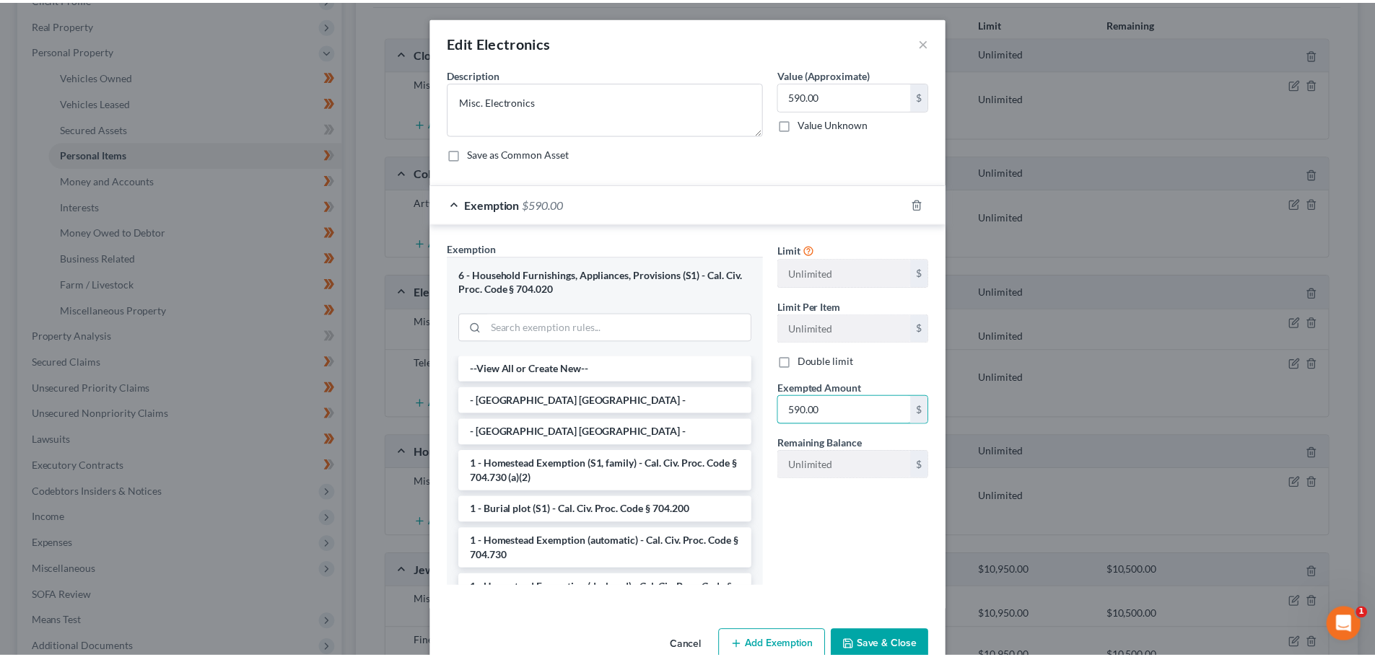
scroll to position [32, 0]
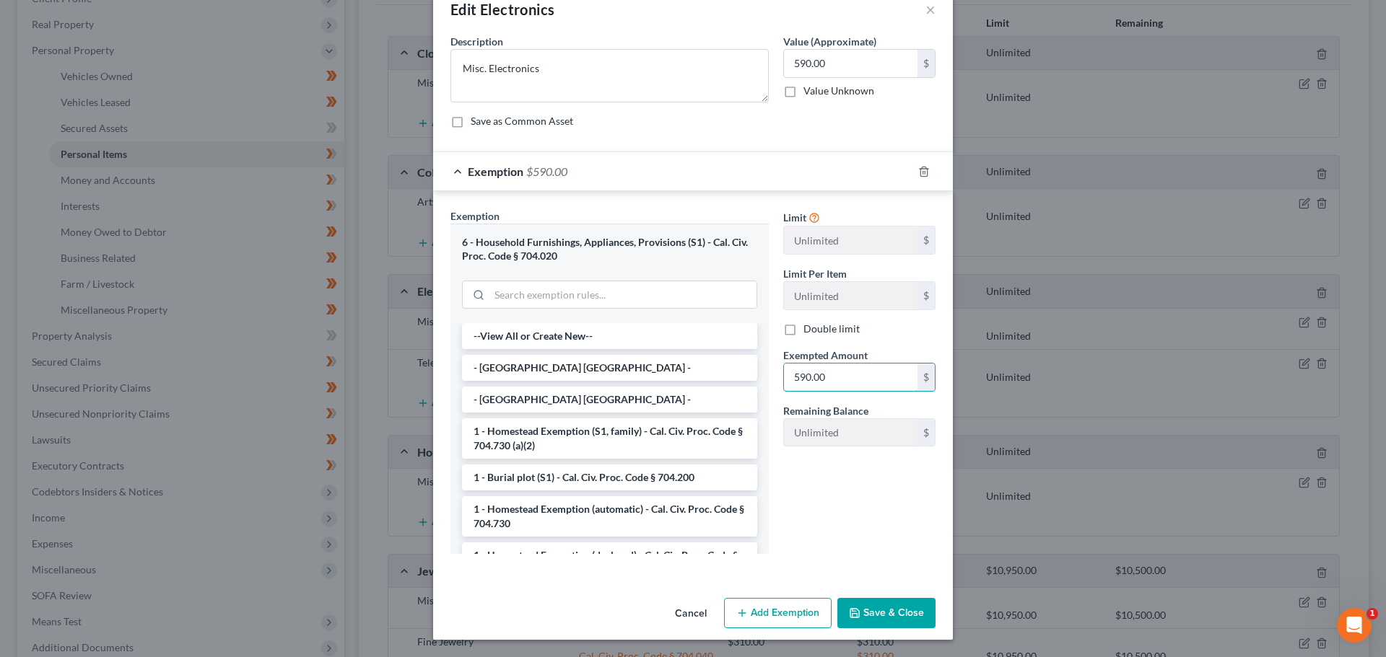
type input "590.00"
click at [885, 621] on button "Save & Close" at bounding box center [886, 613] width 98 height 30
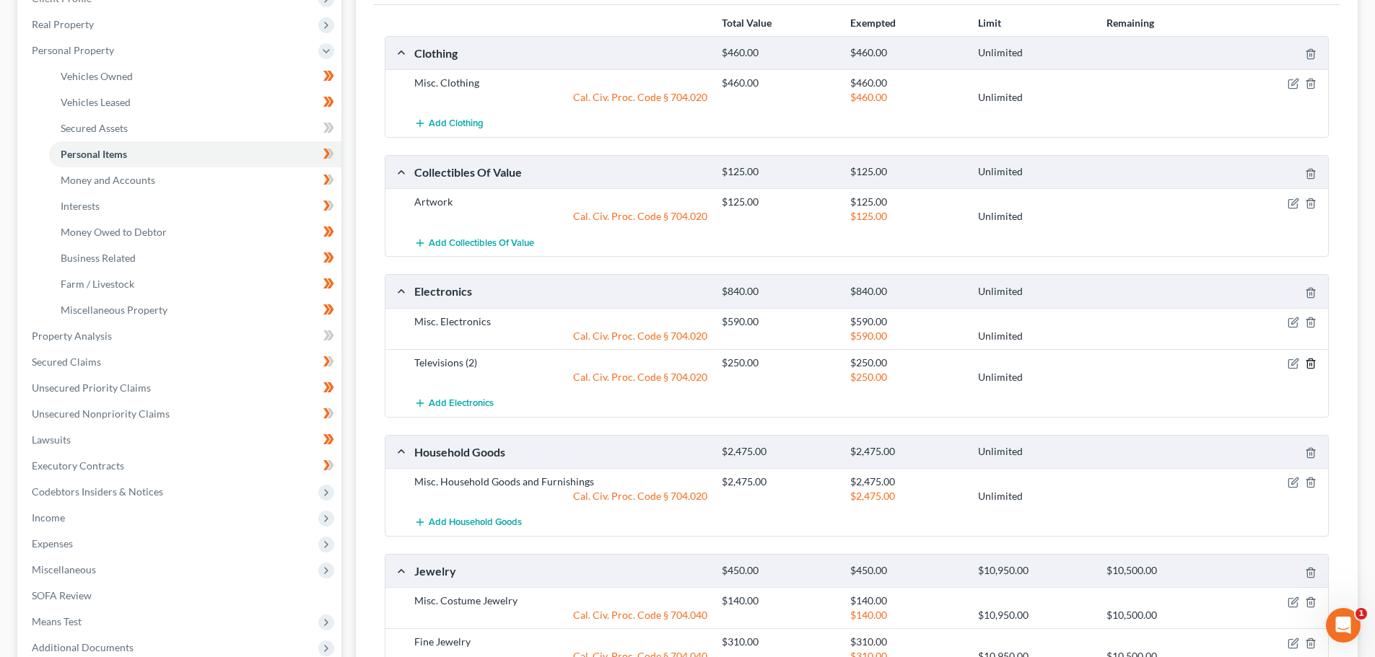
click at [1311, 364] on icon "button" at bounding box center [1311, 364] width 12 height 12
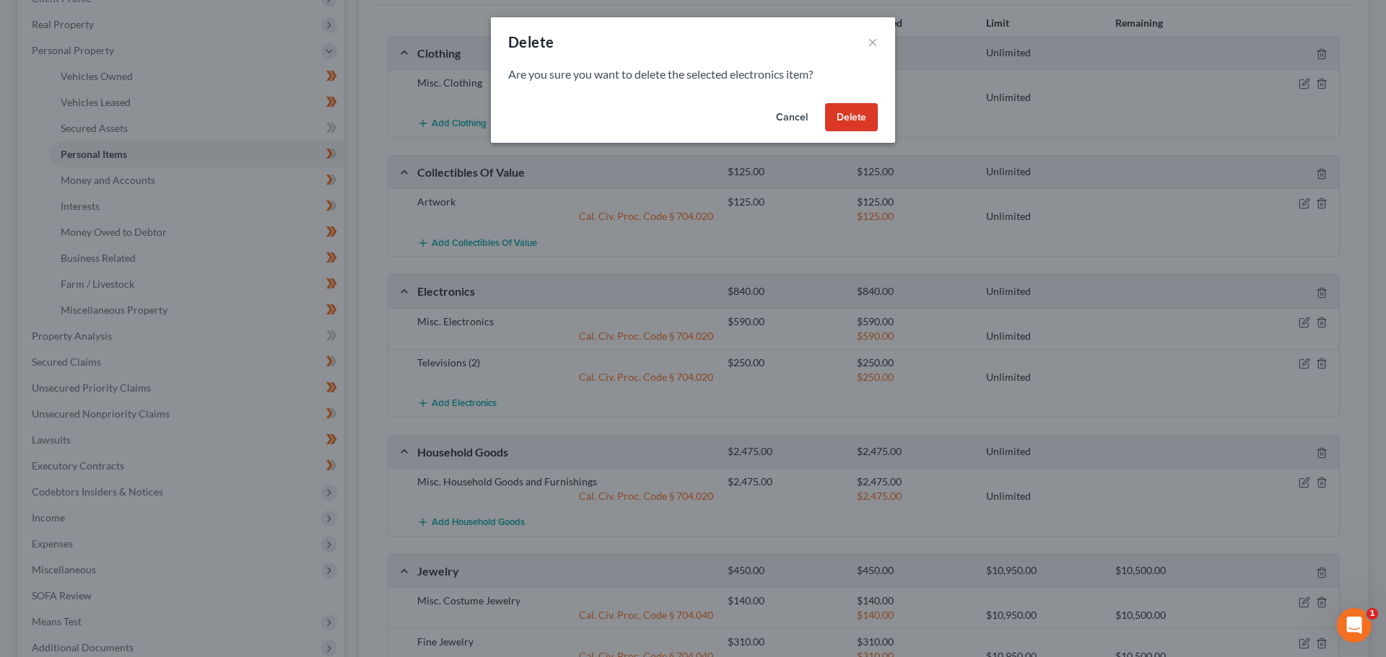
click at [853, 114] on button "Delete" at bounding box center [851, 117] width 53 height 29
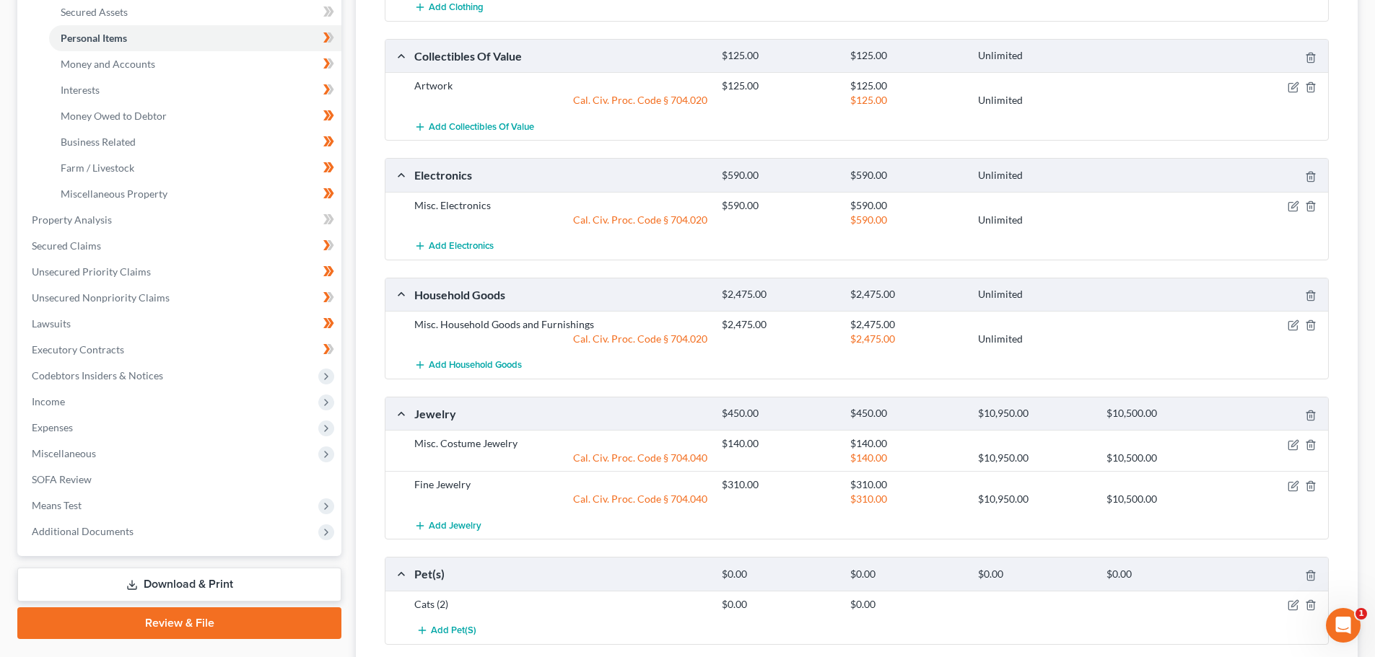
scroll to position [359, 0]
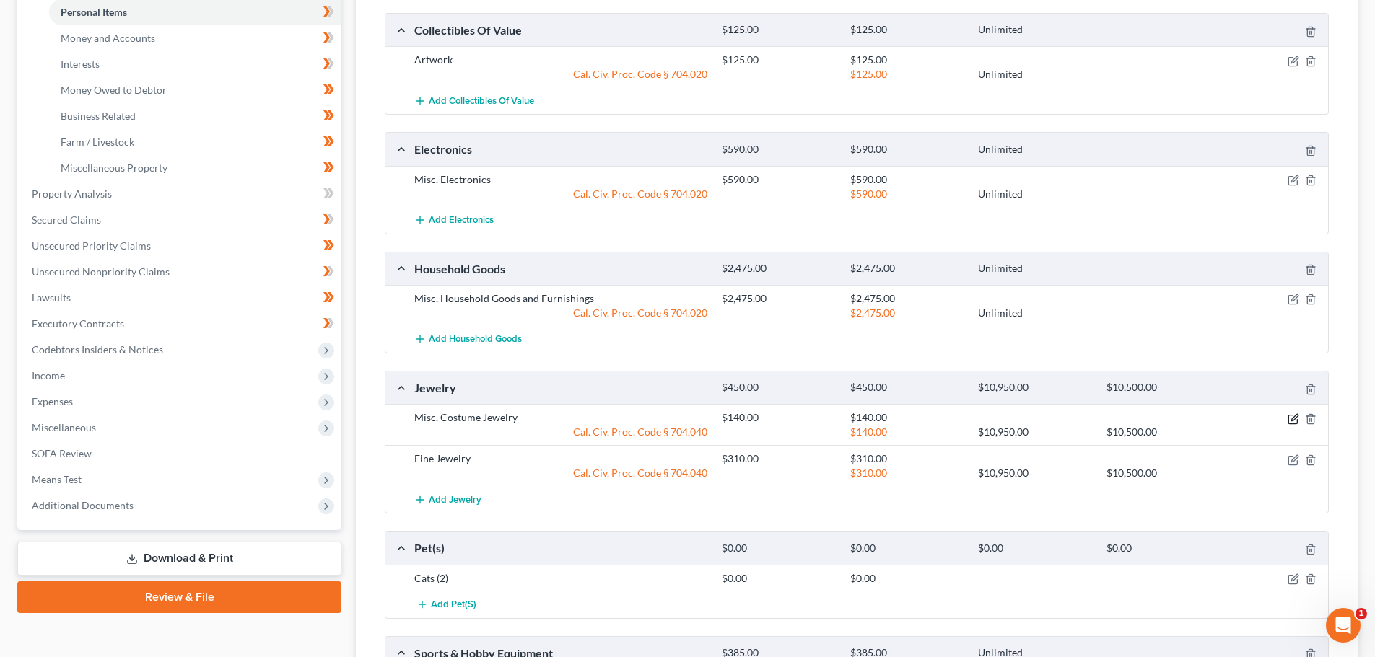
click at [1287, 417] on icon "button" at bounding box center [1293, 420] width 12 height 12
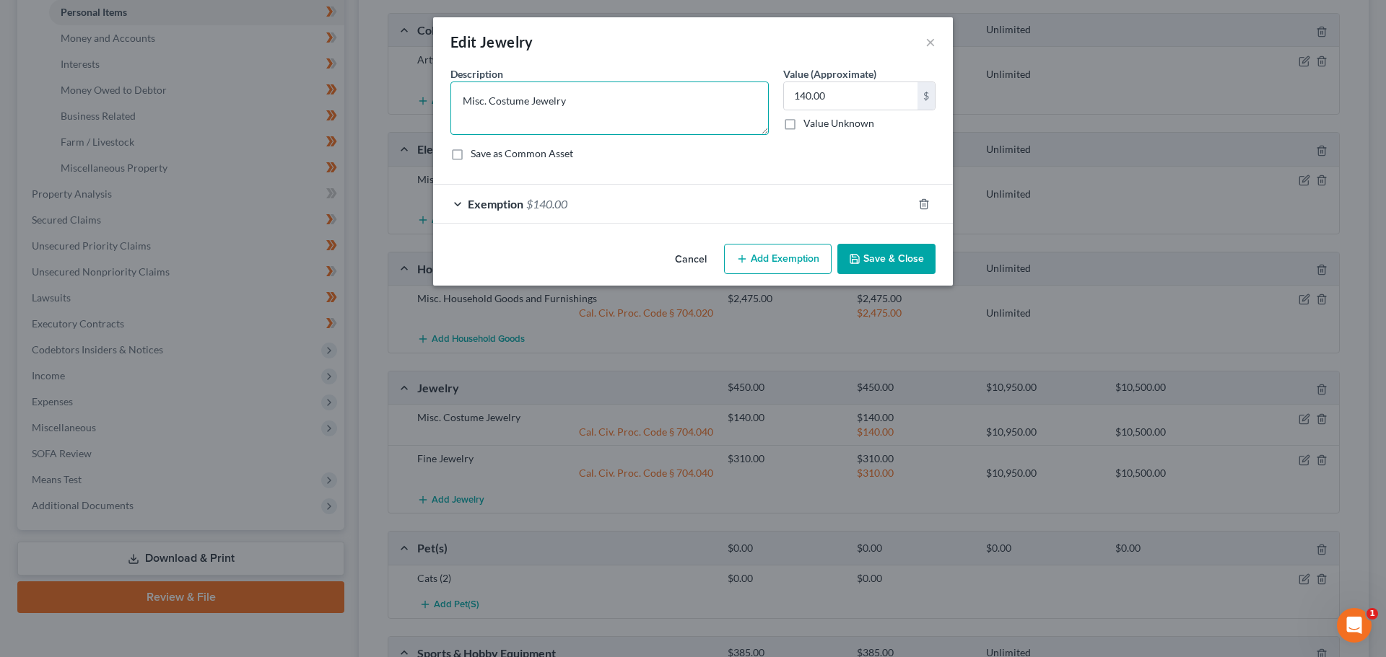
click at [508, 108] on textarea "Misc. Costume Jewelry" at bounding box center [609, 108] width 318 height 53
type textarea "Misc. Jewelry"
drag, startPoint x: 866, startPoint y: 253, endPoint x: 867, endPoint y: 261, distance: 8.0
click at [867, 255] on button "Save & Close" at bounding box center [886, 259] width 98 height 30
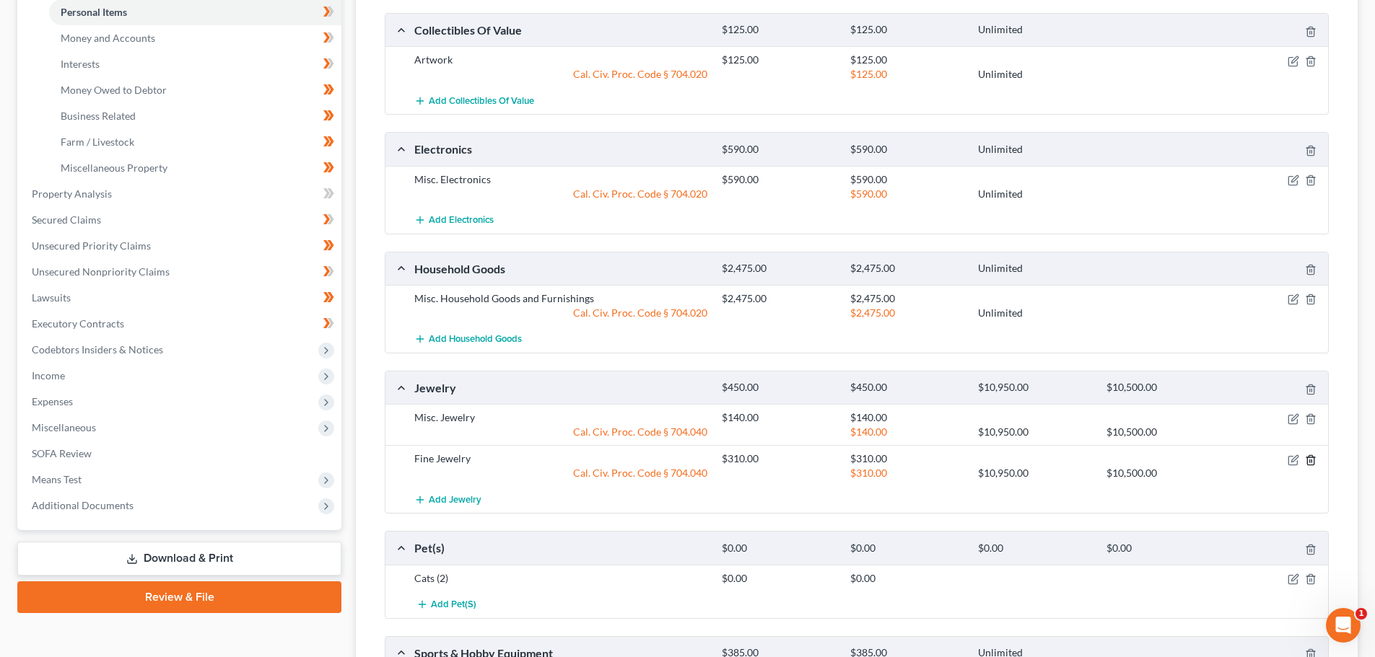
click at [1312, 461] on icon "button" at bounding box center [1311, 461] width 12 height 12
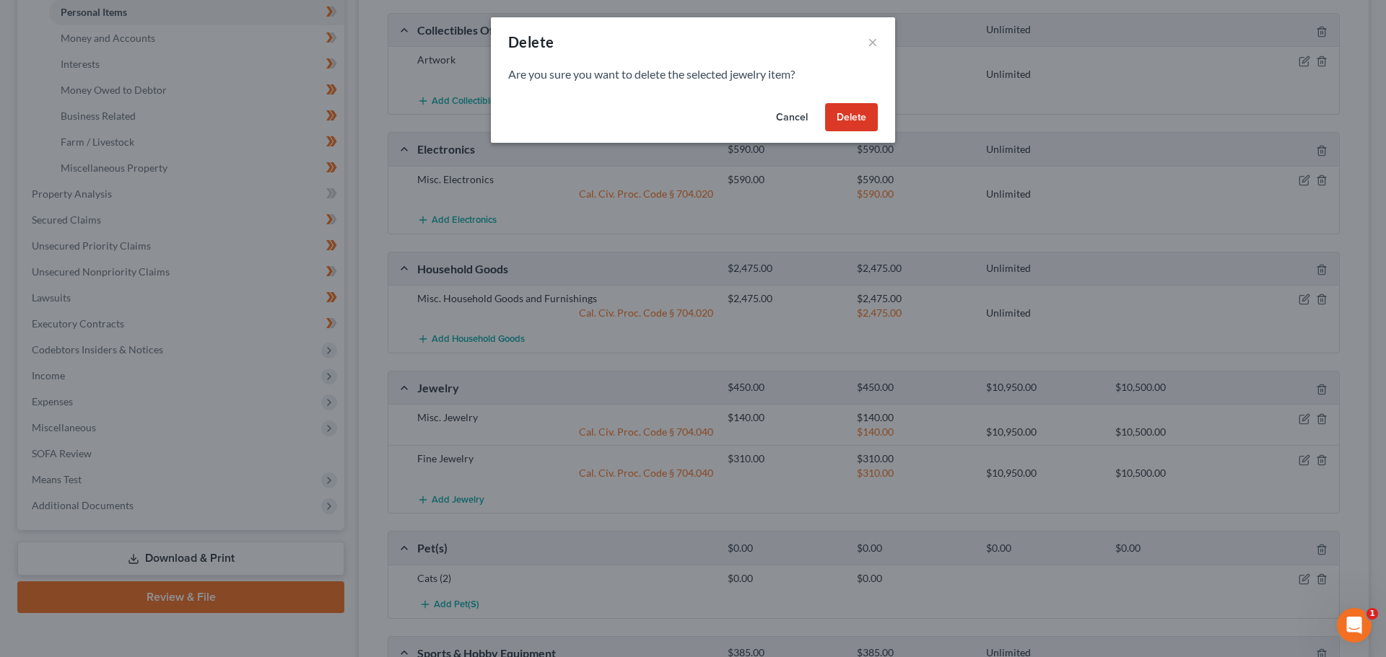
click at [837, 117] on button "Delete" at bounding box center [851, 117] width 53 height 29
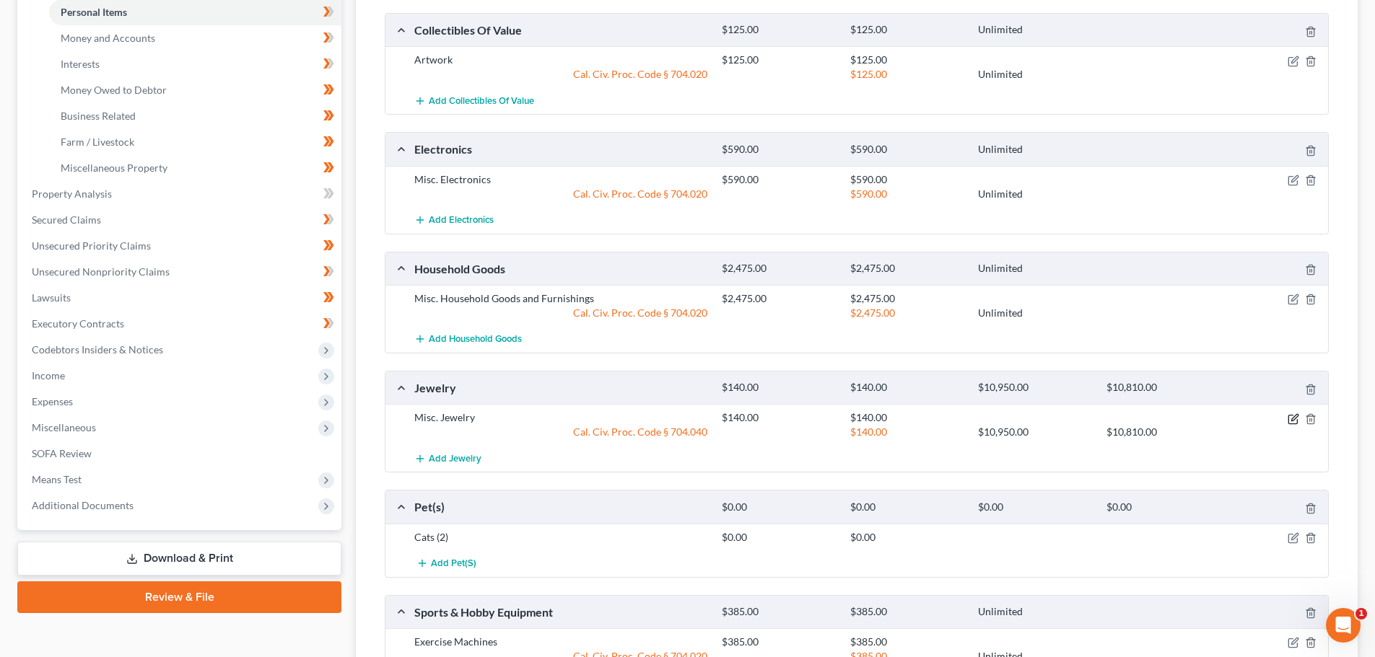
click at [1294, 418] on icon "button" at bounding box center [1293, 420] width 12 height 12
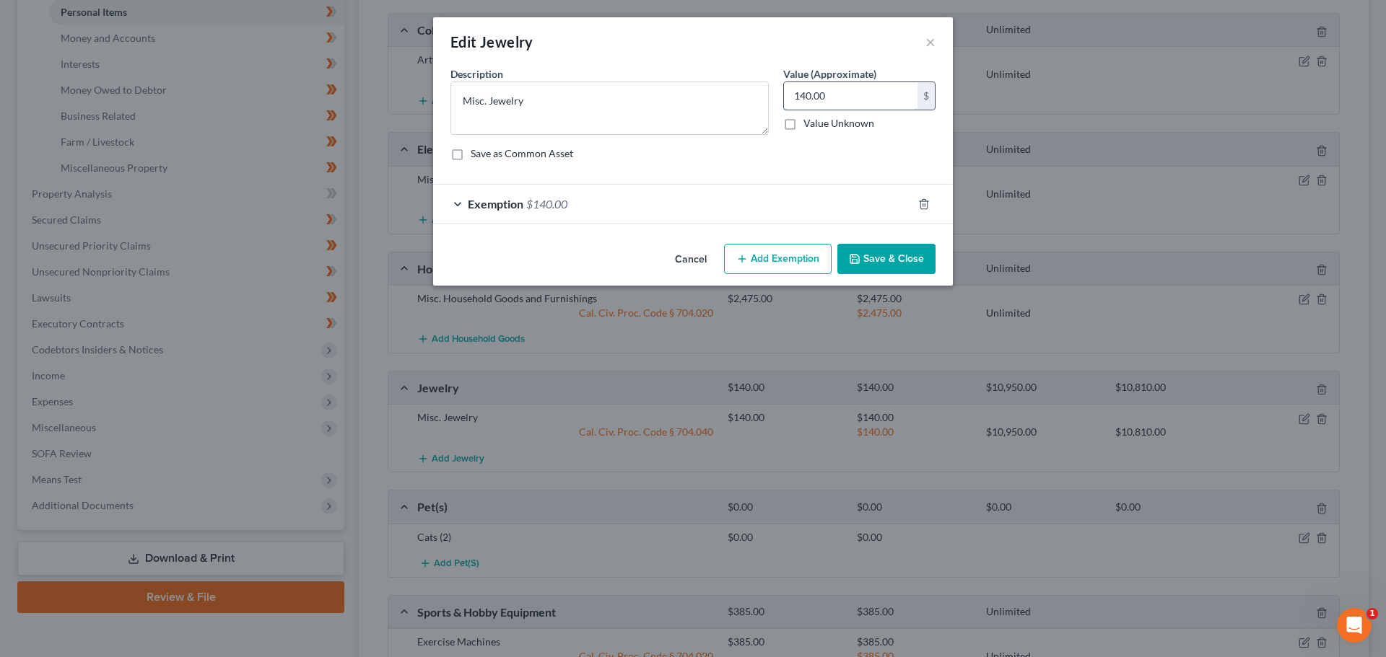
click at [842, 95] on input "140.00" at bounding box center [851, 95] width 134 height 27
type input "450.00"
click at [665, 204] on div "Exemption $140.00" at bounding box center [672, 204] width 479 height 38
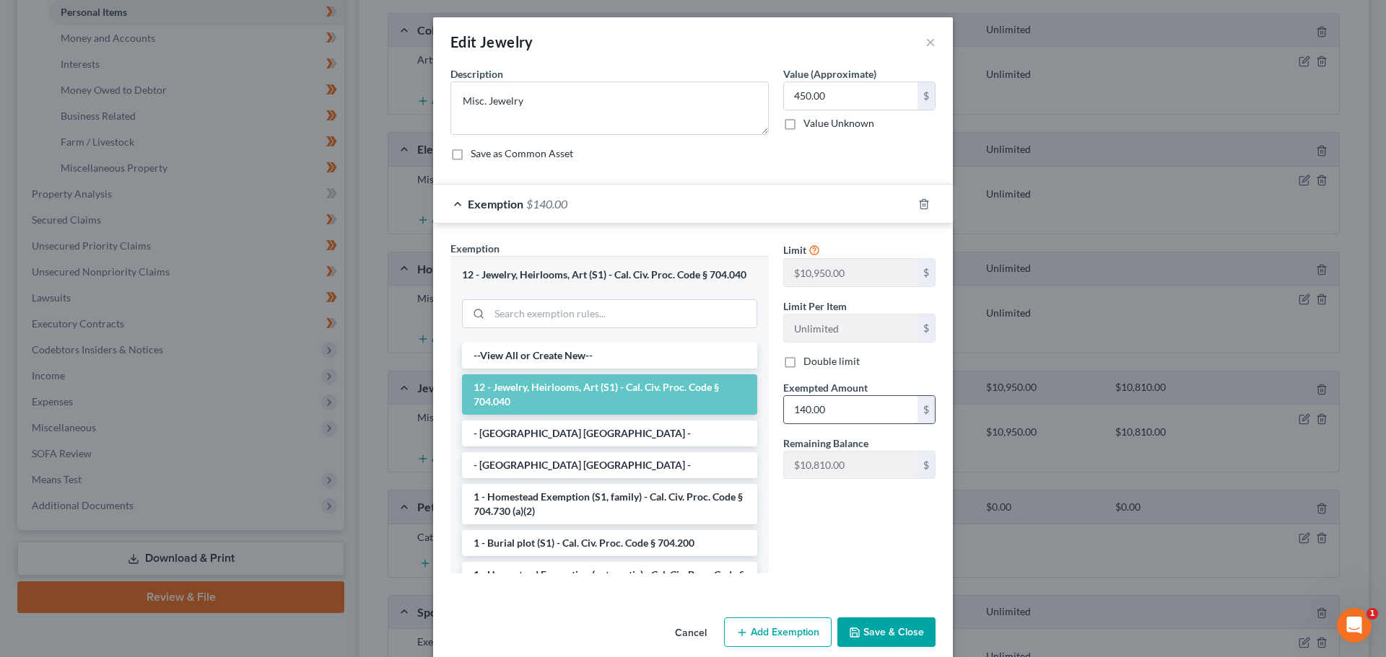
click at [862, 408] on input "140.00" at bounding box center [851, 409] width 134 height 27
type input "450.00"
click at [877, 631] on button "Save & Close" at bounding box center [886, 633] width 98 height 30
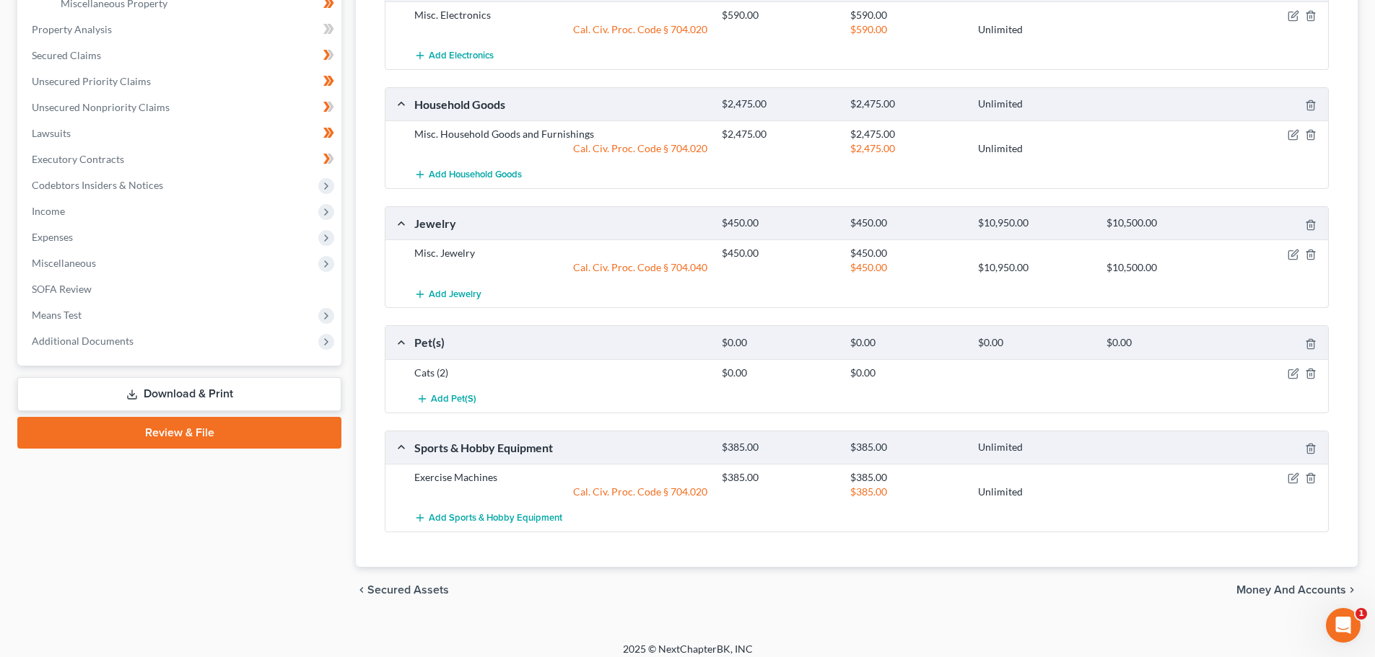
scroll to position [534, 0]
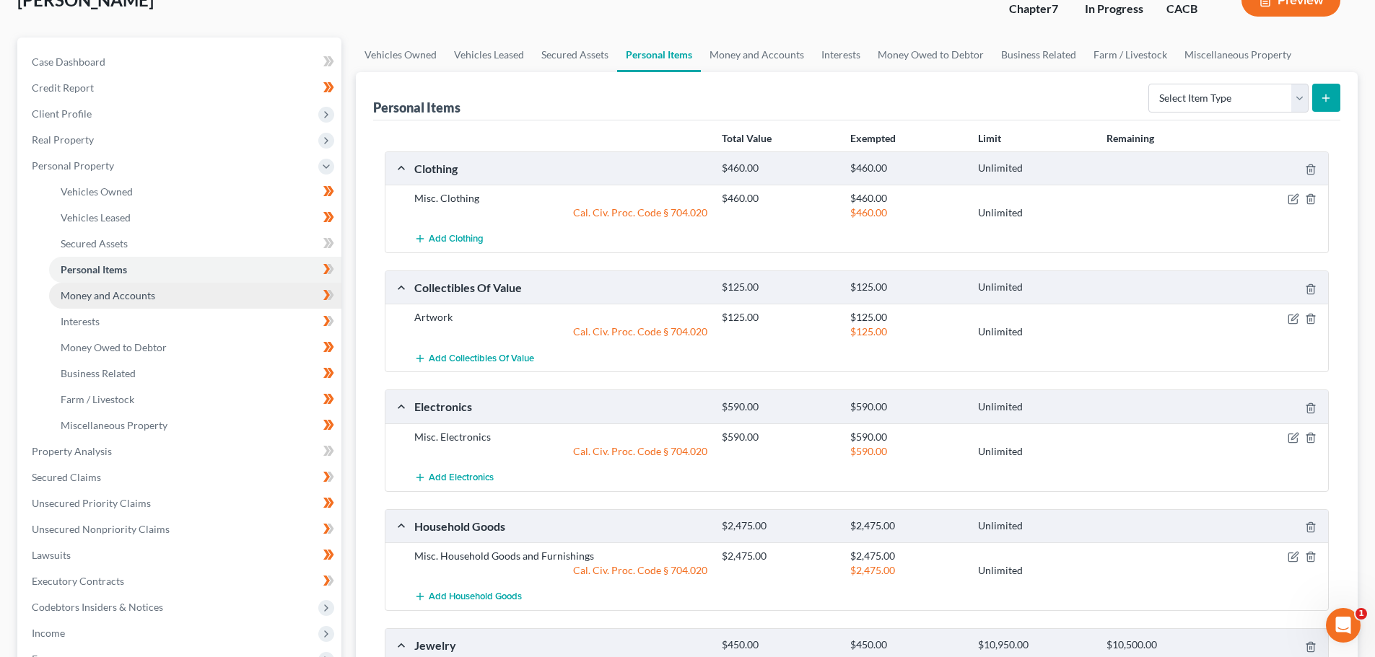
click at [133, 298] on span "Money and Accounts" at bounding box center [108, 295] width 95 height 12
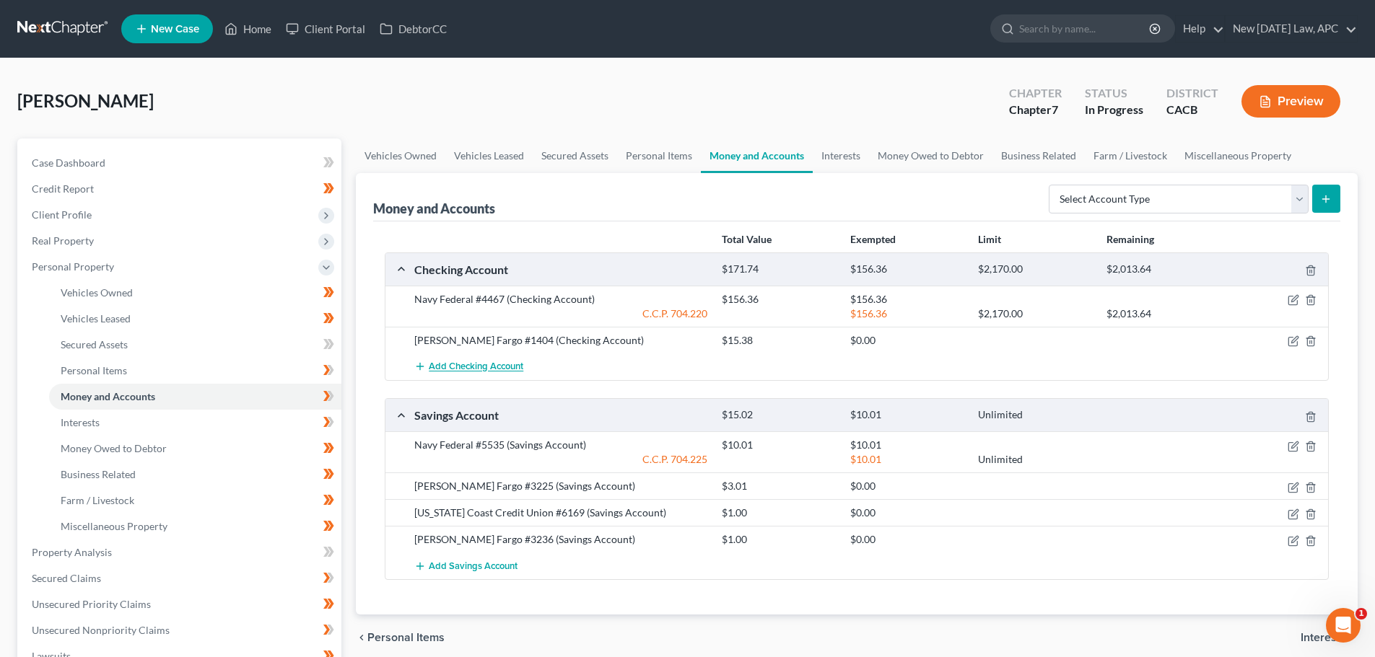
click at [455, 362] on span "Add Checking Account" at bounding box center [476, 368] width 95 height 12
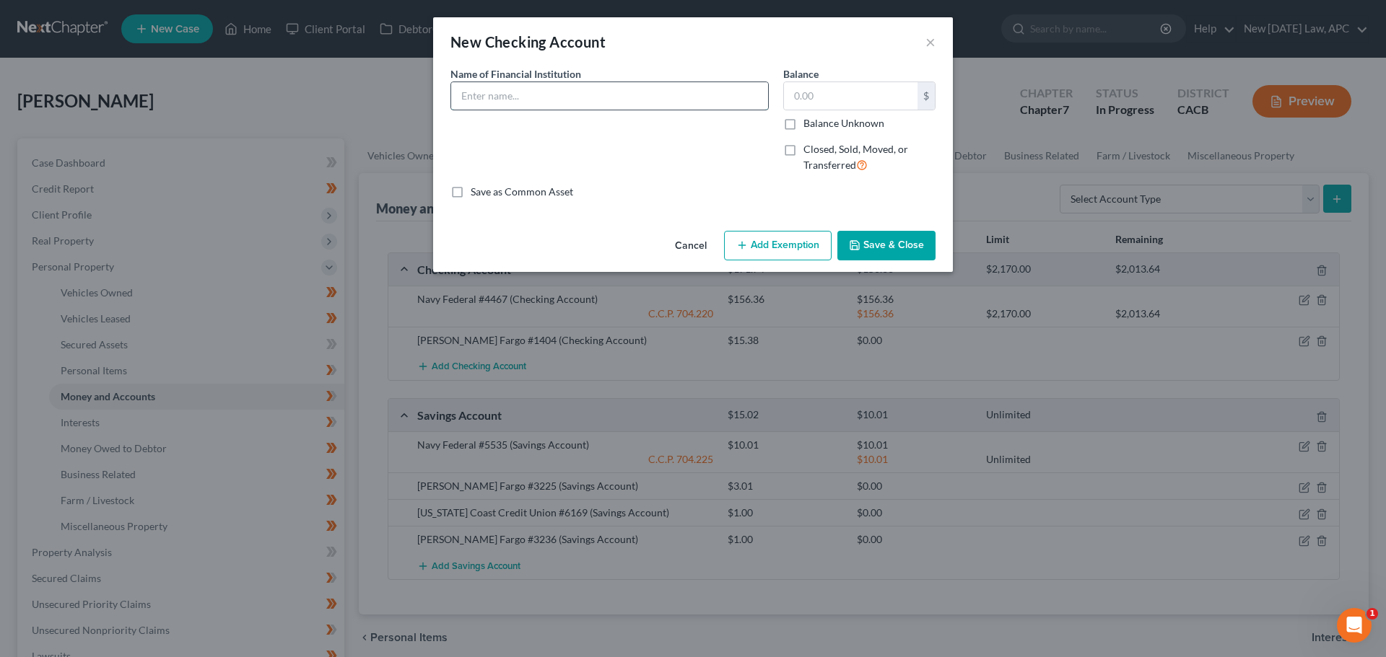
click at [511, 106] on input "text" at bounding box center [609, 95] width 317 height 27
type input "N"
type input "O"
type input "PNC Bank #8075"
click at [848, 88] on input "text" at bounding box center [851, 95] width 134 height 27
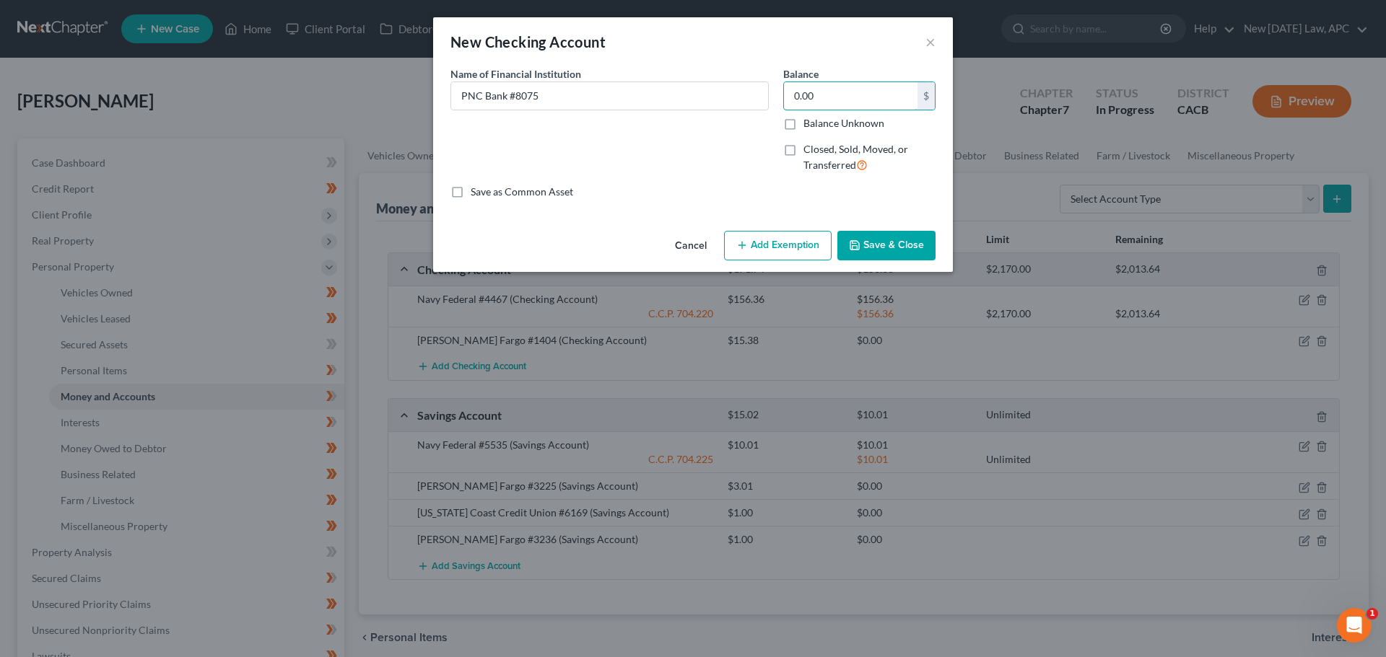
type input "0.00"
click at [875, 251] on button "Save & Close" at bounding box center [886, 246] width 98 height 30
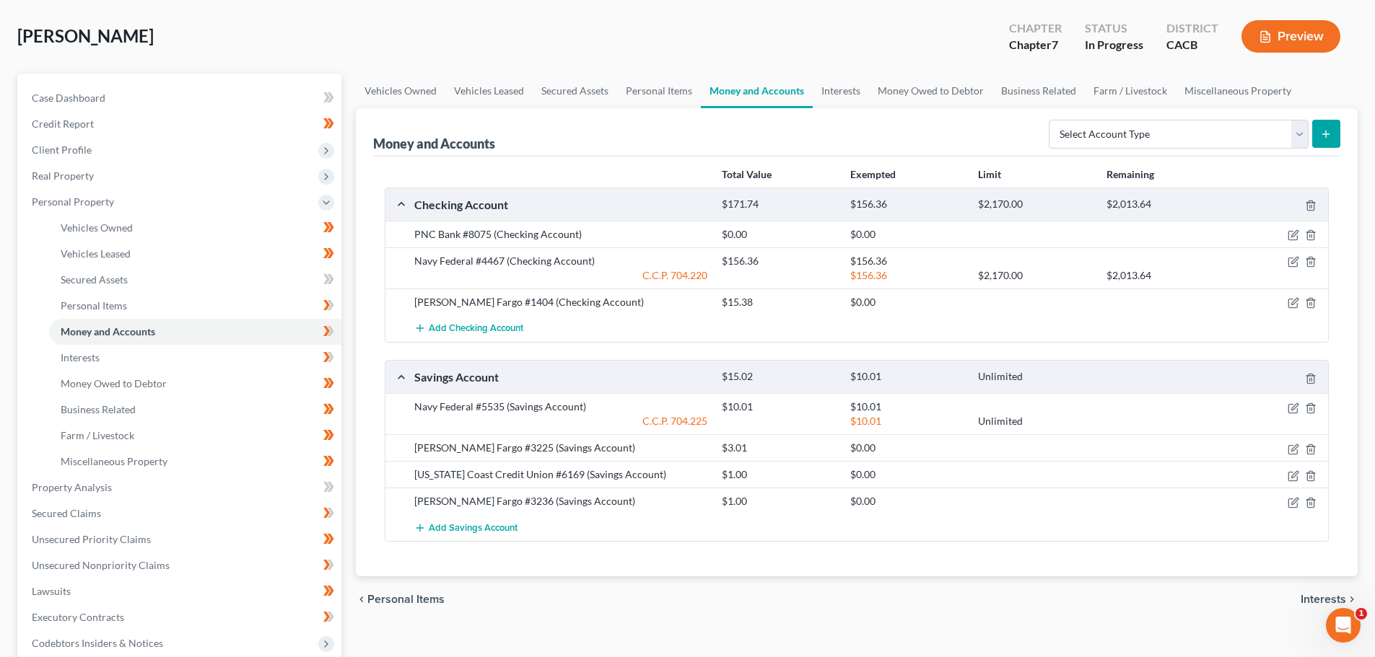
scroll to position [72, 0]
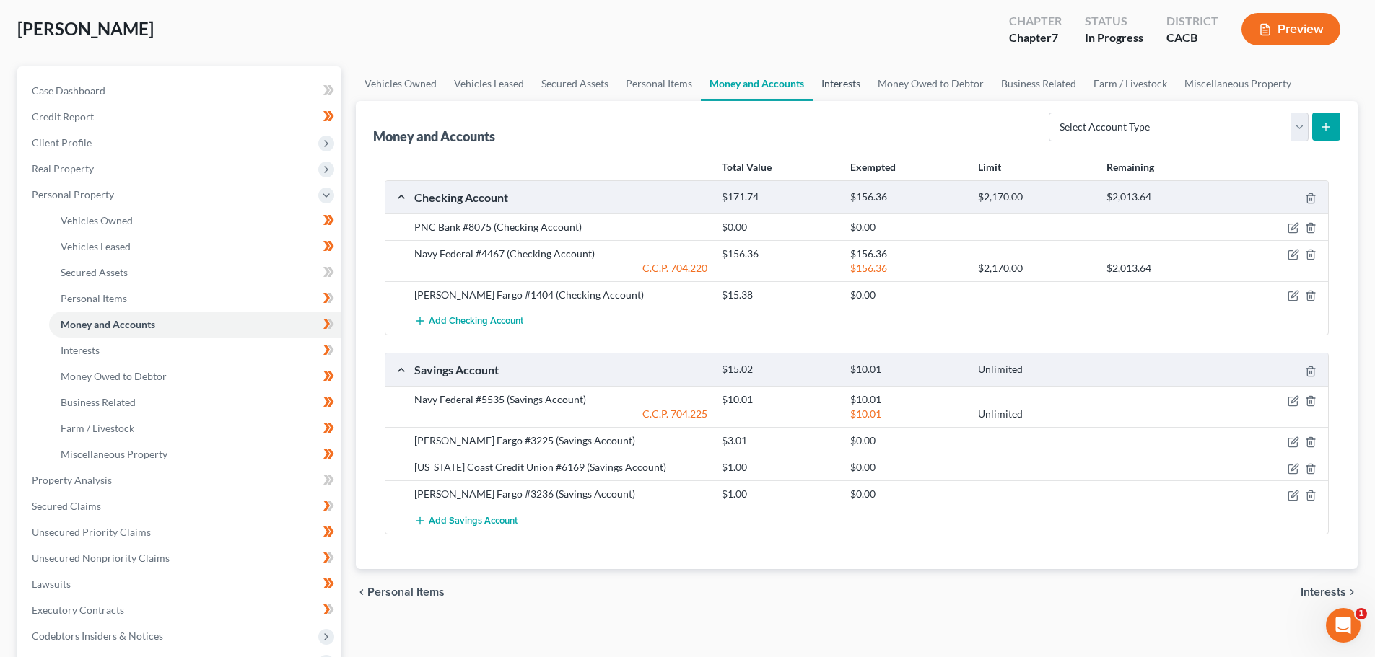
click at [834, 94] on link "Interests" at bounding box center [841, 83] width 56 height 35
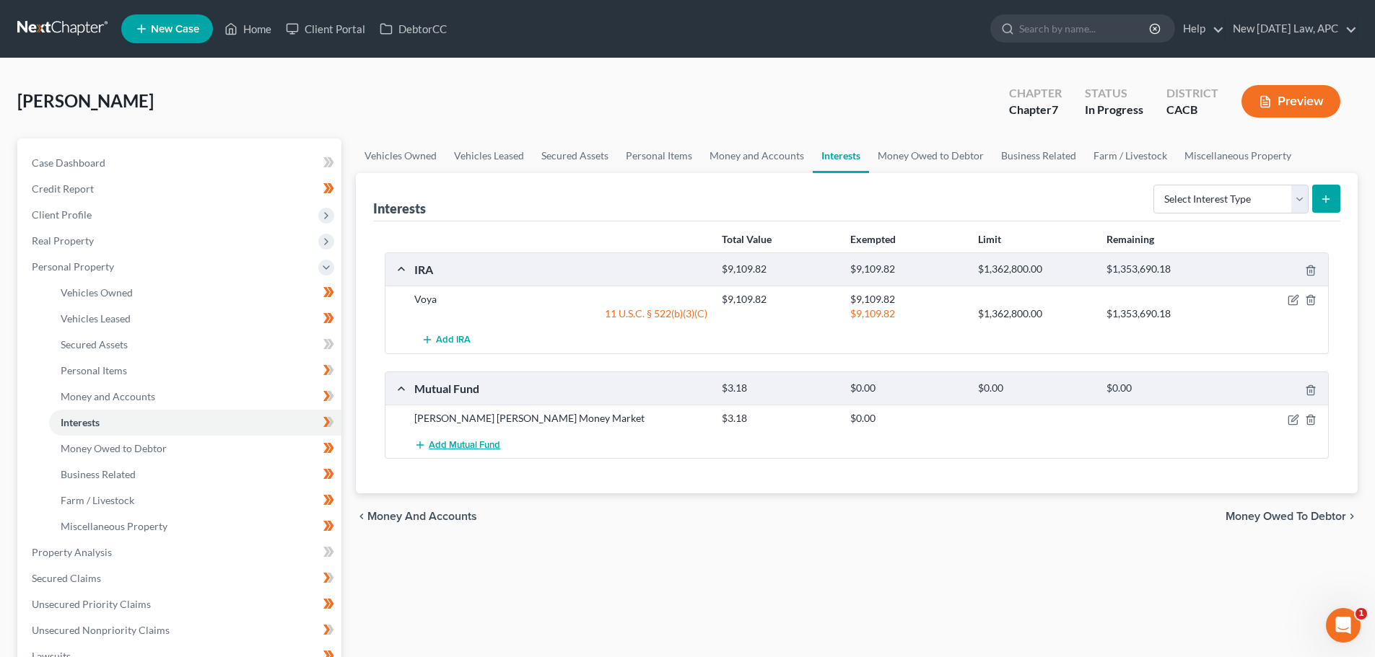
click at [481, 442] on span "Add Mutual Fund" at bounding box center [464, 445] width 71 height 12
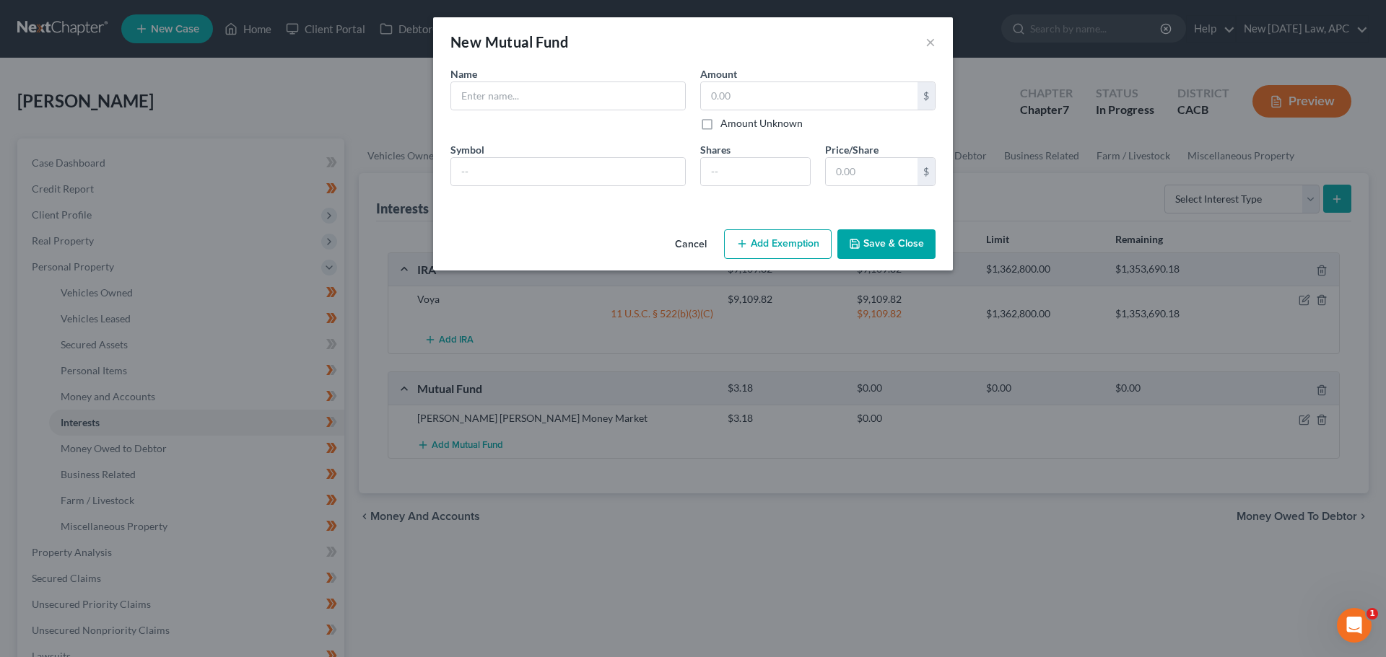
click at [696, 238] on button "Cancel" at bounding box center [690, 245] width 55 height 29
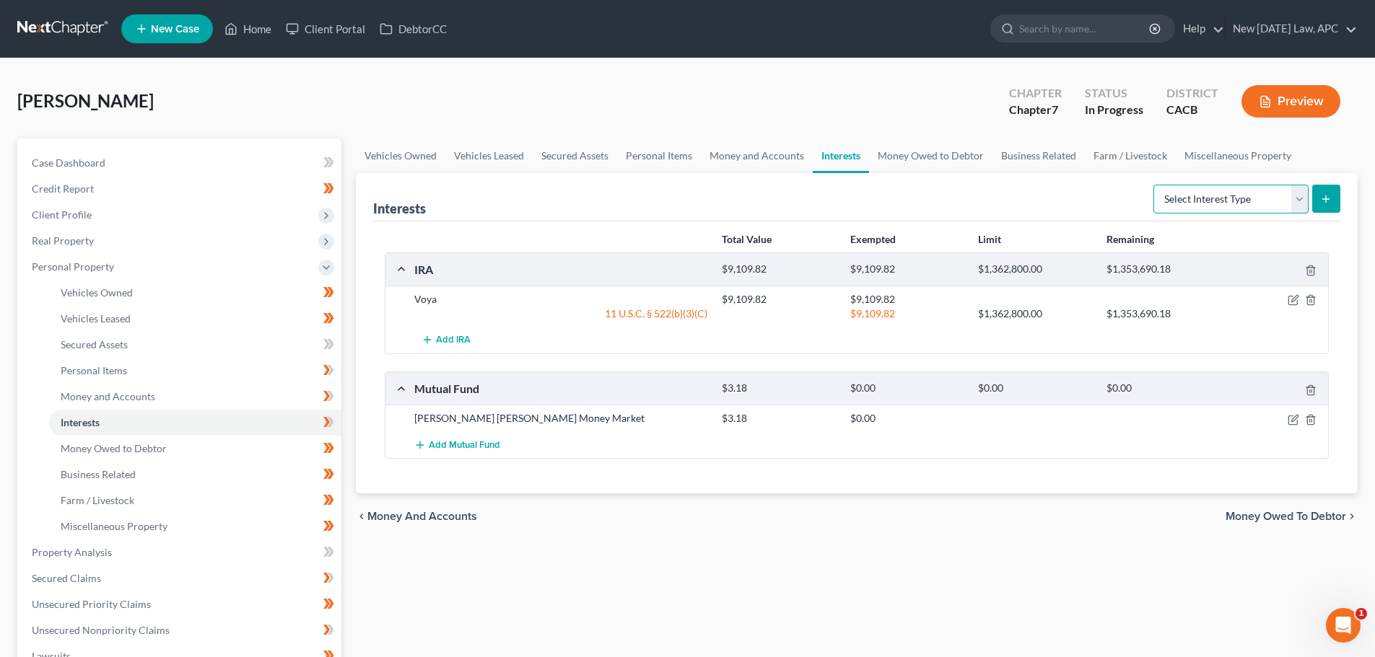
click at [1210, 196] on select "Select Interest Type 401K Annuity Bond Education IRA Government Bond Government…" at bounding box center [1230, 199] width 155 height 29
click at [1074, 191] on div "Interests Select Interest Type 401K Annuity Bond Education IRA Government Bond …" at bounding box center [856, 197] width 967 height 48
click at [762, 150] on link "Money and Accounts" at bounding box center [757, 156] width 112 height 35
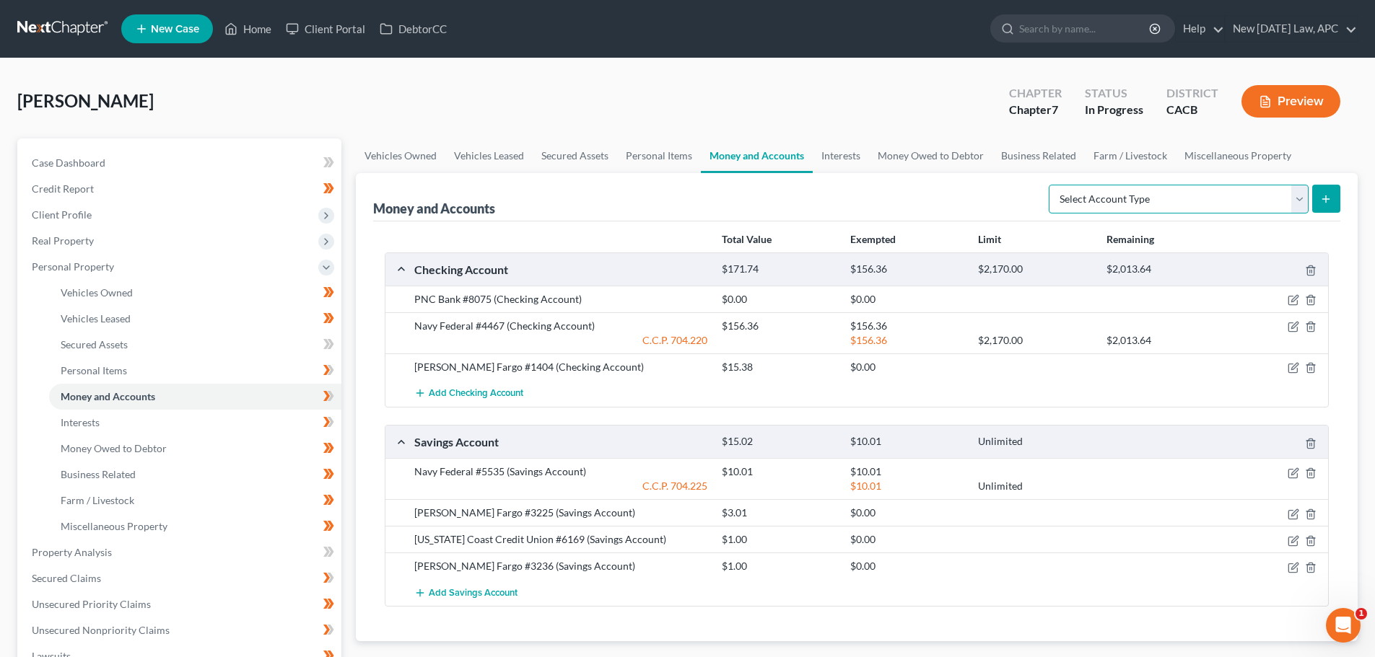
click at [1194, 199] on select "Select Account Type Brokerage Cash on Hand Certificates of Deposit Checking Acc…" at bounding box center [1179, 199] width 260 height 29
select select "brokerage"
click at [1051, 185] on select "Select Account Type Brokerage Cash on Hand Certificates of Deposit Checking Acc…" at bounding box center [1179, 199] width 260 height 29
click at [1327, 198] on icon "submit" at bounding box center [1326, 199] width 12 height 12
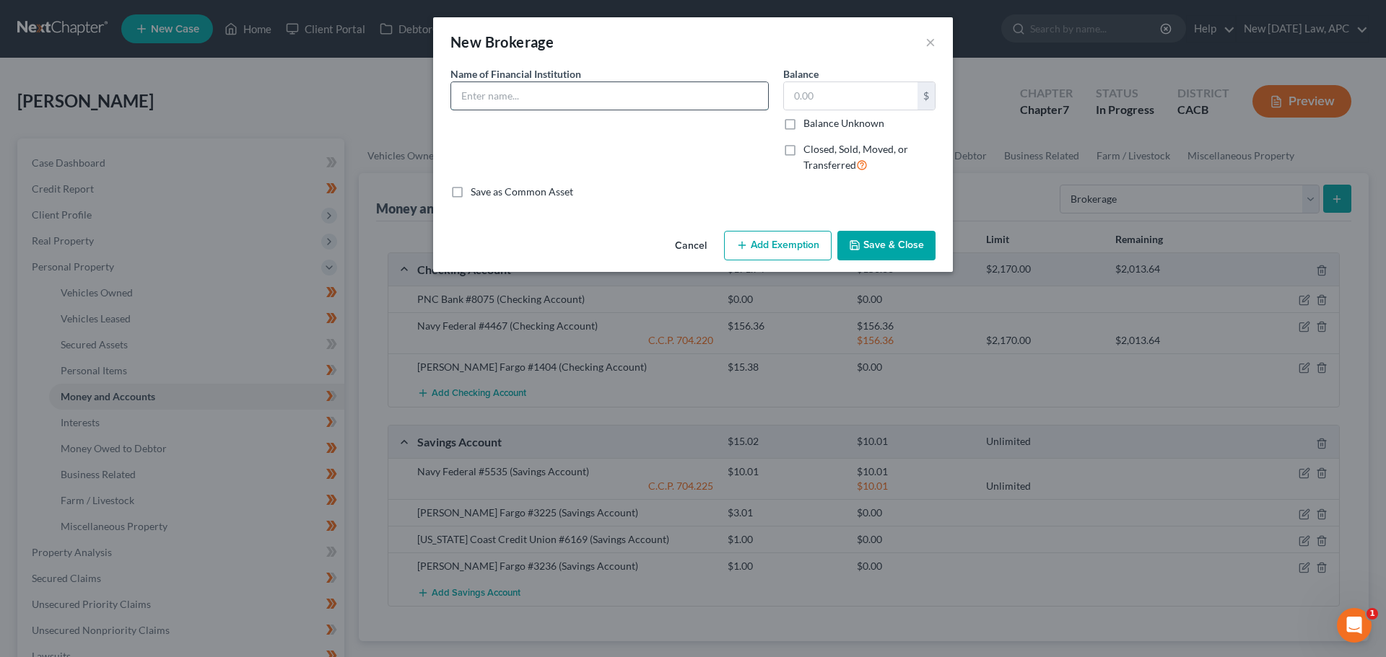
click at [573, 101] on input "text" at bounding box center [609, 95] width 317 height 27
type input "[PERSON_NAME] [PERSON_NAME] One #2767"
click at [802, 92] on input "text" at bounding box center [851, 95] width 134 height 27
type input "3.18"
click at [789, 234] on button "Add Exemption" at bounding box center [778, 246] width 108 height 30
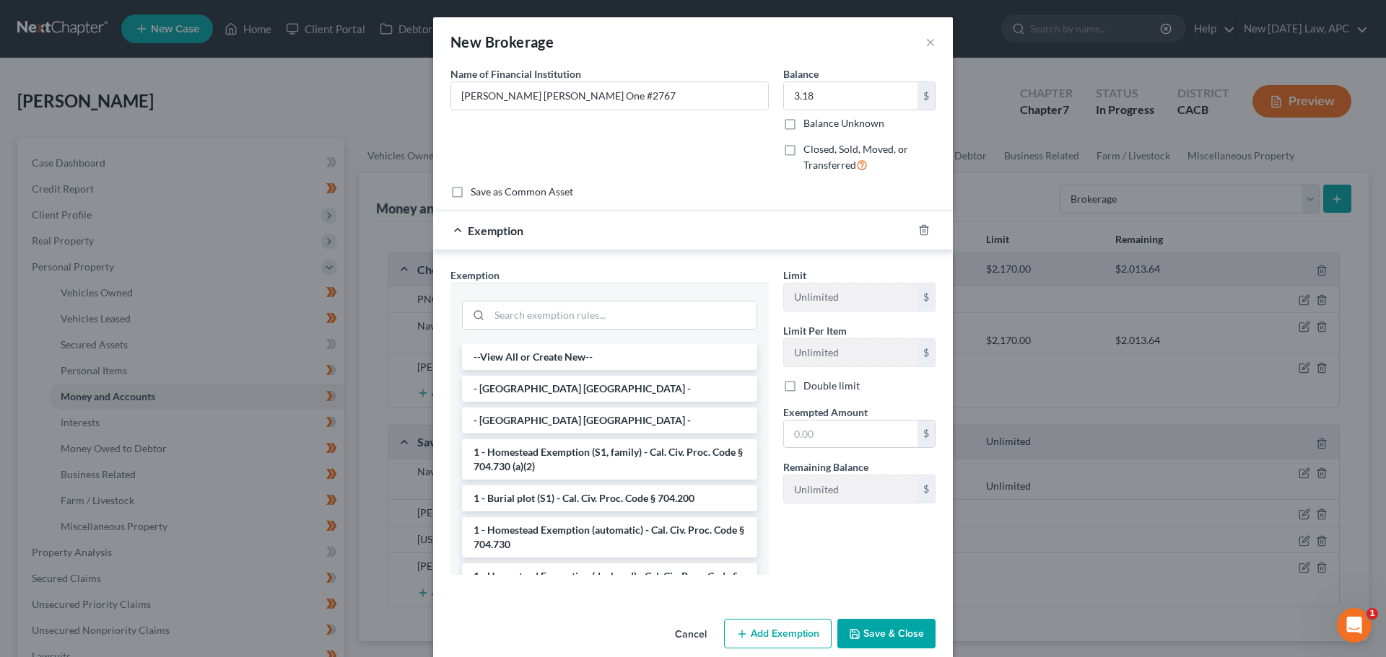
click at [552, 298] on div at bounding box center [609, 314] width 295 height 38
click at [552, 307] on input "search" at bounding box center [622, 315] width 267 height 27
click at [875, 635] on button "Save & Close" at bounding box center [886, 634] width 98 height 30
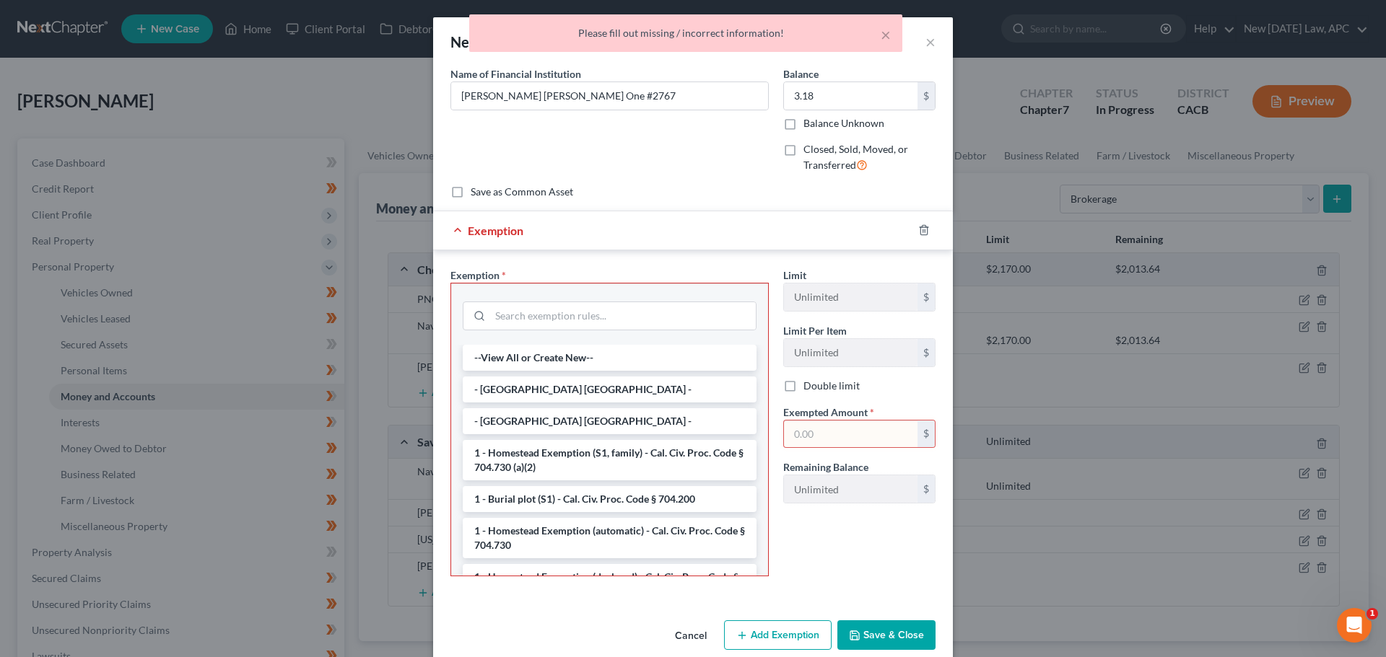
click at [922, 223] on div at bounding box center [932, 230] width 40 height 23
drag, startPoint x: 927, startPoint y: 229, endPoint x: 922, endPoint y: 240, distance: 11.9
click at [927, 230] on div at bounding box center [932, 230] width 40 height 23
click at [912, 236] on div at bounding box center [932, 230] width 40 height 23
click at [919, 227] on polyline "button" at bounding box center [923, 227] width 9 height 0
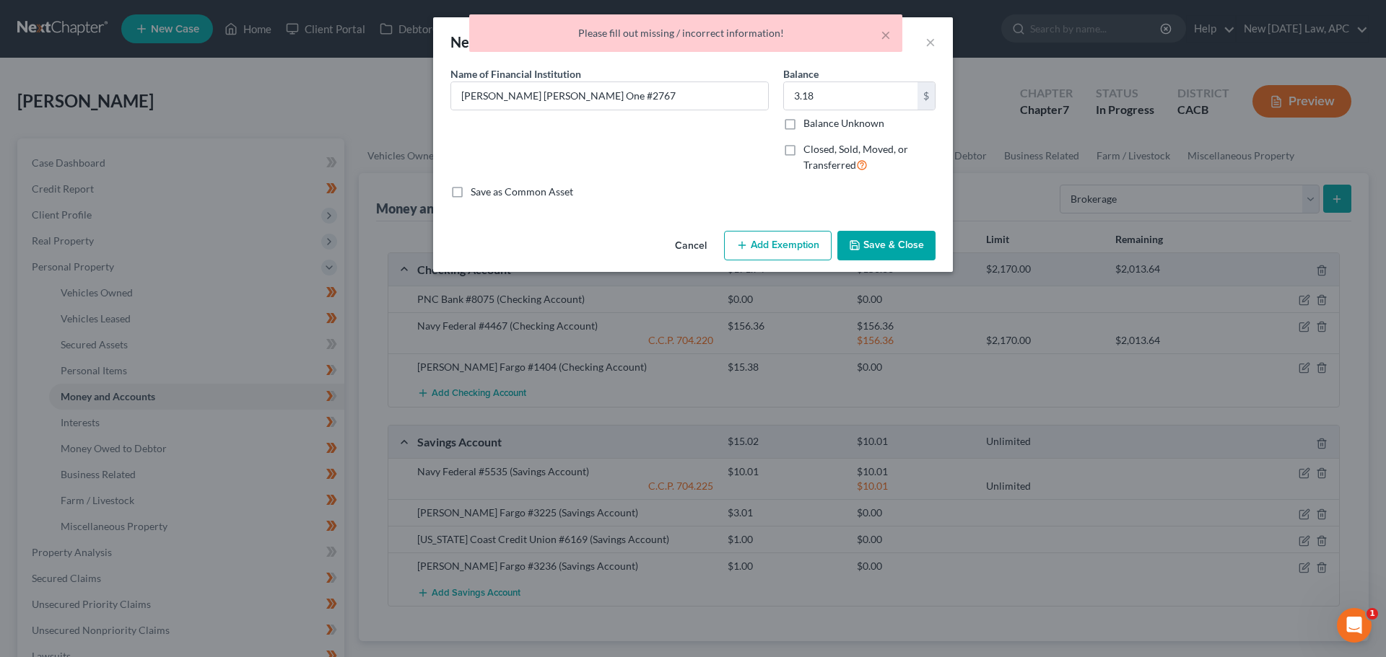
click at [877, 240] on button "Save & Close" at bounding box center [886, 246] width 98 height 30
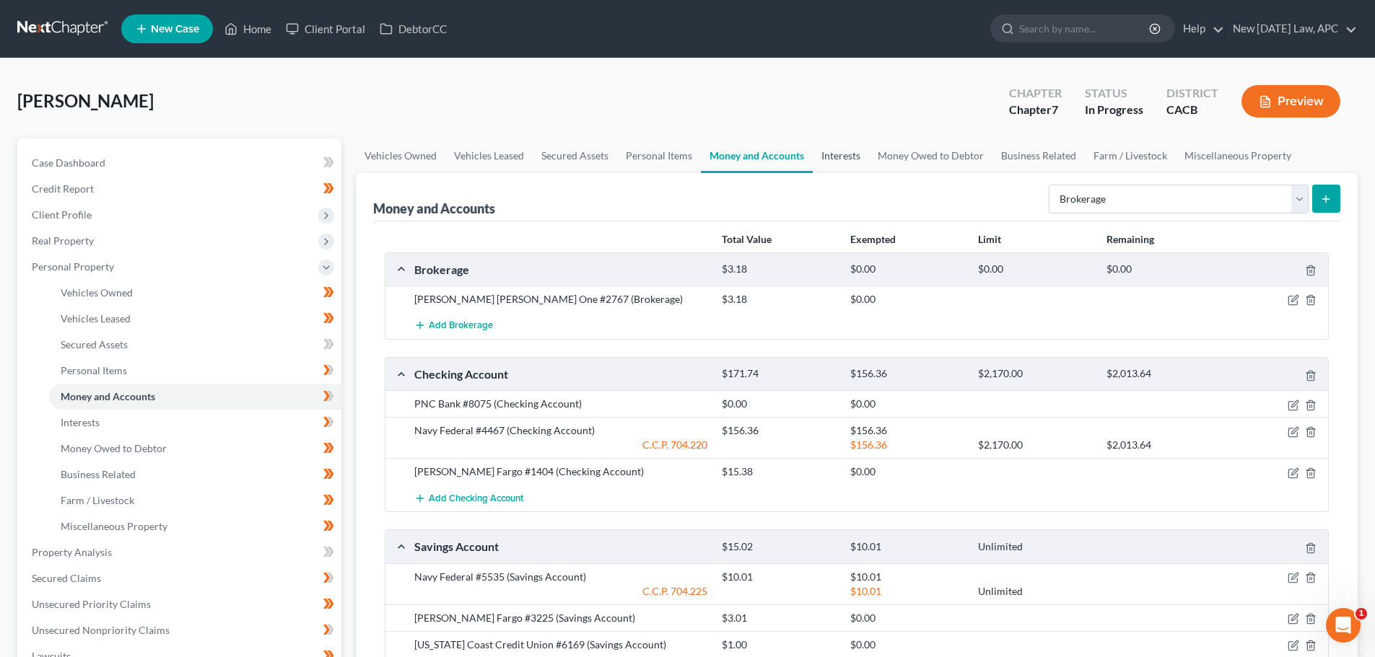
click at [848, 149] on link "Interests" at bounding box center [841, 156] width 56 height 35
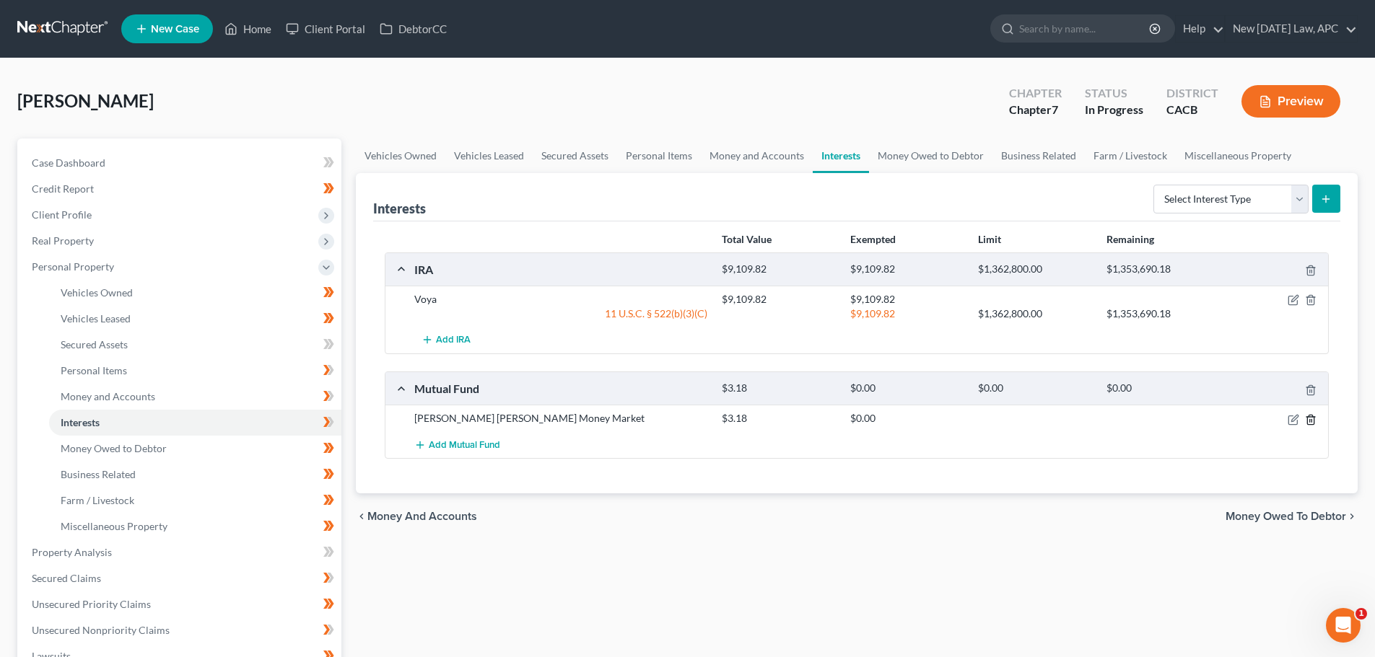
click at [1309, 423] on icon "button" at bounding box center [1311, 420] width 12 height 12
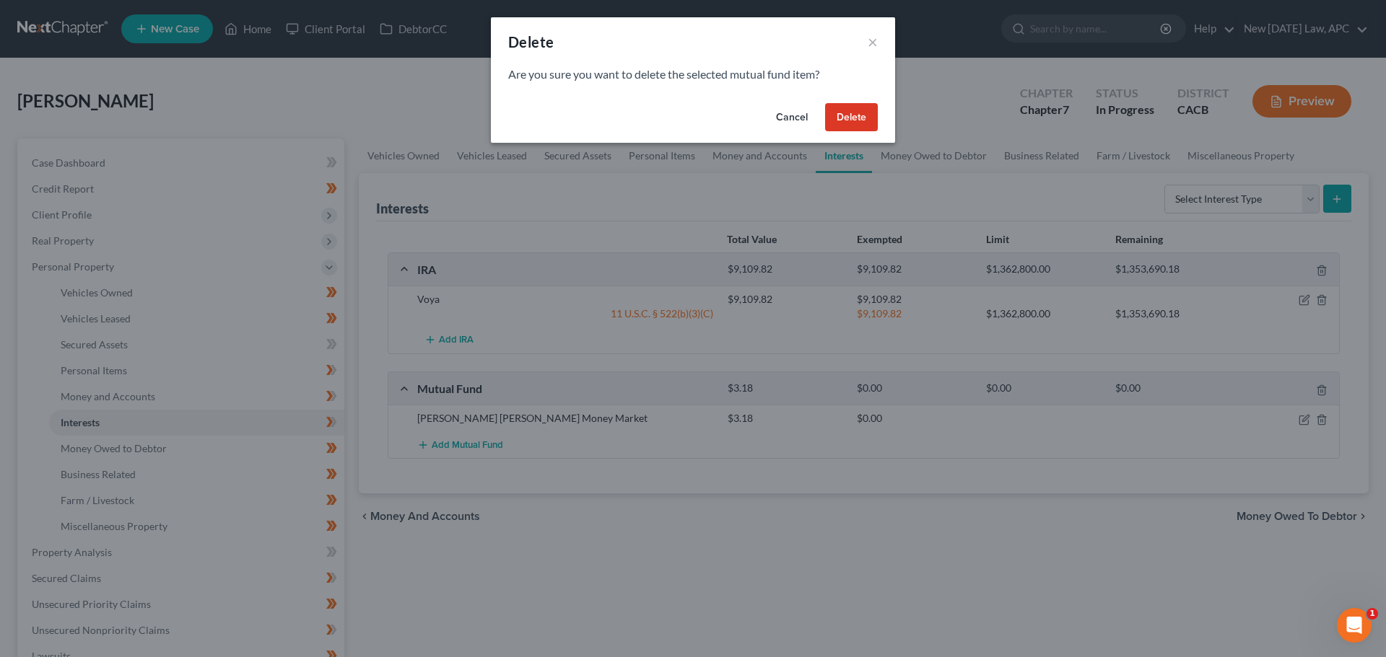
click at [842, 119] on button "Delete" at bounding box center [851, 117] width 53 height 29
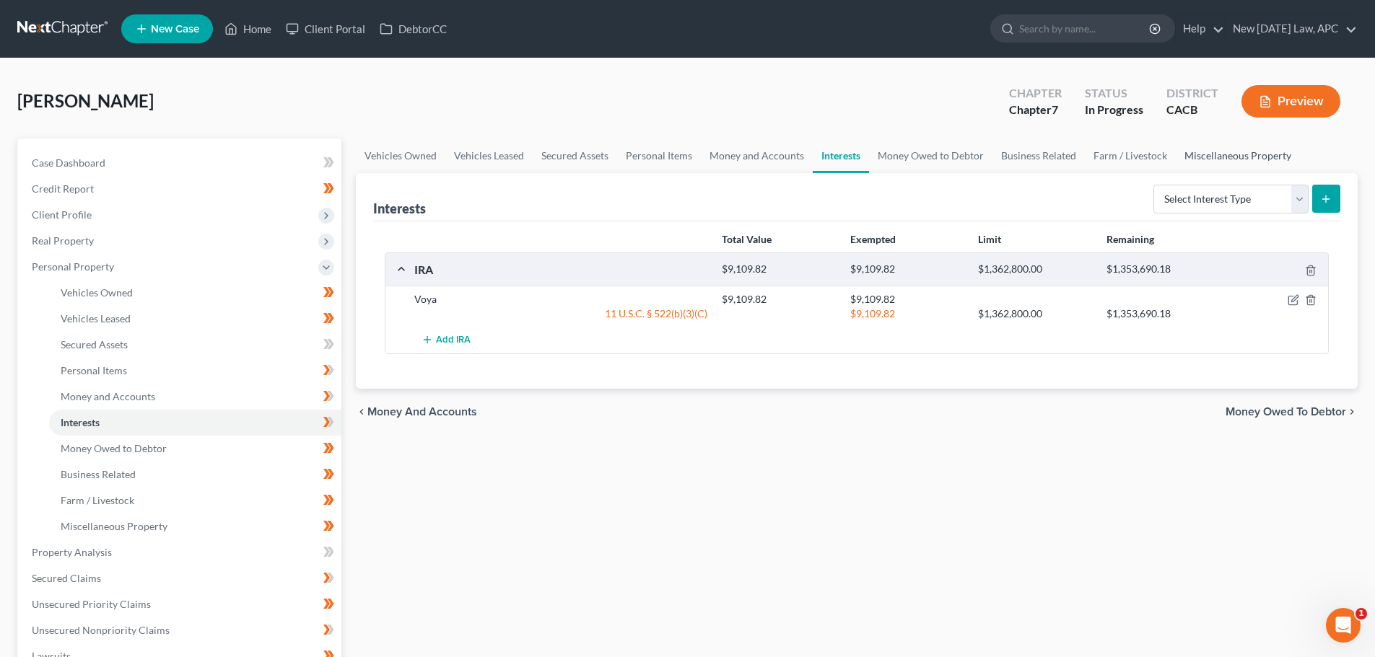
click at [1211, 155] on link "Miscellaneous Property" at bounding box center [1238, 156] width 124 height 35
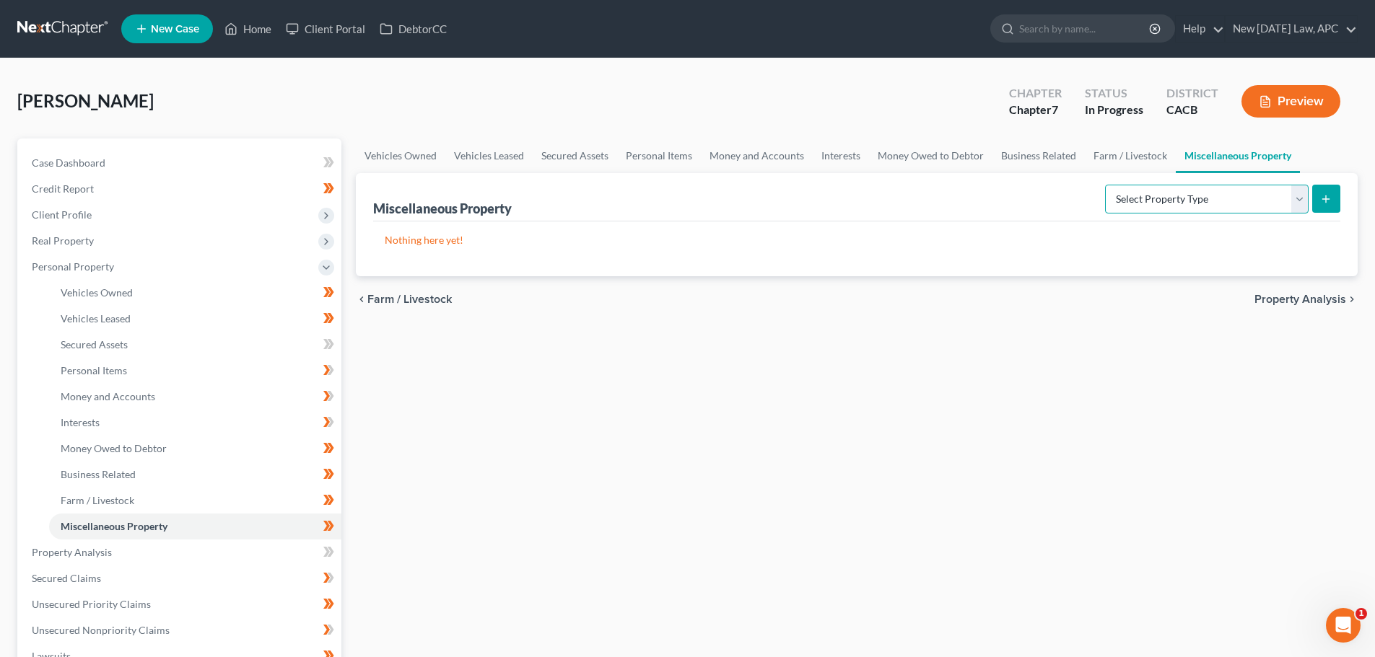
click at [1105, 199] on select "Select Property Type Assigned for Creditor Benefit [DATE] Holding for Another N…" at bounding box center [1207, 199] width 204 height 29
click at [858, 157] on link "Interests" at bounding box center [841, 156] width 56 height 35
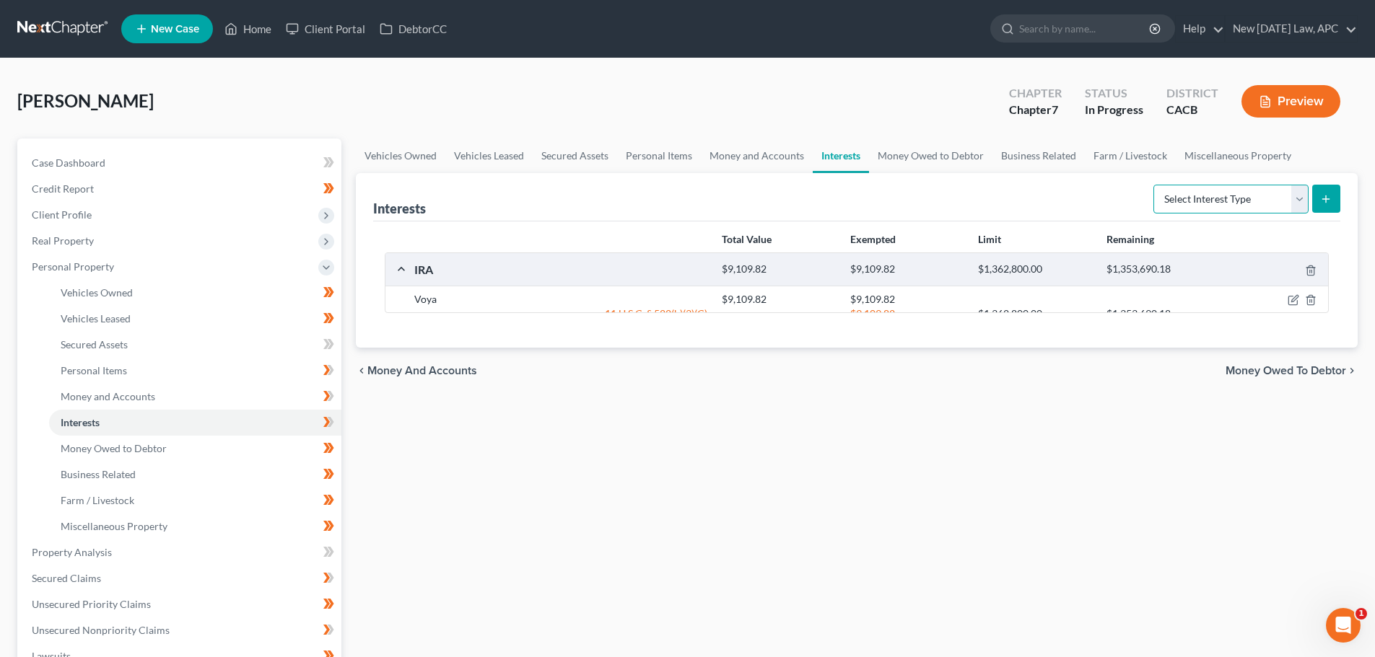
click at [1186, 199] on select "Select Interest Type 401K Annuity Bond Education IRA Government Bond Government…" at bounding box center [1230, 199] width 155 height 29
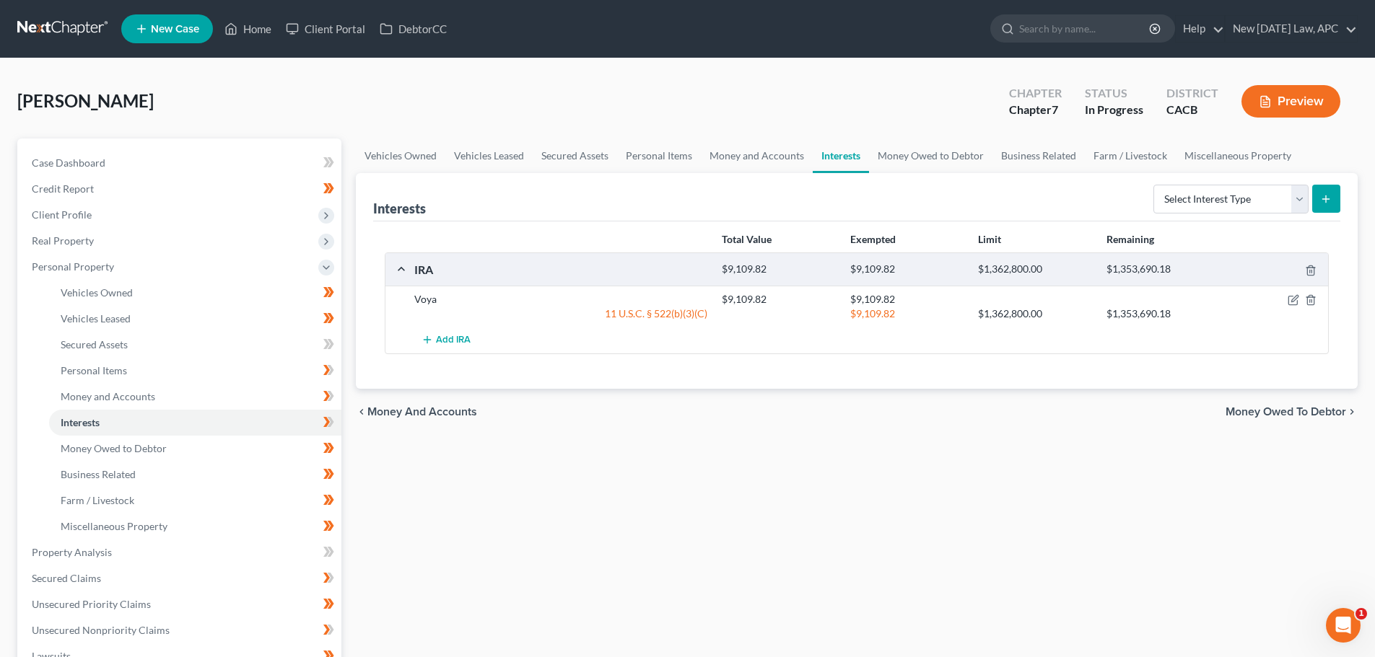
click at [1119, 184] on div "Interests Select Interest Type 401K Annuity Bond Education IRA Government Bond …" at bounding box center [856, 197] width 967 height 48
click at [949, 158] on link "Money Owed to Debtor" at bounding box center [930, 156] width 123 height 35
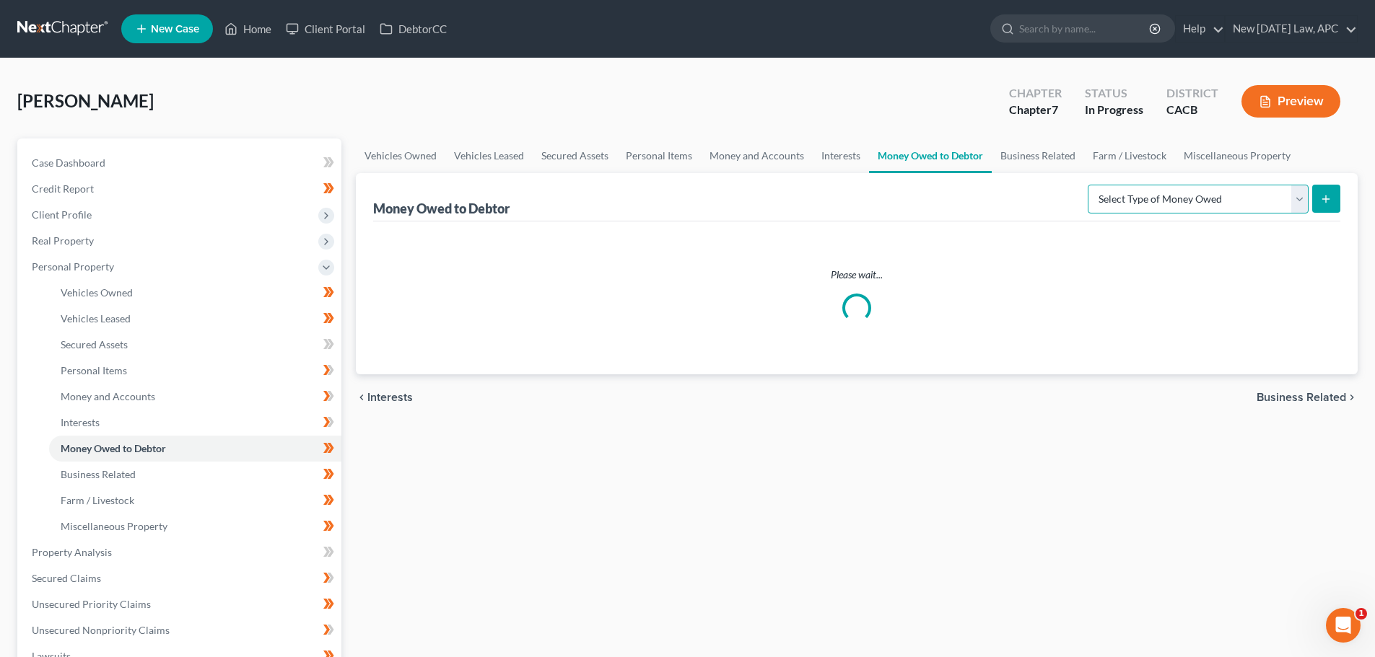
click at [1207, 202] on select "Select Type of Money Owed Accounts Receivable Alimony Child Support Claims Agai…" at bounding box center [1198, 199] width 221 height 29
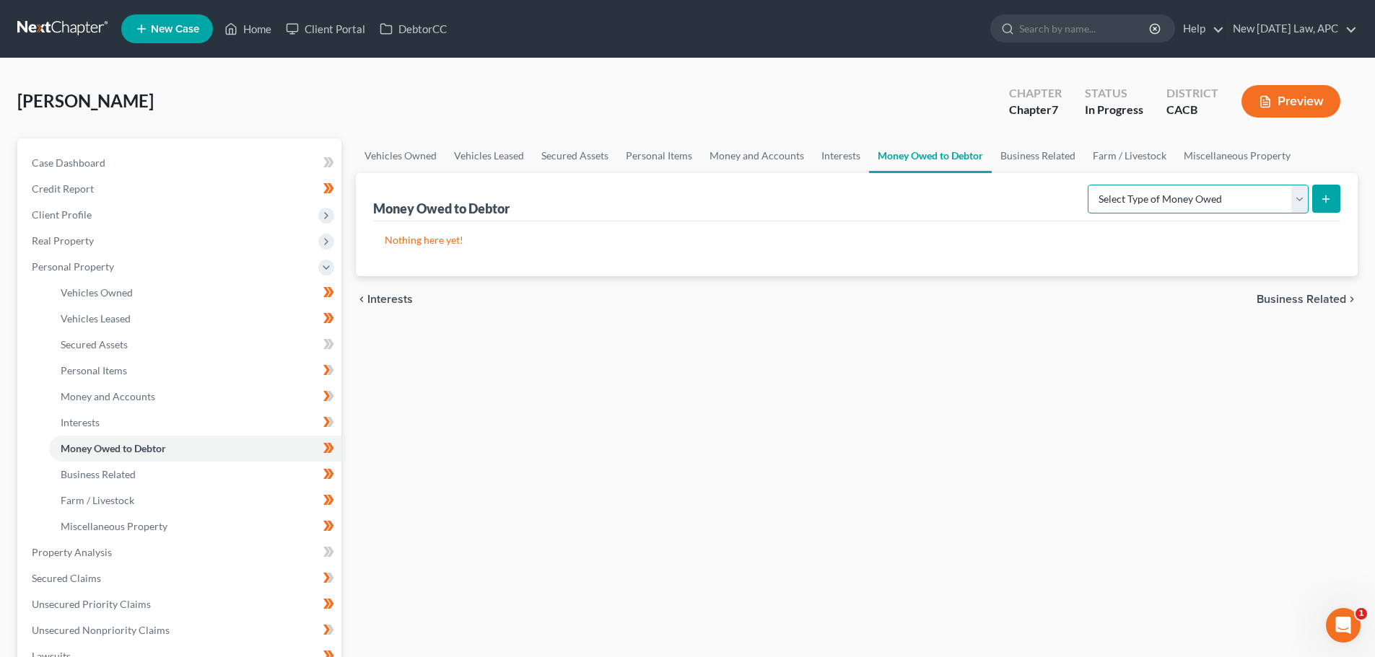
click at [1207, 202] on select "Select Type of Money Owed Accounts Receivable Alimony Child Support Claims Agai…" at bounding box center [1198, 199] width 221 height 29
click at [395, 159] on link "Vehicles Owned" at bounding box center [400, 156] width 89 height 35
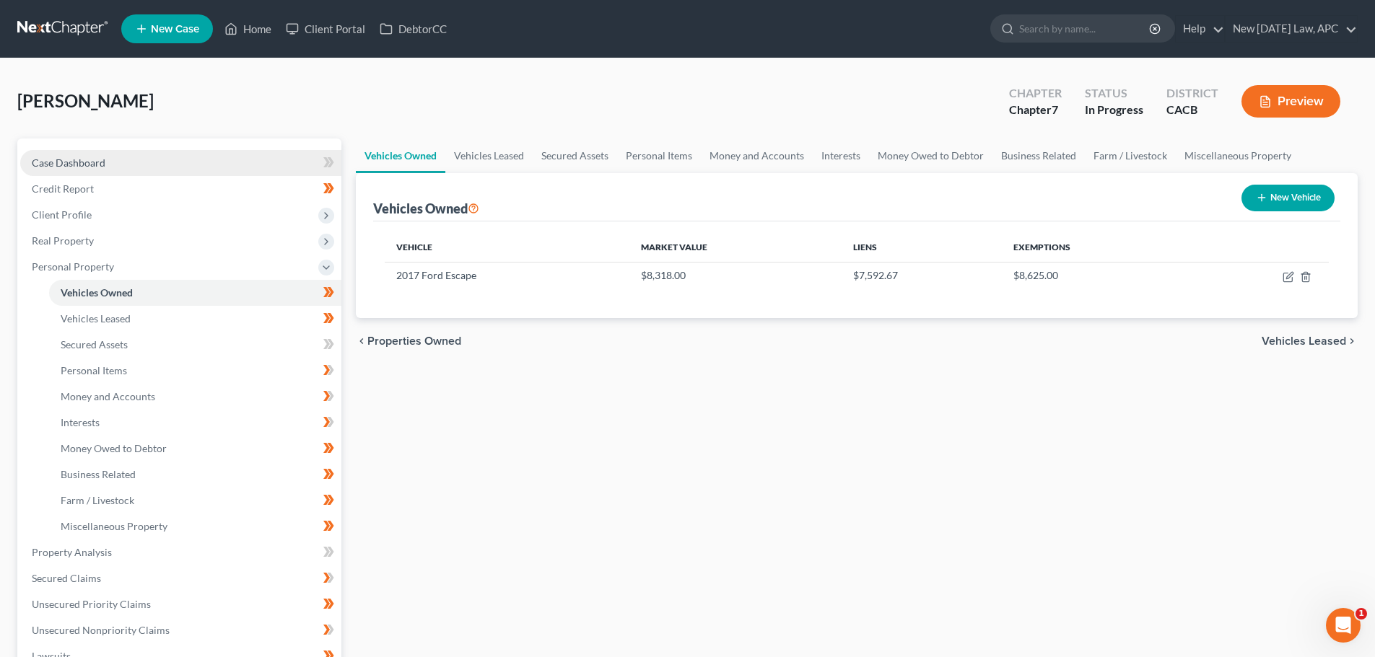
click at [46, 157] on span "Case Dashboard" at bounding box center [69, 163] width 74 height 12
select select "4"
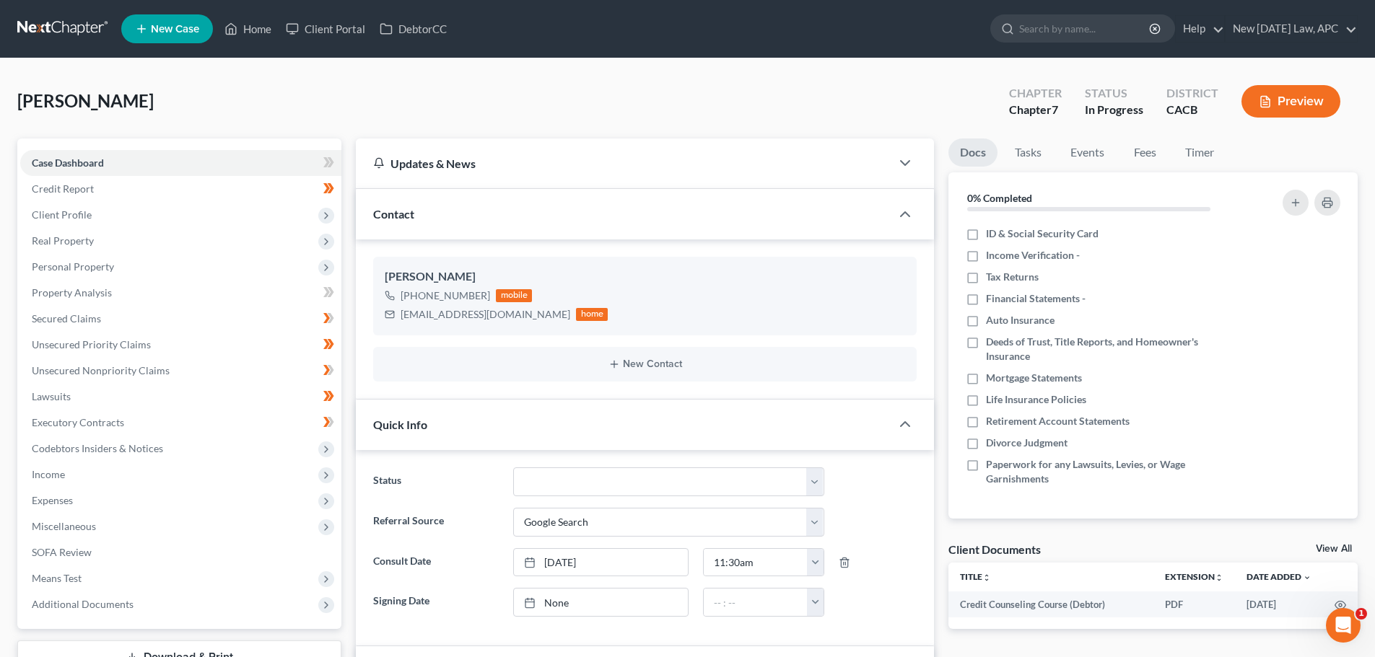
scroll to position [3216, 0]
click at [74, 293] on span "Property Analysis" at bounding box center [72, 292] width 80 height 12
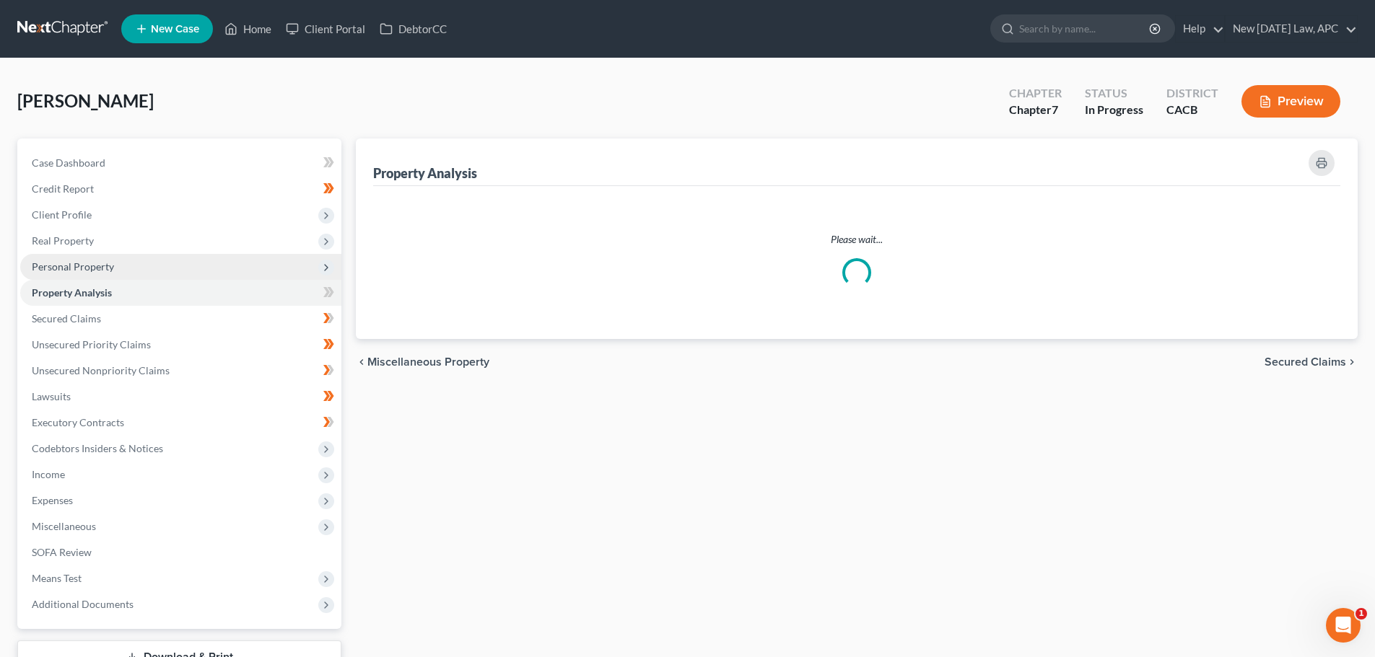
click at [81, 278] on span "Personal Property" at bounding box center [180, 267] width 321 height 26
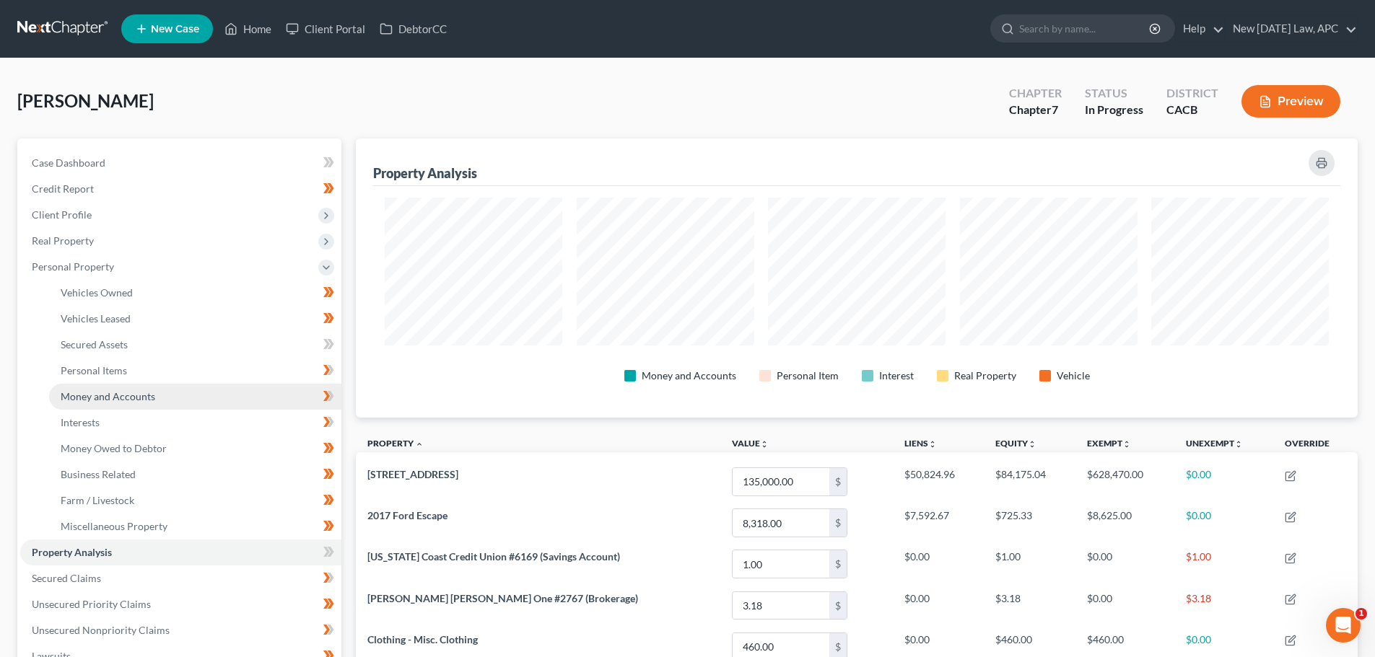
scroll to position [279, 1002]
click at [126, 405] on link "Money and Accounts" at bounding box center [195, 397] width 292 height 26
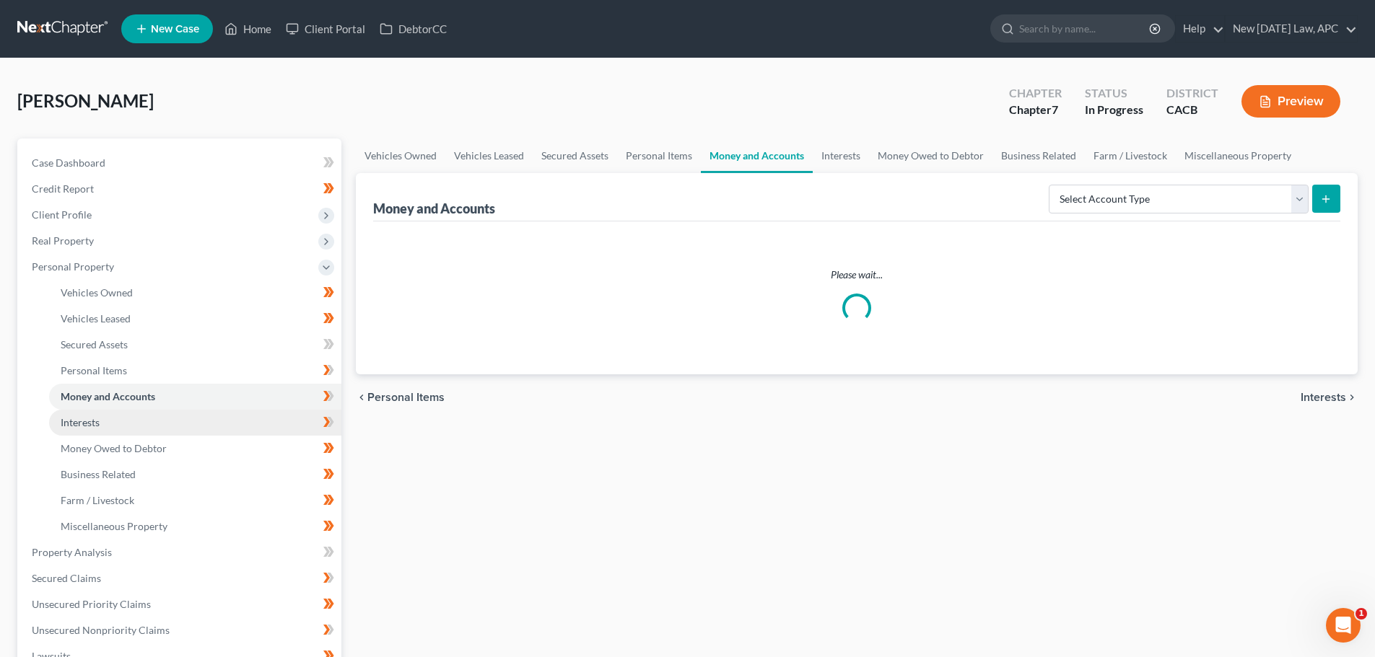
click at [125, 419] on link "Interests" at bounding box center [195, 423] width 292 height 26
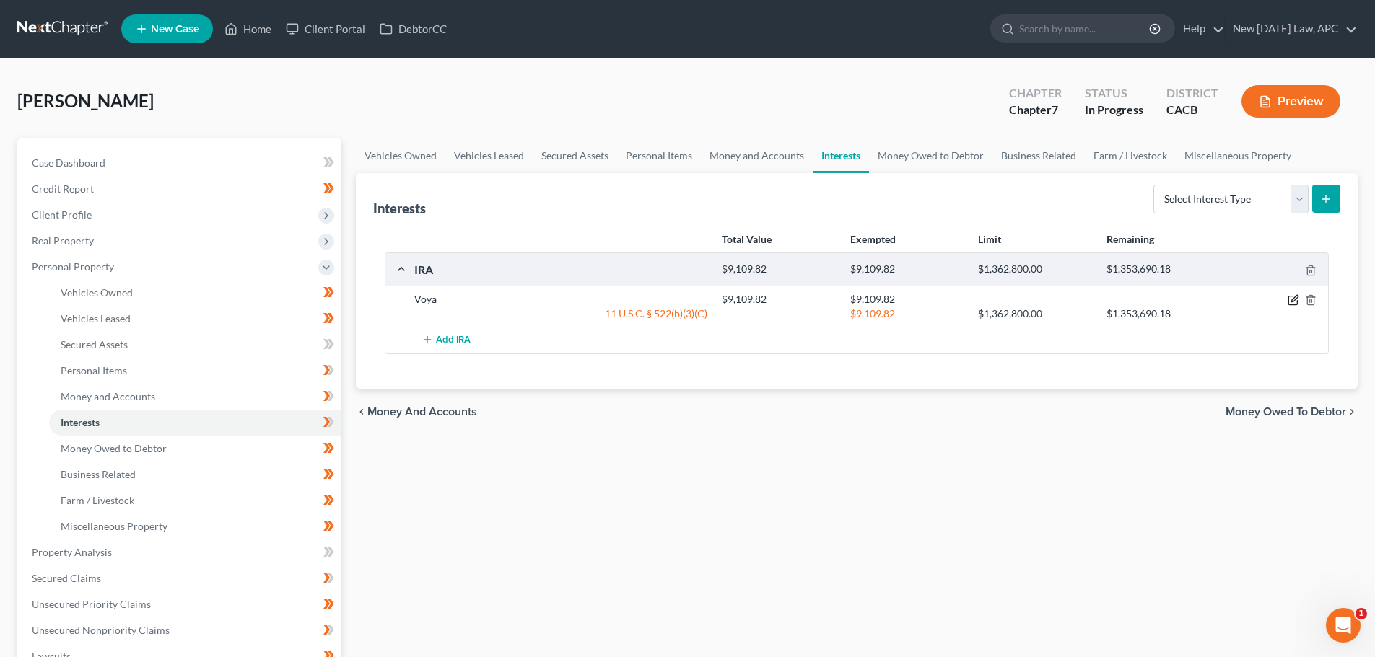
click at [1287, 298] on icon "button" at bounding box center [1293, 300] width 12 height 12
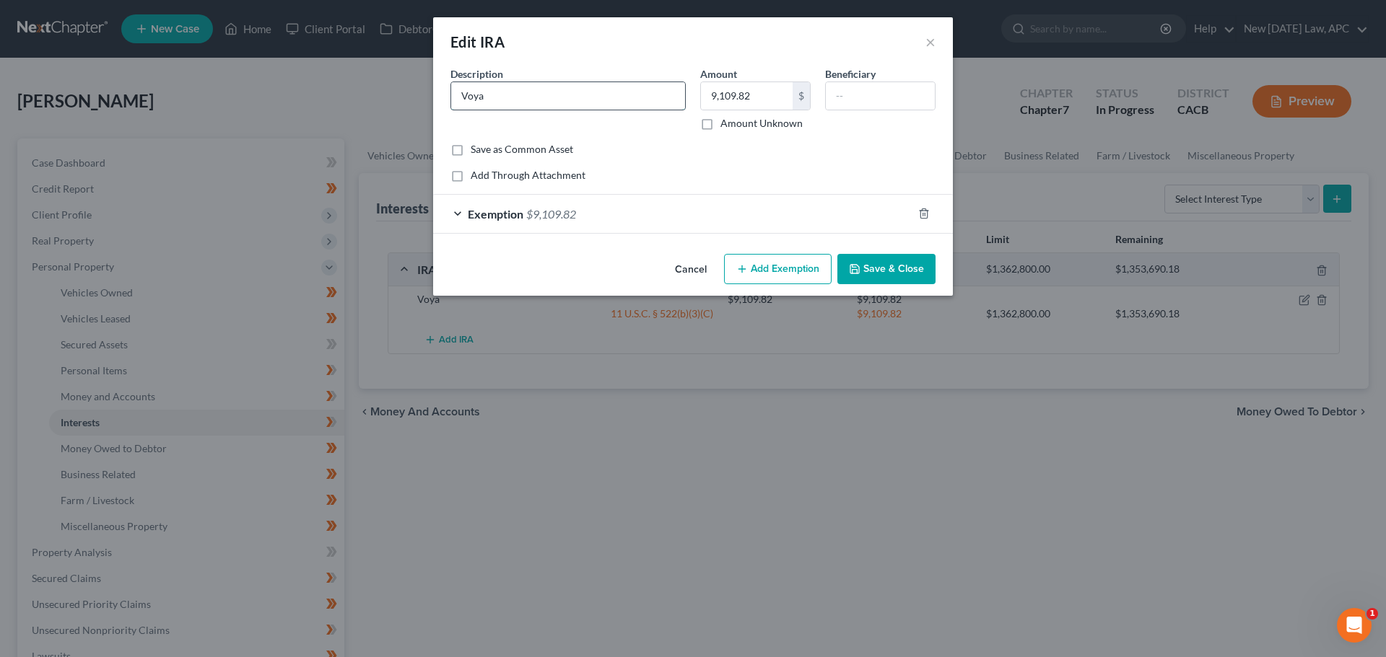
click at [534, 84] on input "Voya" at bounding box center [568, 95] width 234 height 27
type input "Voya IRA"
click at [767, 213] on div "Exemption $9,109.82" at bounding box center [672, 214] width 479 height 38
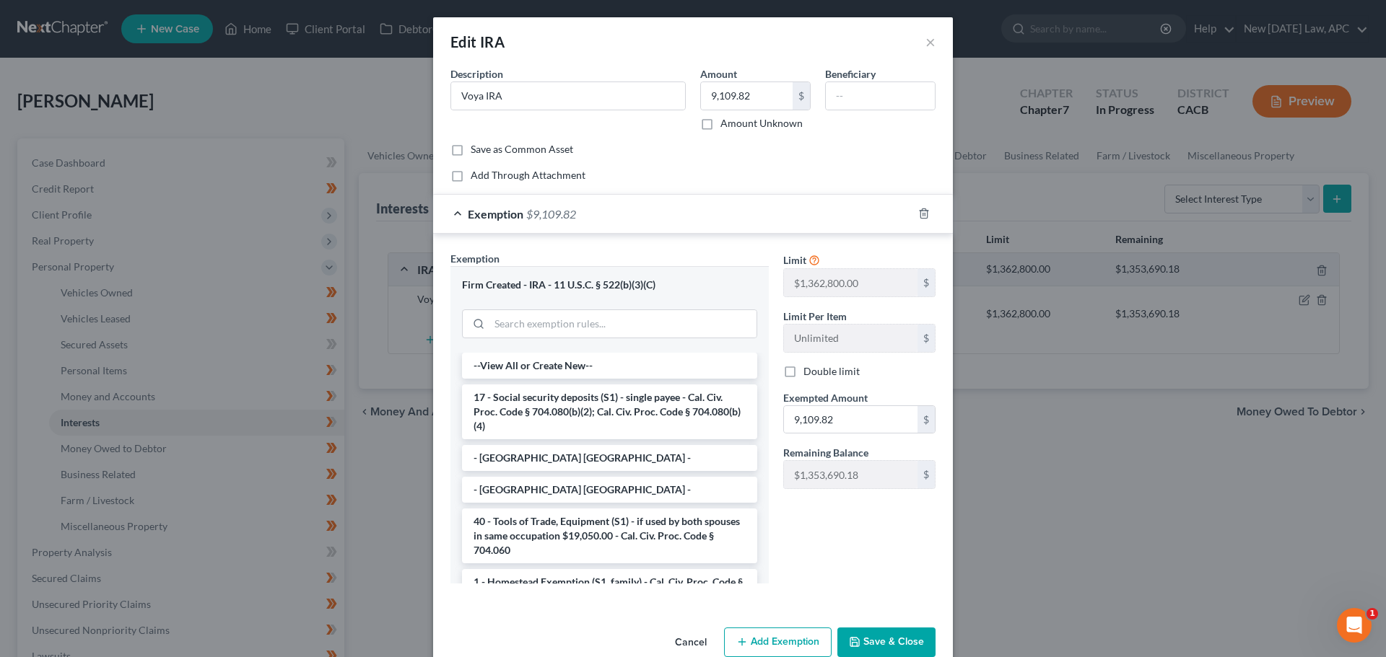
click at [767, 213] on div "Exemption $9,109.82" at bounding box center [672, 214] width 479 height 38
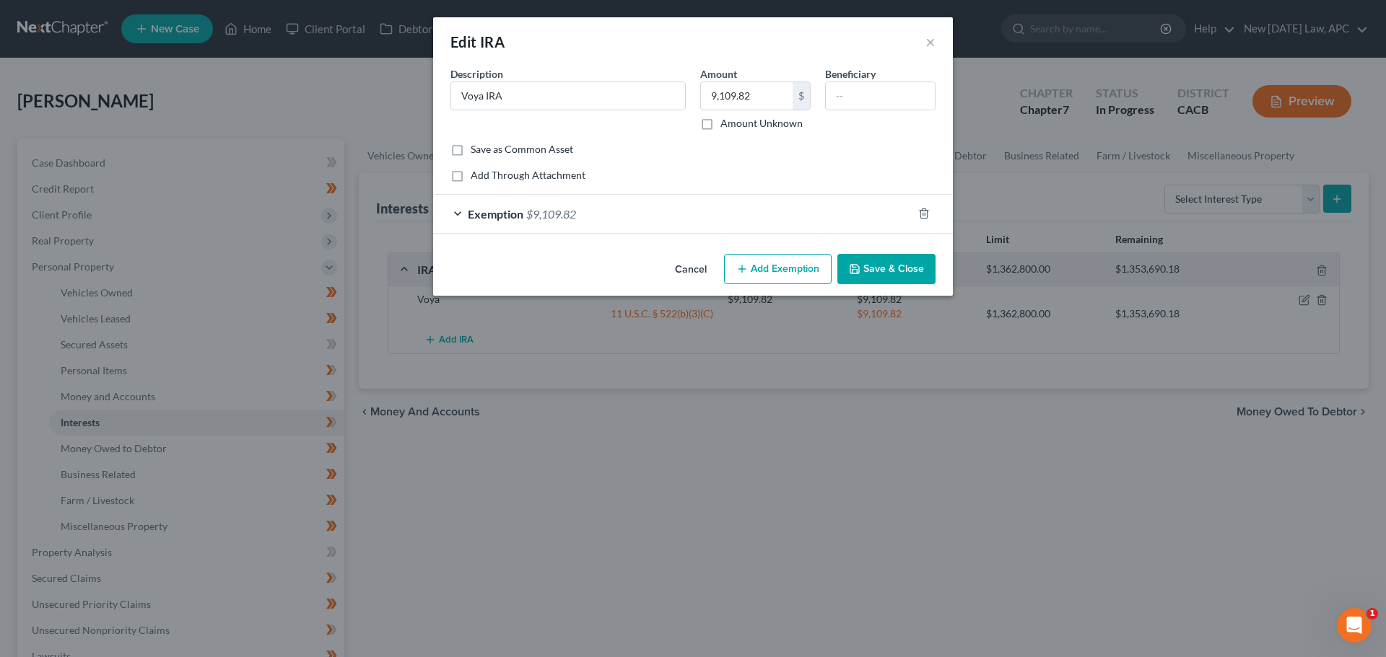
click at [865, 276] on button "Save & Close" at bounding box center [886, 269] width 98 height 30
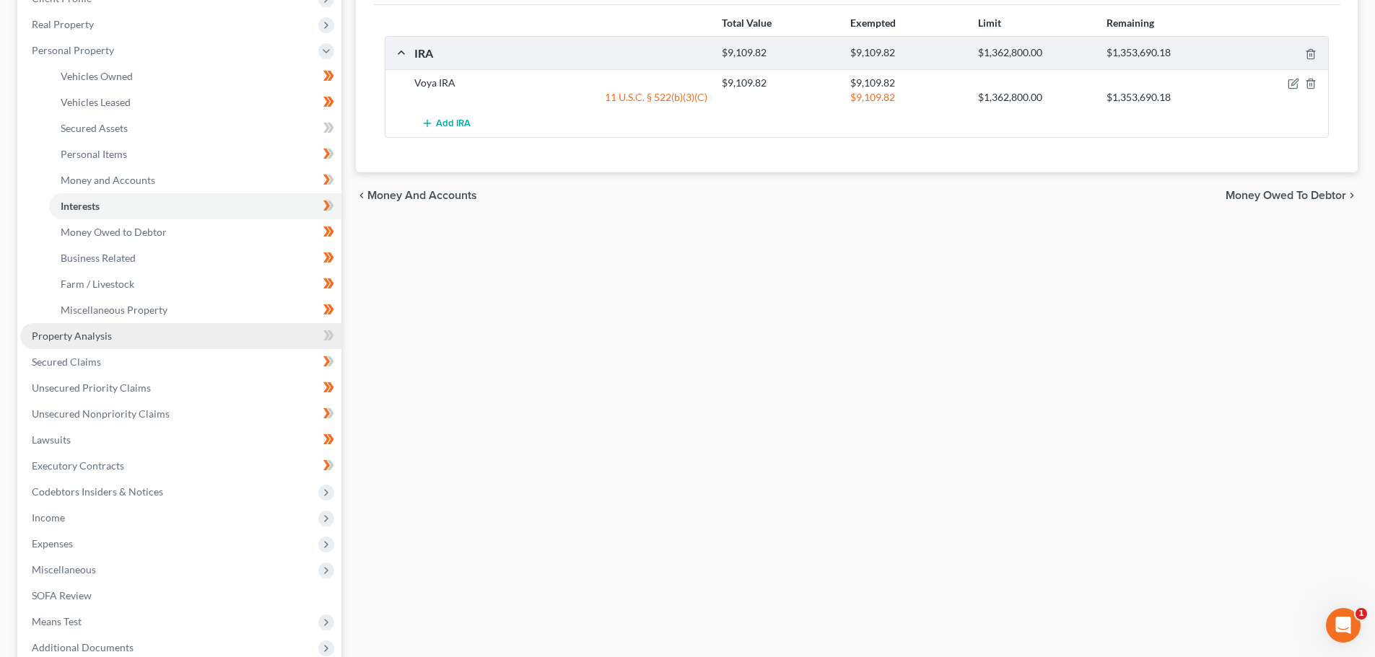
click at [105, 333] on span "Property Analysis" at bounding box center [72, 336] width 80 height 12
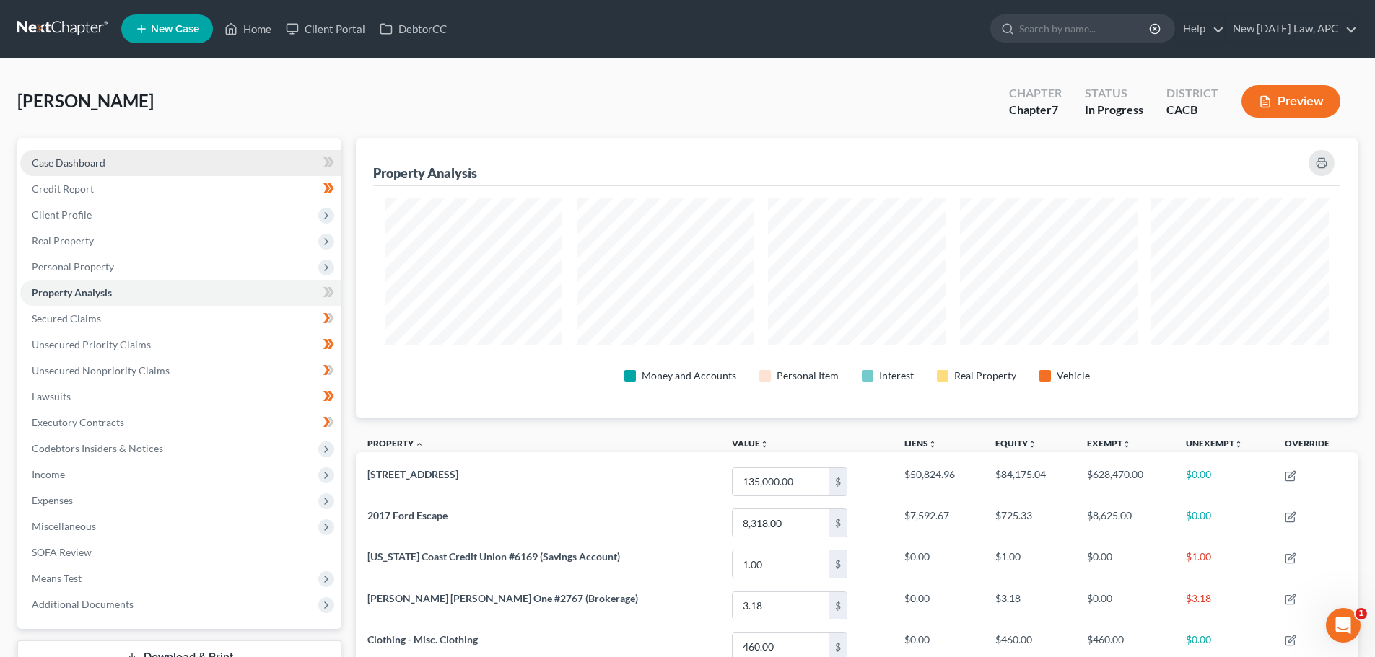
click at [83, 167] on span "Case Dashboard" at bounding box center [69, 163] width 74 height 12
select select "4"
